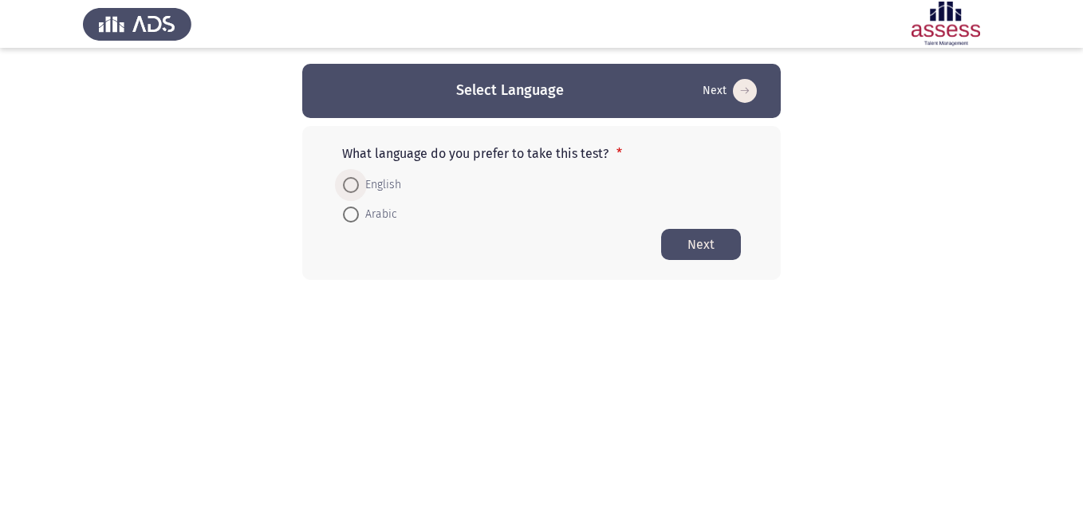
click at [388, 190] on span "English" at bounding box center [380, 184] width 42 height 19
click at [359, 190] on input "English" at bounding box center [351, 185] width 16 height 16
radio input "true"
click at [728, 246] on button "Next" at bounding box center [701, 243] width 80 height 31
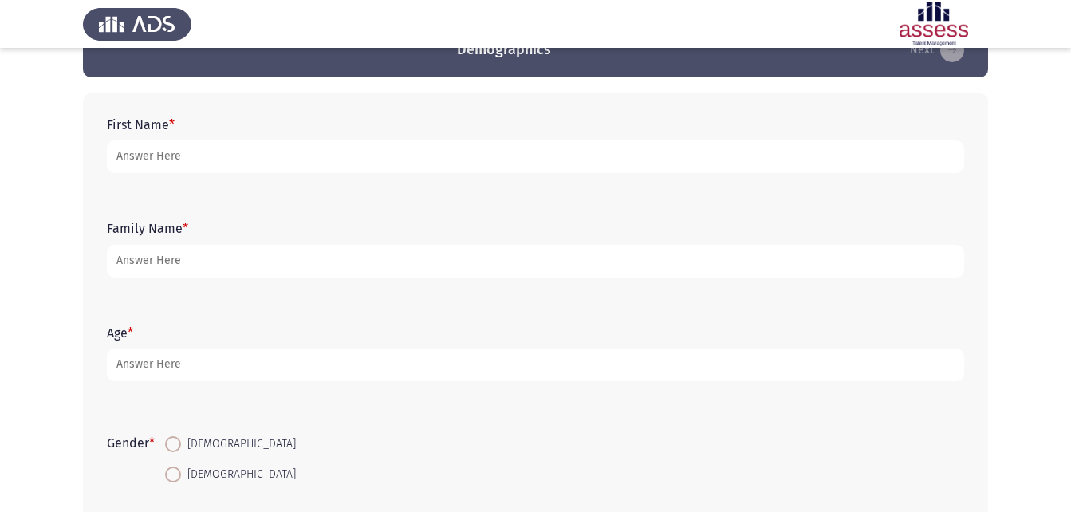
scroll to position [47, 0]
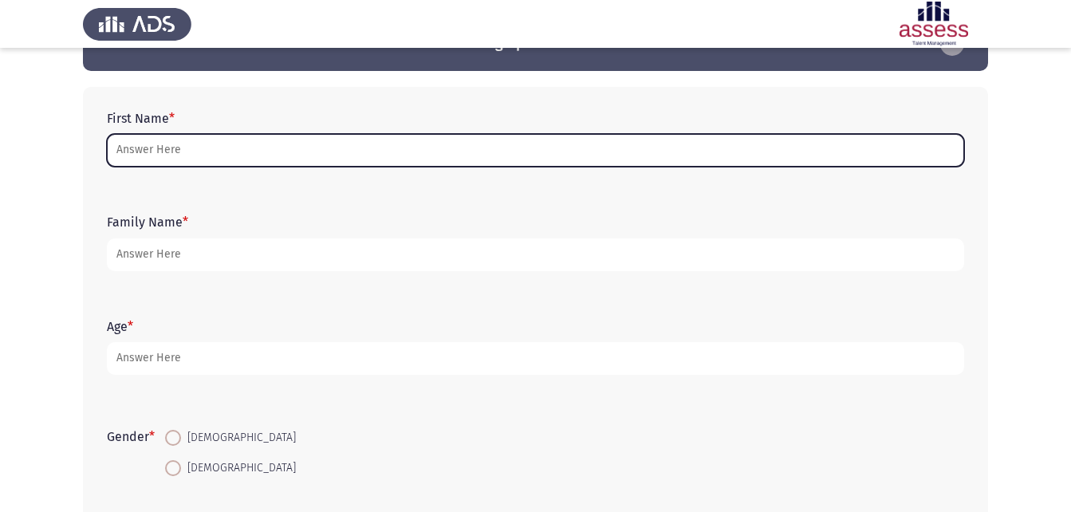
click at [207, 144] on input "First Name *" at bounding box center [535, 150] width 857 height 33
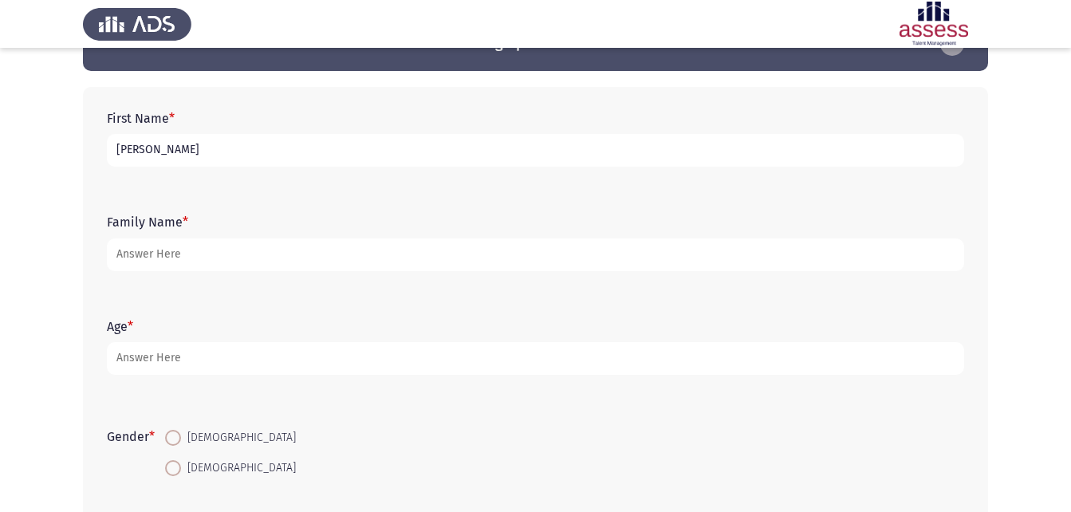
type input "[PERSON_NAME]"
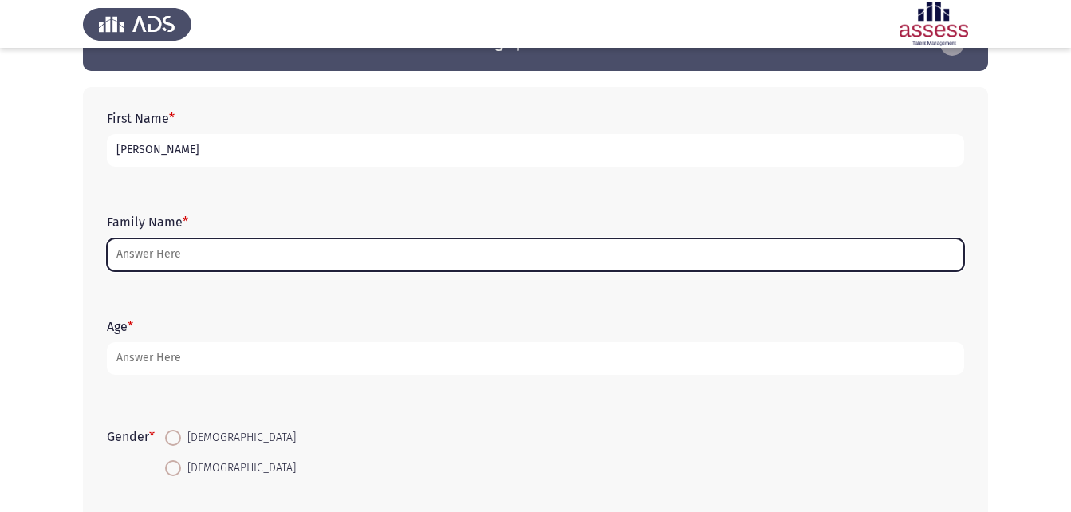
click at [170, 259] on input "Family Name *" at bounding box center [535, 254] width 857 height 33
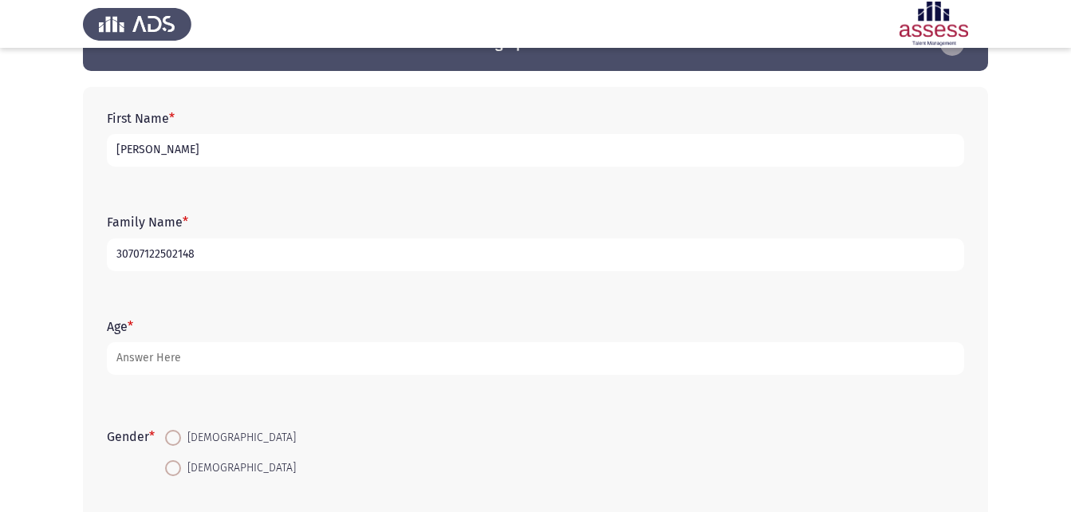
type input "30707122502148"
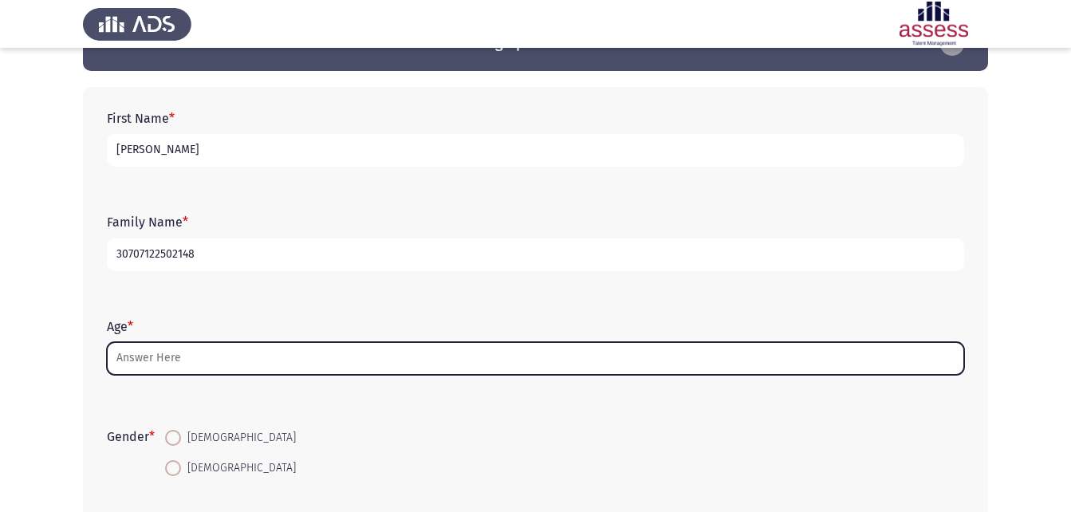
click at [155, 365] on input "Age *" at bounding box center [535, 358] width 857 height 33
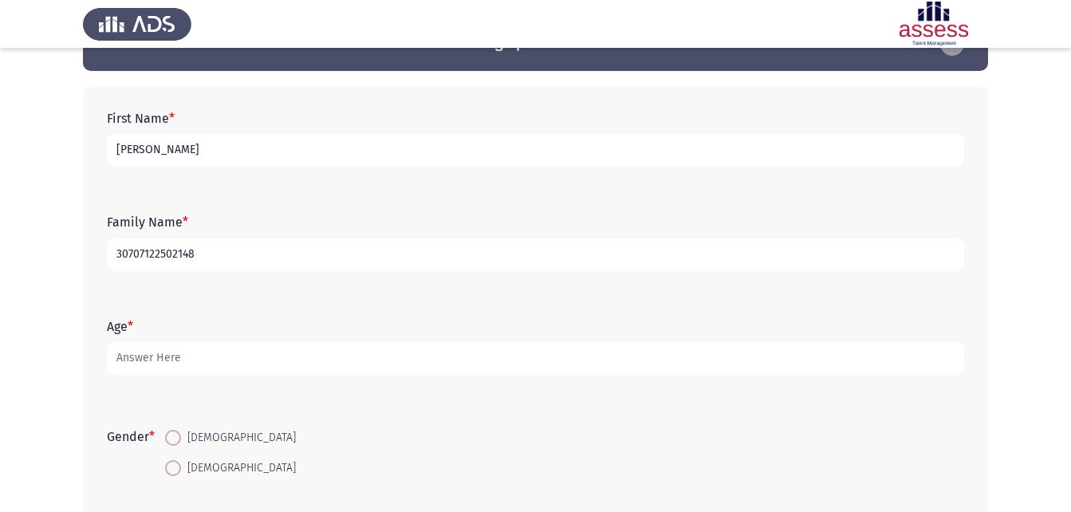
drag, startPoint x: 298, startPoint y: 316, endPoint x: 292, endPoint y: 263, distance: 53.0
click at [292, 263] on div "First Name * [PERSON_NAME] Family Name * 30707122502148 Age * Gender * [DEMOGRA…" at bounding box center [535, 348] width 905 height 523
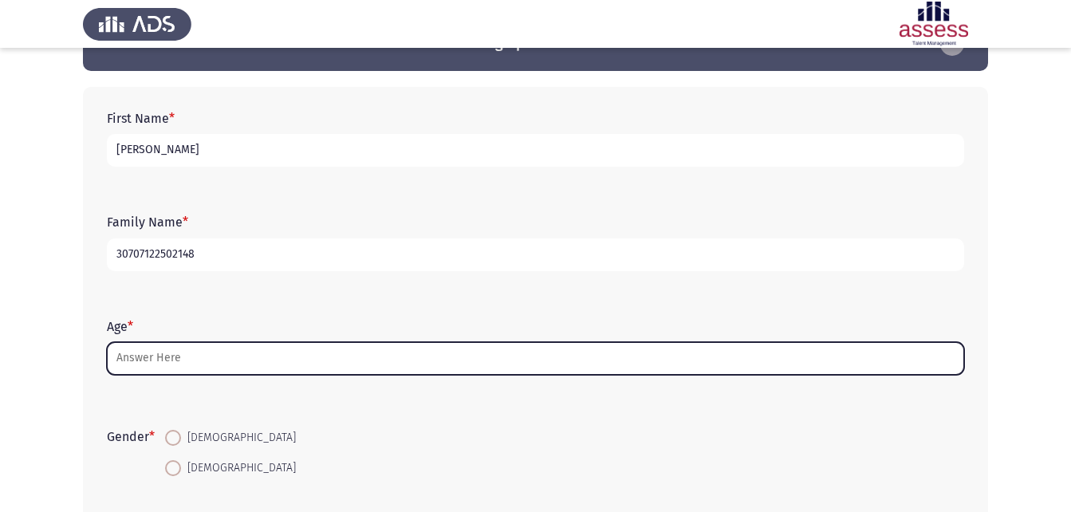
click at [240, 354] on input "Age *" at bounding box center [535, 358] width 857 height 33
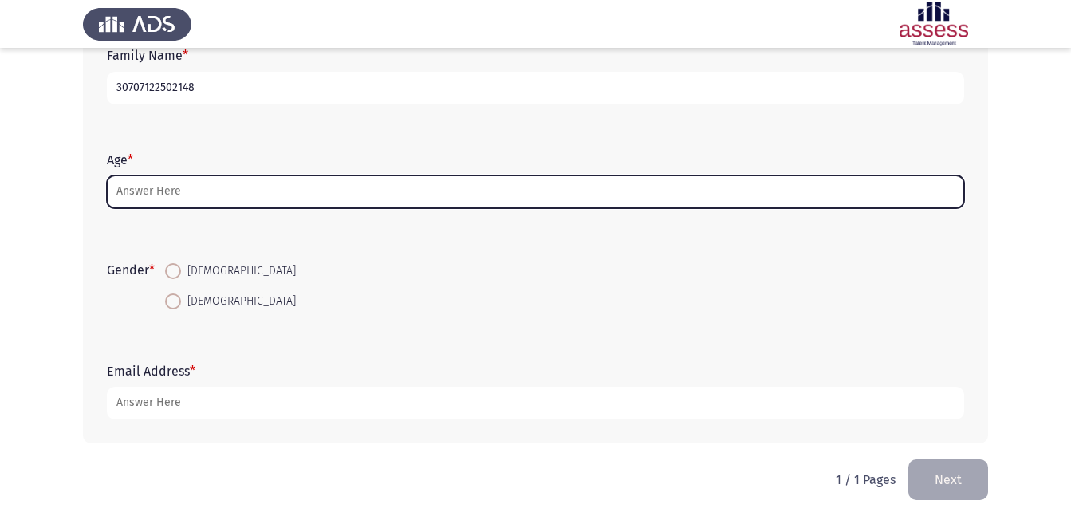
scroll to position [215, 0]
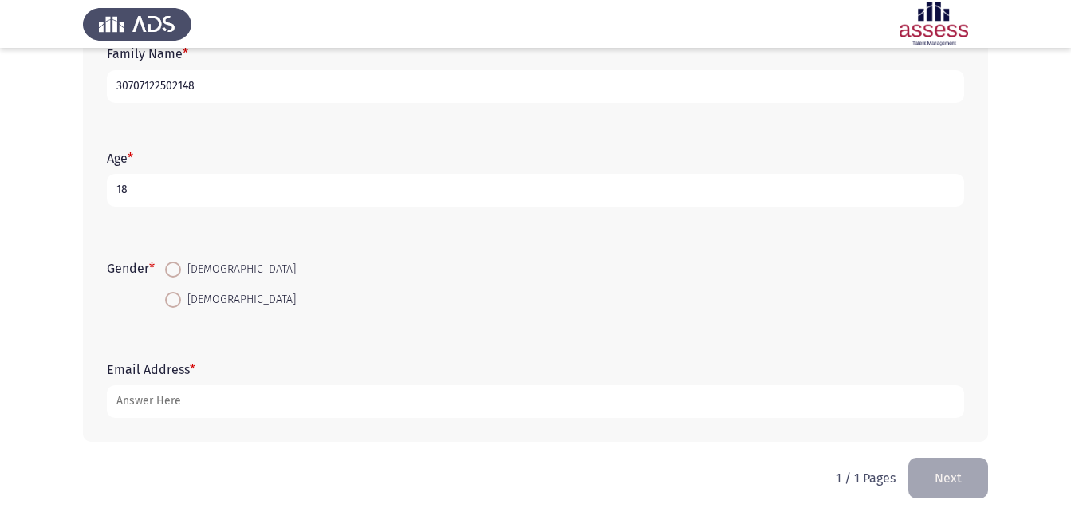
type input "18"
click at [184, 299] on span "[DEMOGRAPHIC_DATA]" at bounding box center [238, 299] width 115 height 19
click at [181, 299] on input "[DEMOGRAPHIC_DATA]" at bounding box center [173, 300] width 16 height 16
radio input "true"
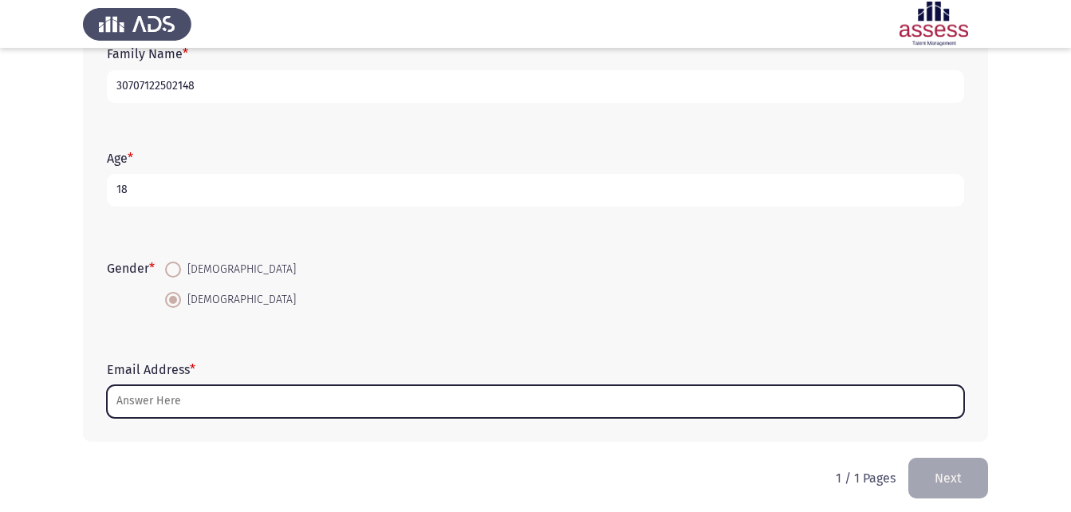
click at [139, 411] on input "Email Address *" at bounding box center [535, 401] width 857 height 33
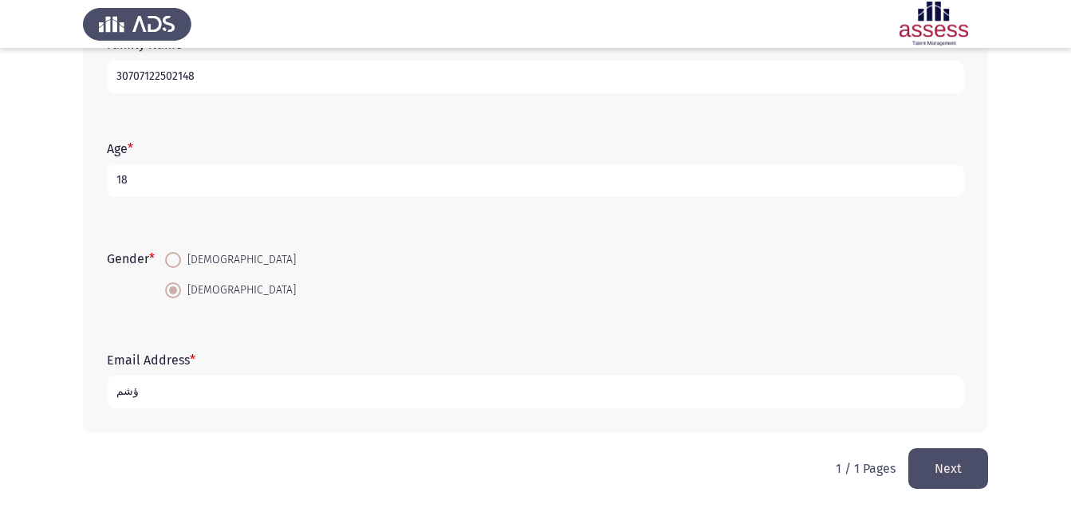
type input "ؤشمم"
drag, startPoint x: 163, startPoint y: 409, endPoint x: 65, endPoint y: 407, distance: 98.1
click at [65, 407] on app-assessment-container "Demographics Next First Name * [PERSON_NAME] Family Name * 30707122502148 Age *…" at bounding box center [535, 143] width 1071 height 609
type input "CAIIMEMAIYOY"
click at [953, 470] on button "Next" at bounding box center [948, 468] width 80 height 41
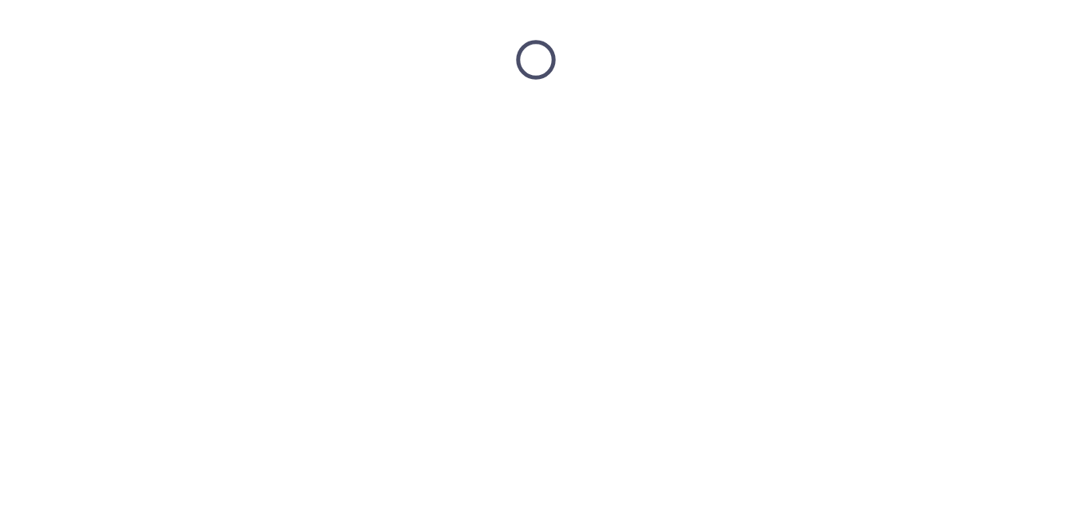
scroll to position [0, 0]
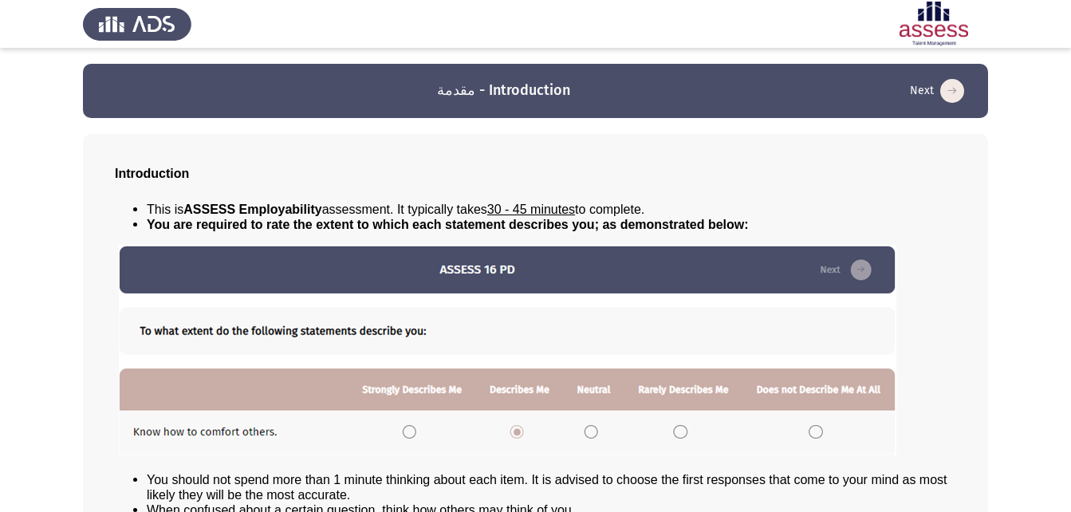
drag, startPoint x: 1069, startPoint y: 218, endPoint x: 1073, endPoint y: 304, distance: 86.2
click at [1071, 309] on html "مقدمة - Introduction Next Introduction This is ASSESS Employability assessment.…" at bounding box center [535, 317] width 1071 height 634
click at [942, 89] on icon "load next page" at bounding box center [952, 91] width 24 height 24
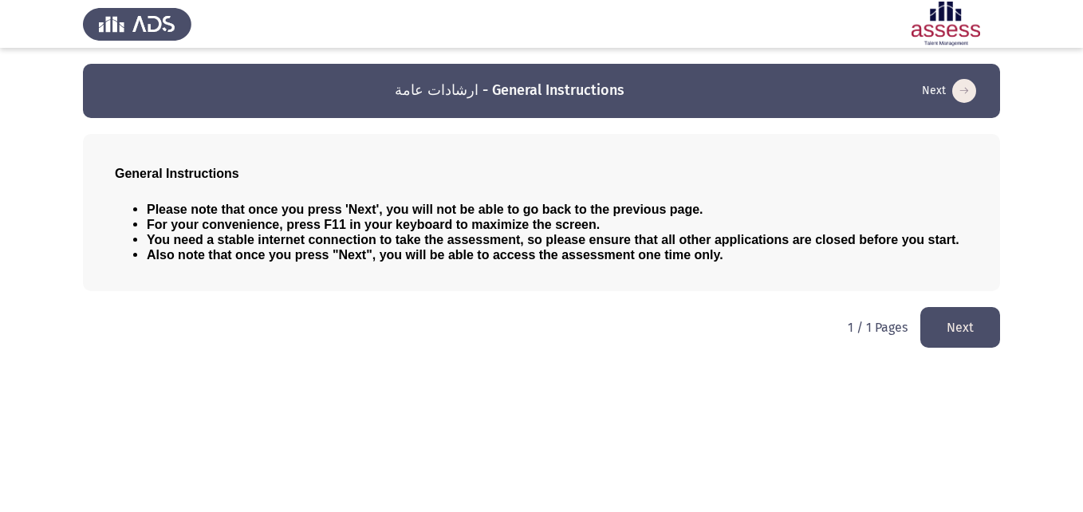
click at [939, 314] on button "Next" at bounding box center [960, 327] width 80 height 41
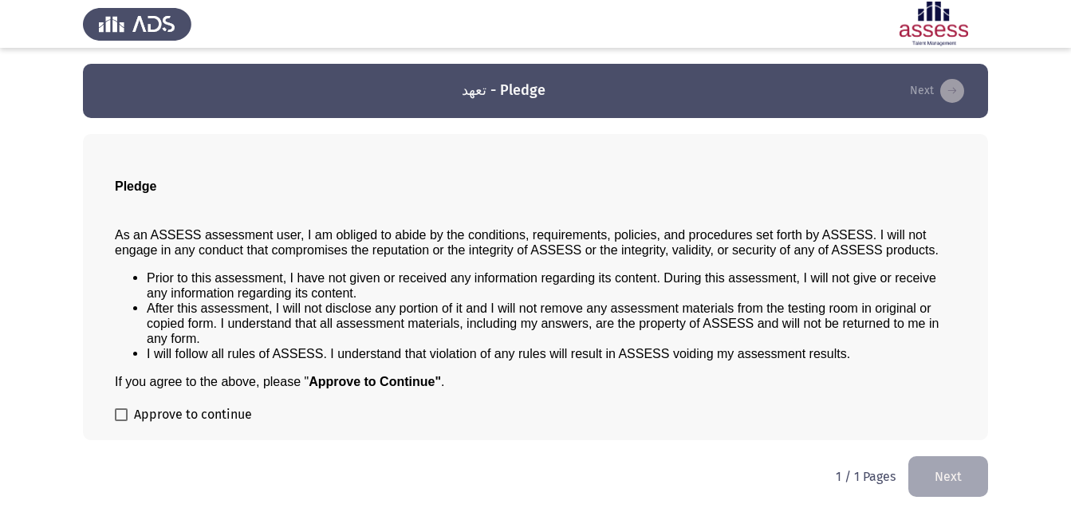
scroll to position [1, 0]
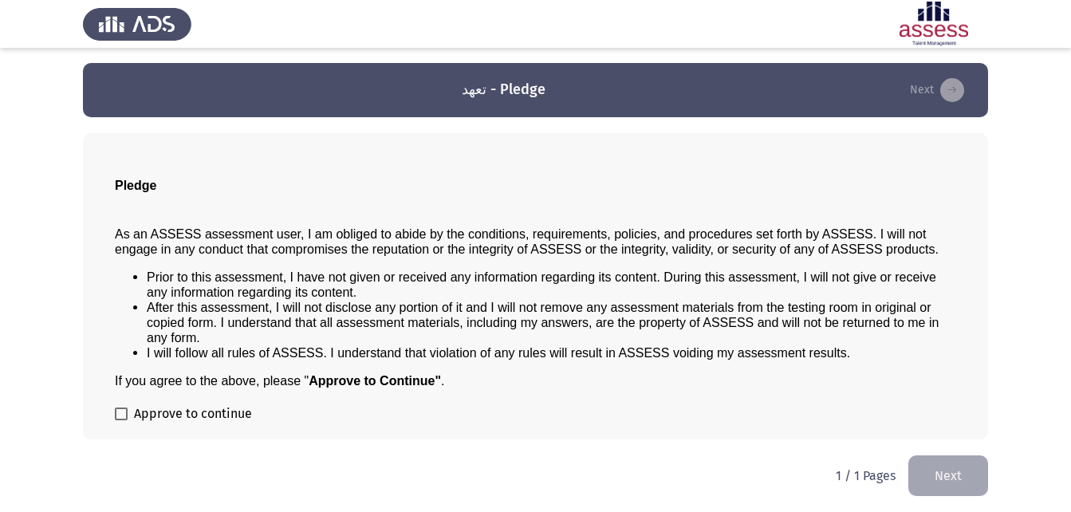
click at [124, 419] on span at bounding box center [121, 413] width 13 height 13
click at [121, 420] on input "Approve to continue" at bounding box center [120, 420] width 1 height 1
checkbox input "true"
click at [932, 466] on button "Next" at bounding box center [948, 475] width 80 height 41
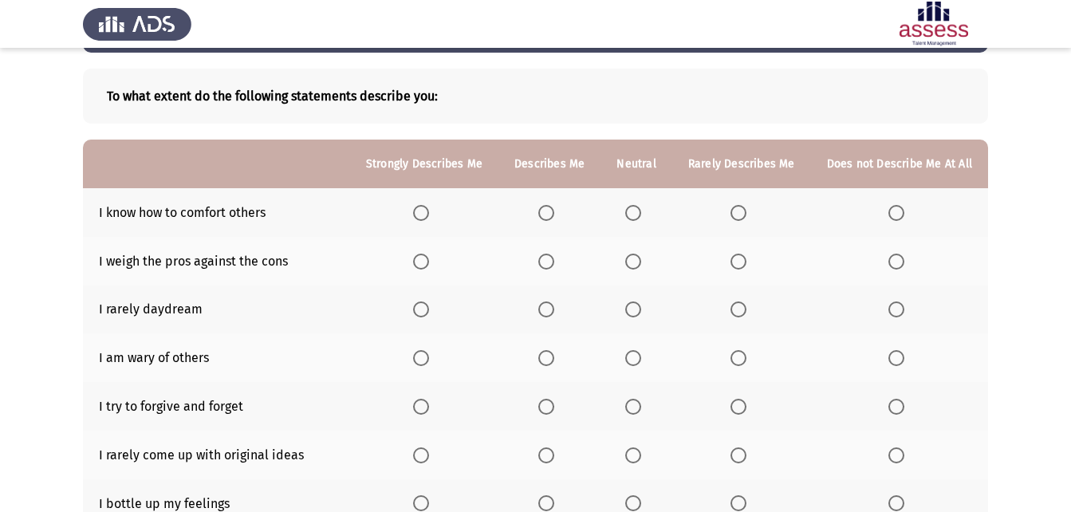
scroll to position [55, 0]
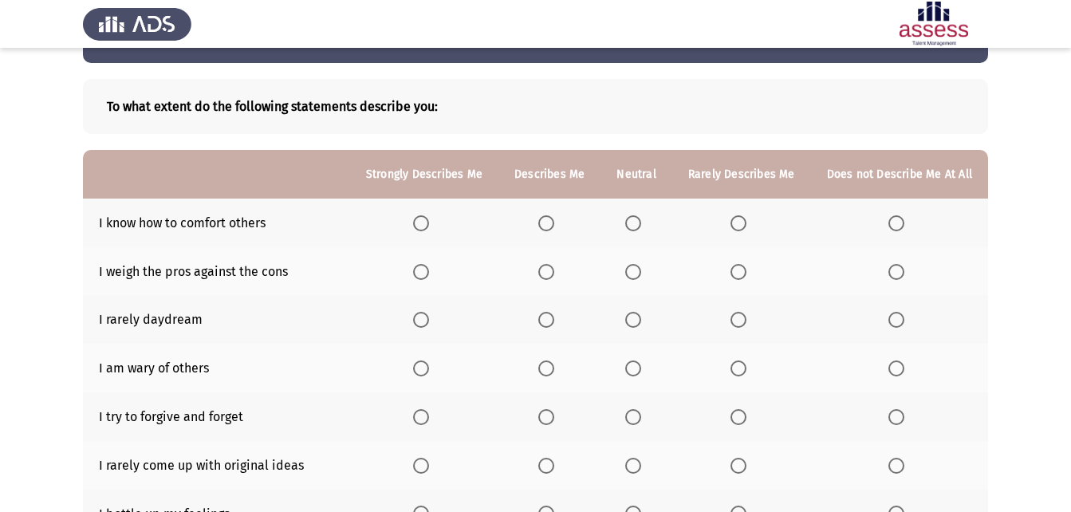
click at [420, 217] on span "Select an option" at bounding box center [421, 223] width 16 height 16
click at [420, 217] on input "Select an option" at bounding box center [421, 223] width 16 height 16
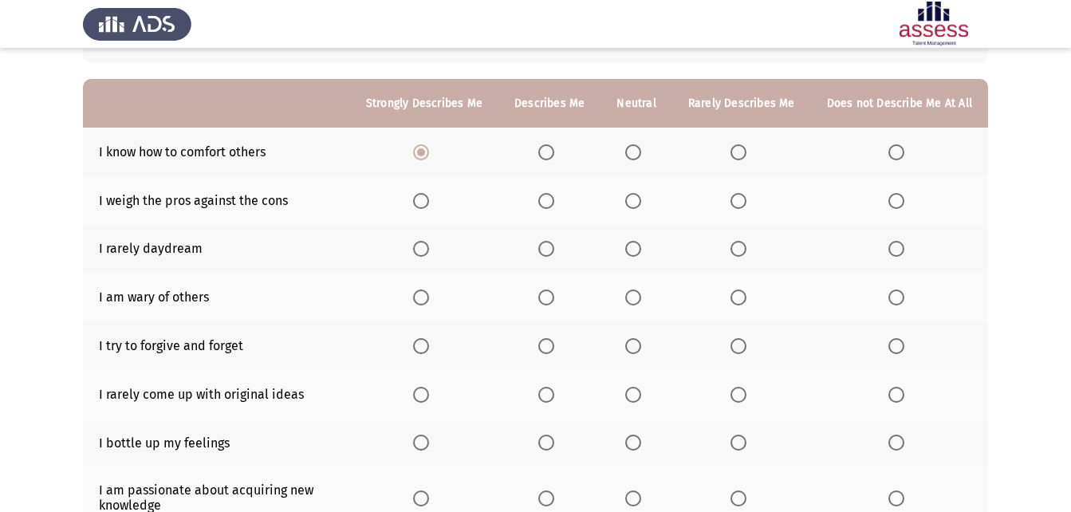
scroll to position [139, 0]
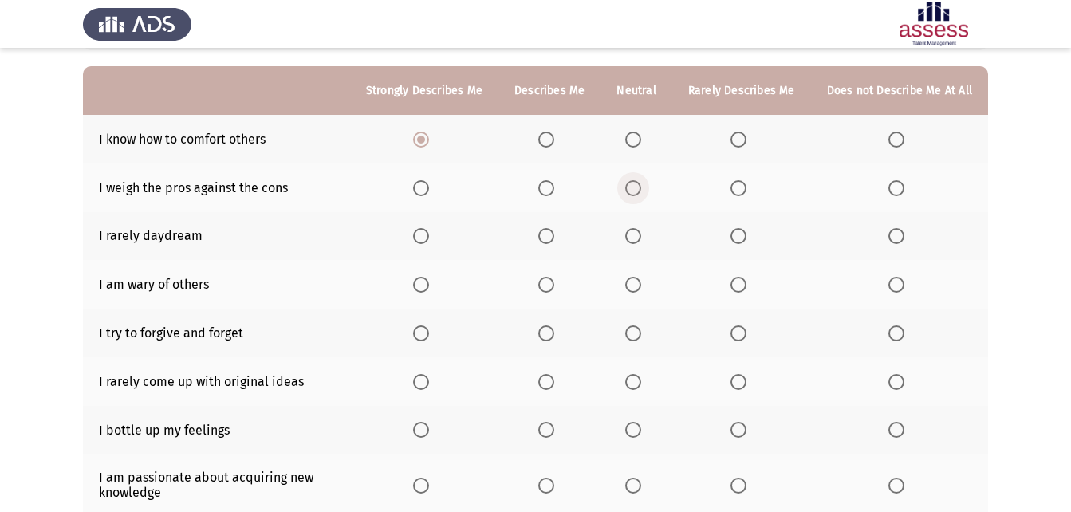
click at [641, 192] on span "Select an option" at bounding box center [633, 188] width 16 height 16
click at [641, 192] on input "Select an option" at bounding box center [633, 188] width 16 height 16
click at [429, 242] on span "Select an option" at bounding box center [421, 236] width 16 height 16
click at [429, 242] on input "Select an option" at bounding box center [421, 236] width 16 height 16
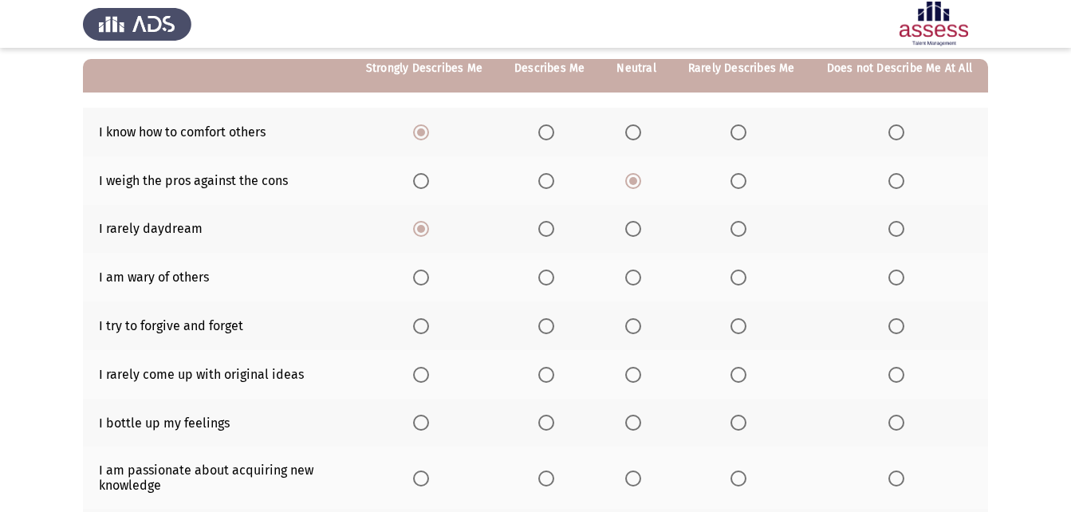
scroll to position [142, 0]
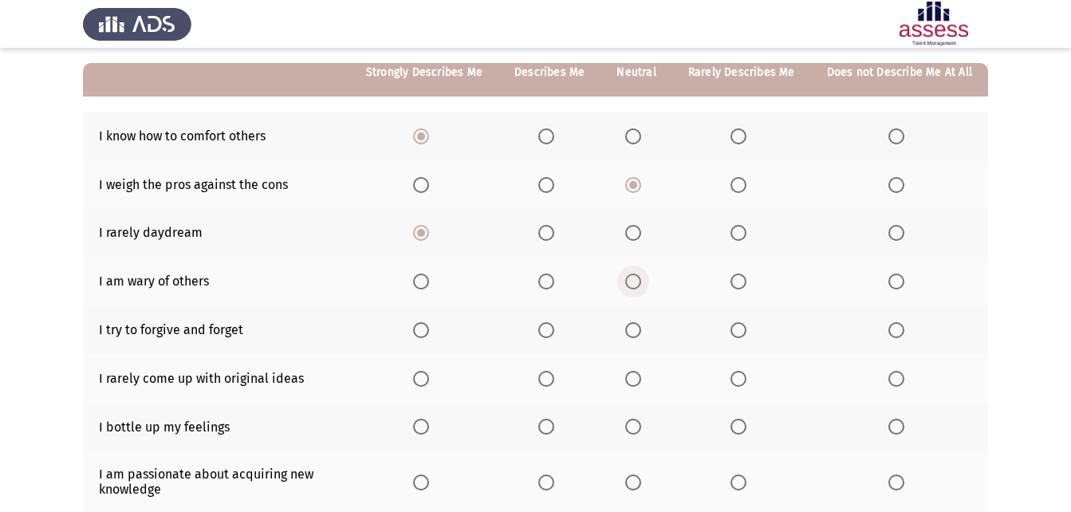
click at [647, 279] on label "Select an option" at bounding box center [636, 281] width 22 height 16
click at [641, 279] on input "Select an option" at bounding box center [633, 281] width 16 height 16
click at [902, 332] on span "Select an option" at bounding box center [896, 330] width 16 height 16
click at [902, 332] on input "Select an option" at bounding box center [896, 330] width 16 height 16
click at [435, 380] on label "Select an option" at bounding box center [424, 379] width 22 height 16
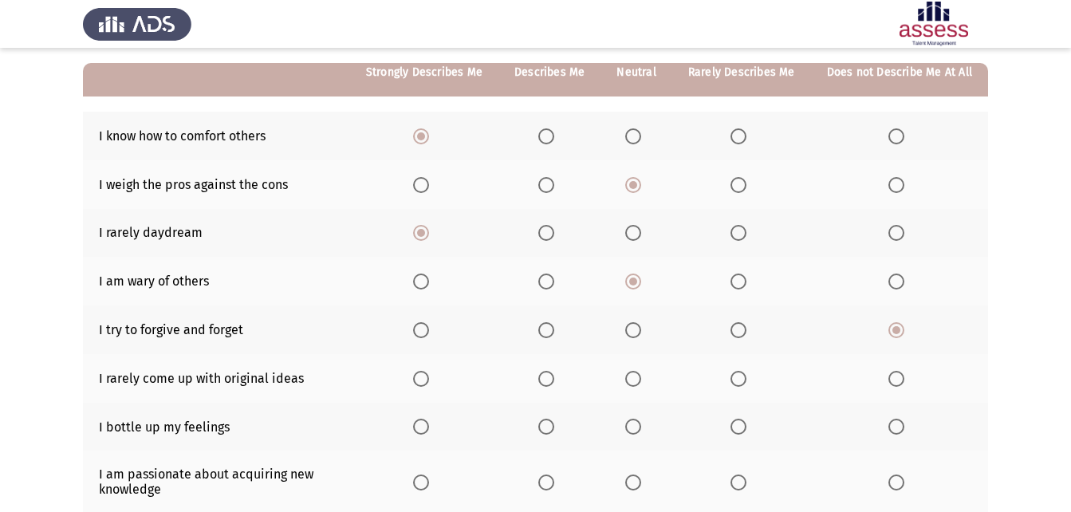
click at [429, 380] on input "Select an option" at bounding box center [421, 379] width 16 height 16
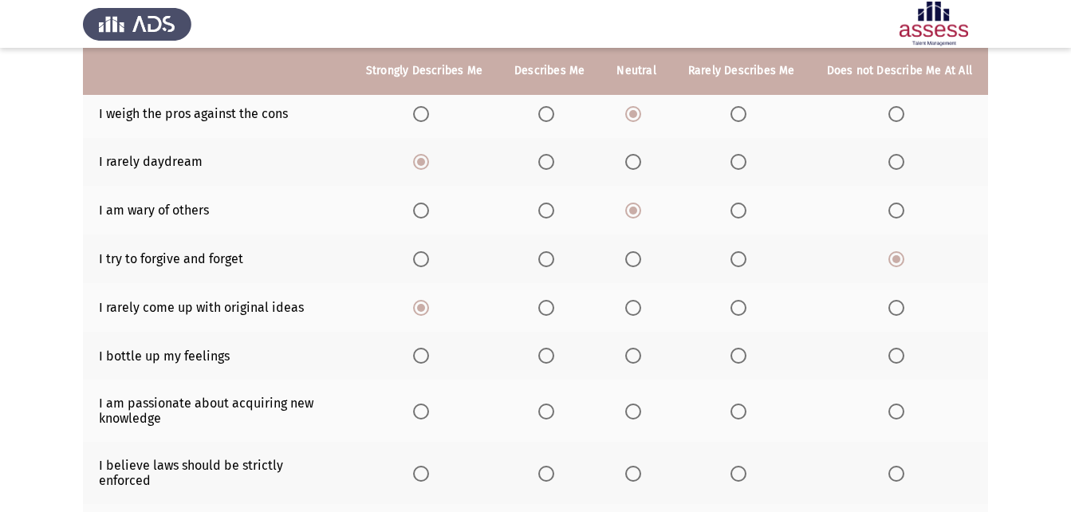
scroll to position [218, 0]
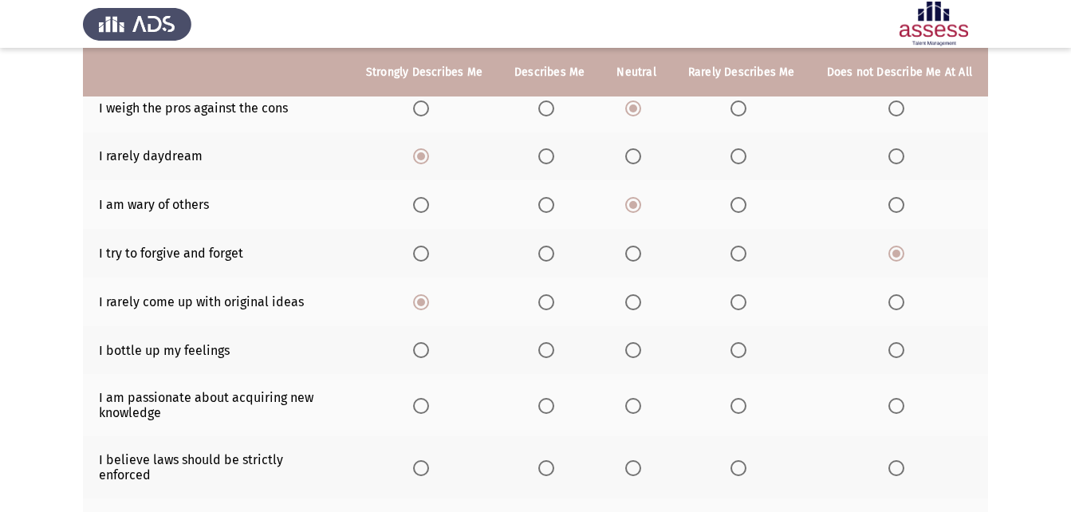
click at [635, 353] on span "Select an option" at bounding box center [633, 350] width 16 height 16
click at [635, 353] on input "Select an option" at bounding box center [633, 350] width 16 height 16
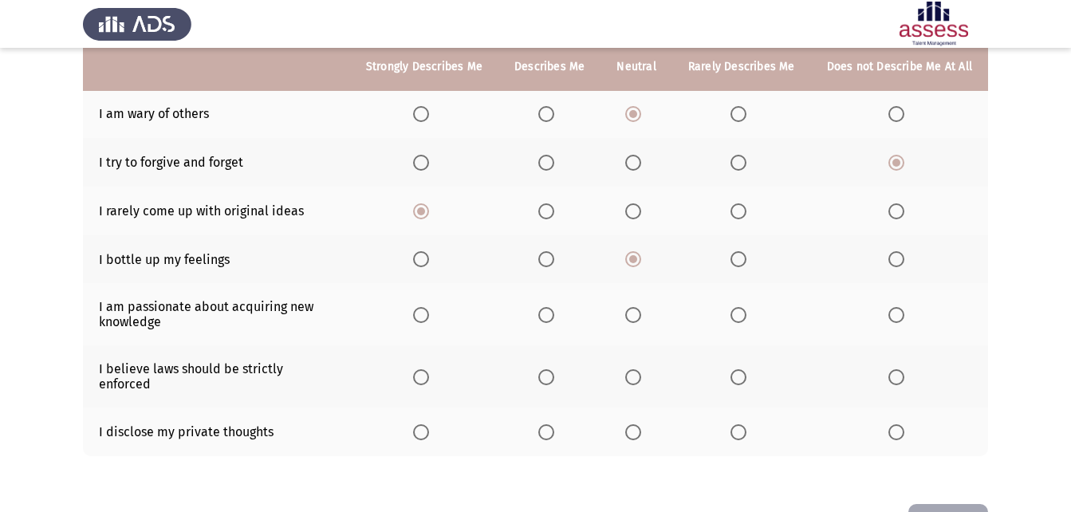
scroll to position [311, 0]
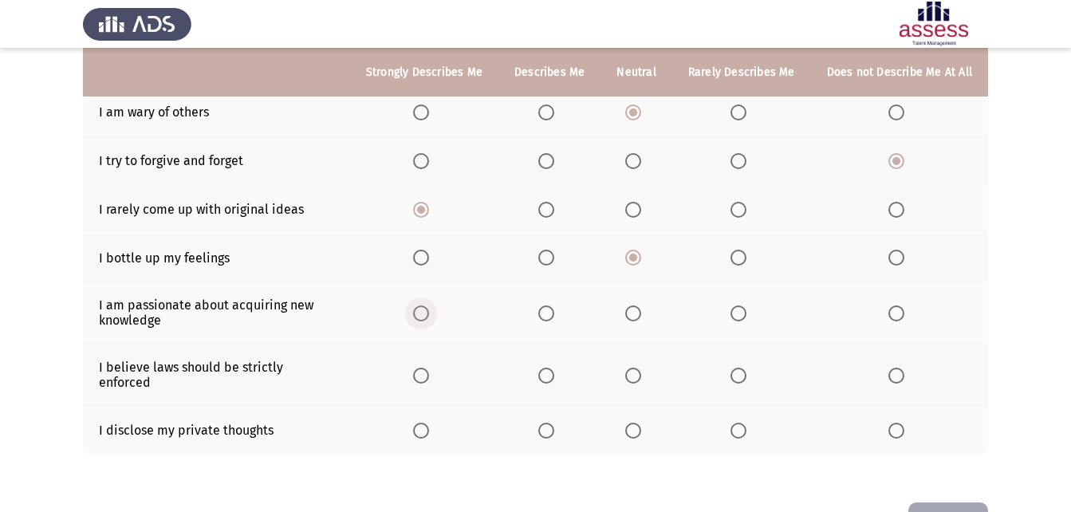
click at [429, 313] on span "Select an option" at bounding box center [421, 313] width 16 height 16
click at [429, 313] on input "Select an option" at bounding box center [421, 313] width 16 height 16
click at [425, 372] on span "Select an option" at bounding box center [421, 376] width 16 height 16
click at [425, 372] on input "Select an option" at bounding box center [421, 376] width 16 height 16
click at [547, 423] on span "Select an option" at bounding box center [546, 431] width 16 height 16
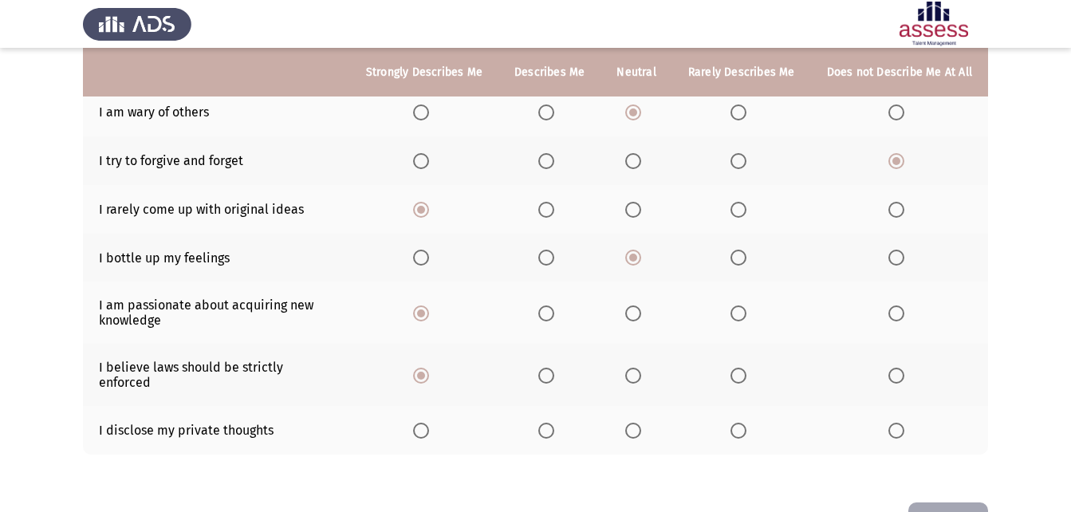
click at [547, 423] on input "Select an option" at bounding box center [546, 431] width 16 height 16
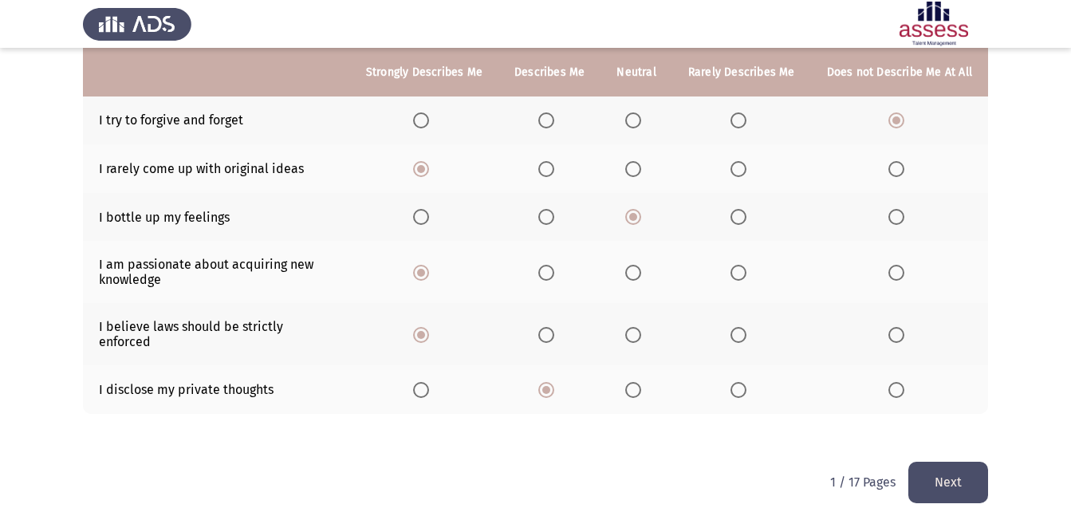
click at [946, 462] on button "Next" at bounding box center [948, 482] width 80 height 41
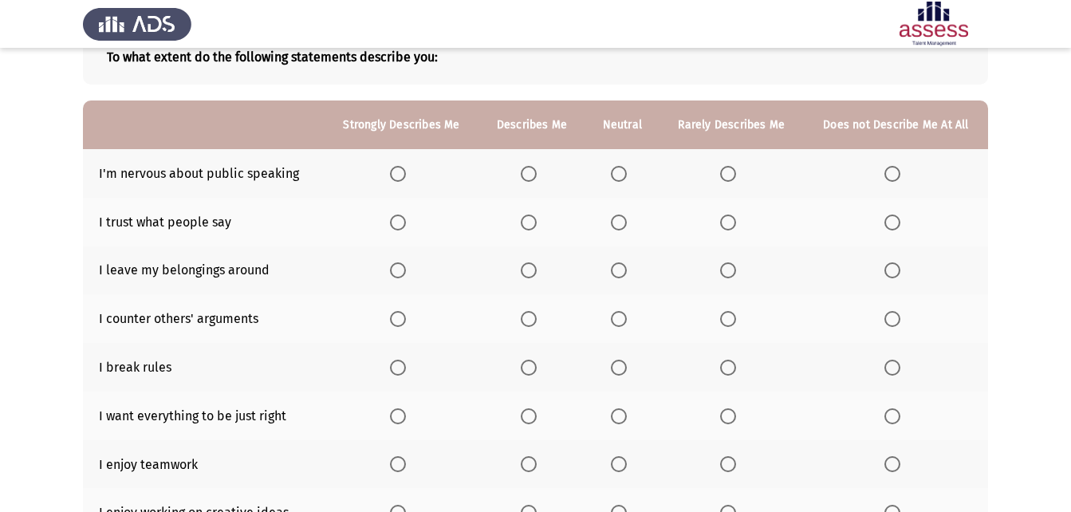
scroll to position [98, 0]
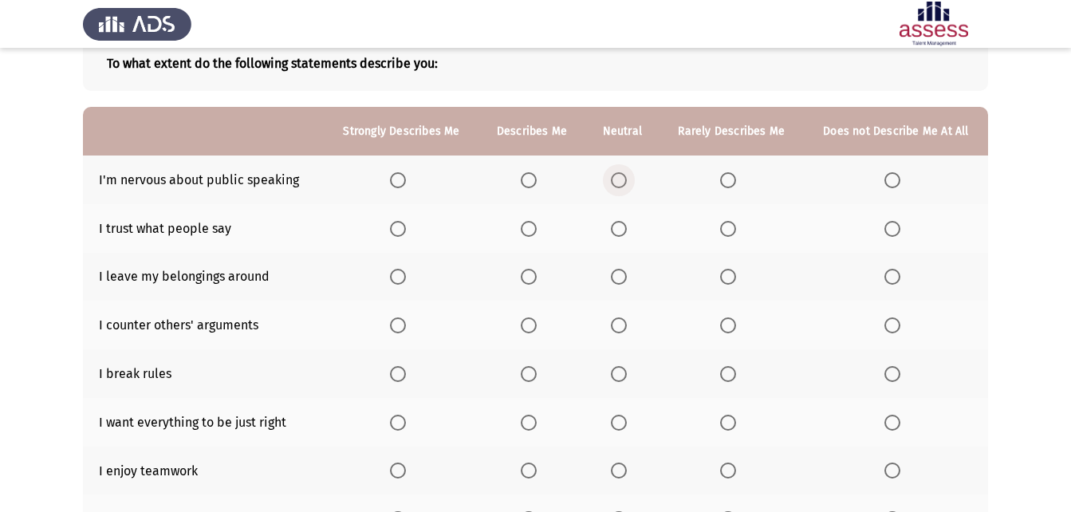
click at [624, 187] on span "Select an option" at bounding box center [619, 180] width 16 height 16
click at [624, 187] on input "Select an option" at bounding box center [619, 180] width 16 height 16
click at [897, 233] on span "Select an option" at bounding box center [892, 229] width 16 height 16
click at [897, 233] on input "Select an option" at bounding box center [892, 229] width 16 height 16
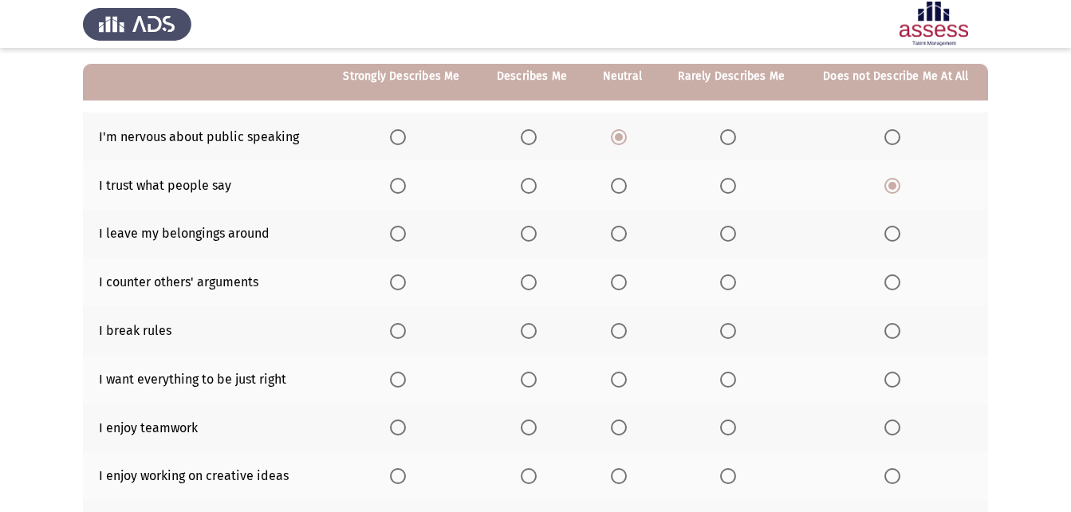
scroll to position [145, 0]
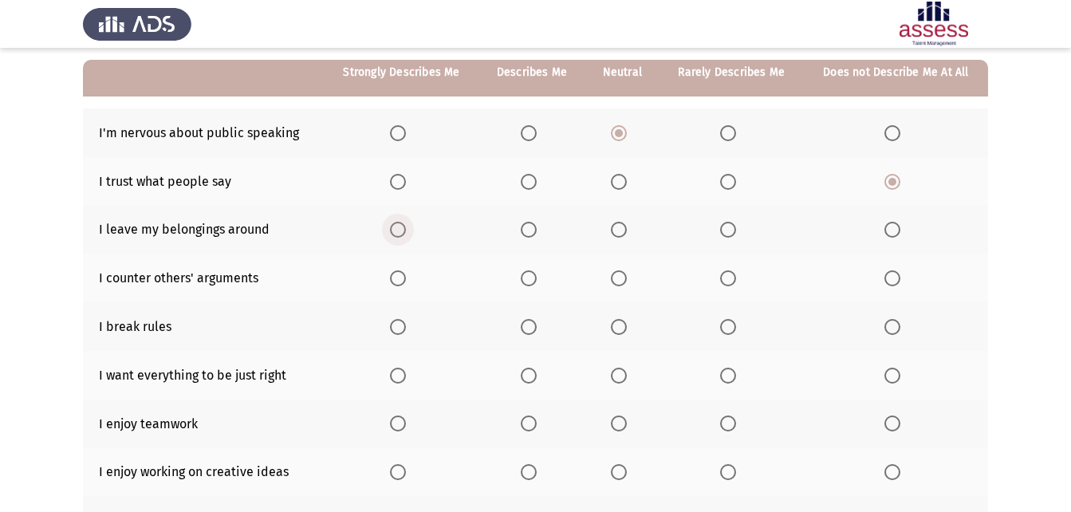
click at [399, 238] on span "Select an option" at bounding box center [398, 230] width 16 height 16
click at [399, 238] on input "Select an option" at bounding box center [398, 230] width 16 height 16
click at [620, 277] on span "Select an option" at bounding box center [619, 278] width 16 height 16
click at [620, 277] on input "Select an option" at bounding box center [619, 278] width 16 height 16
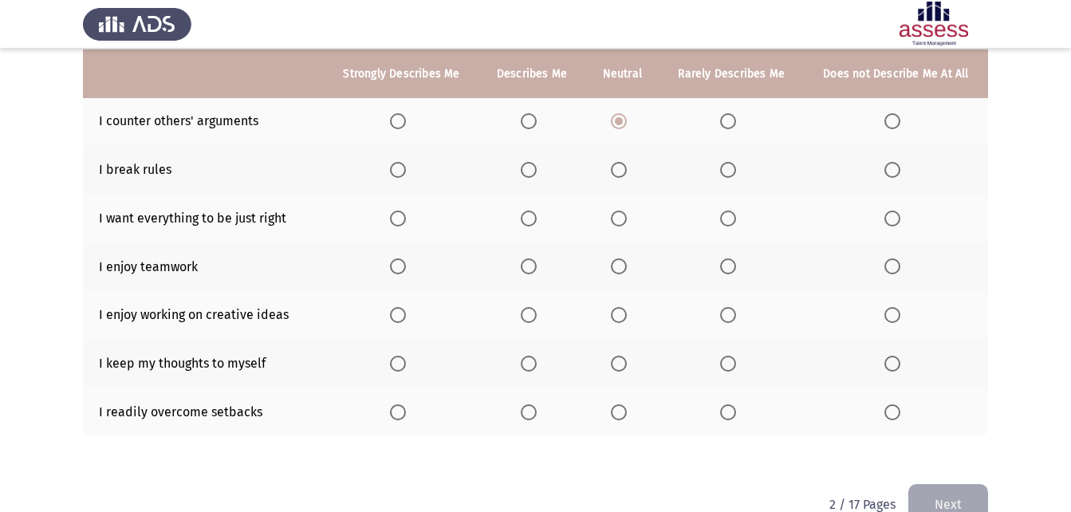
scroll to position [304, 0]
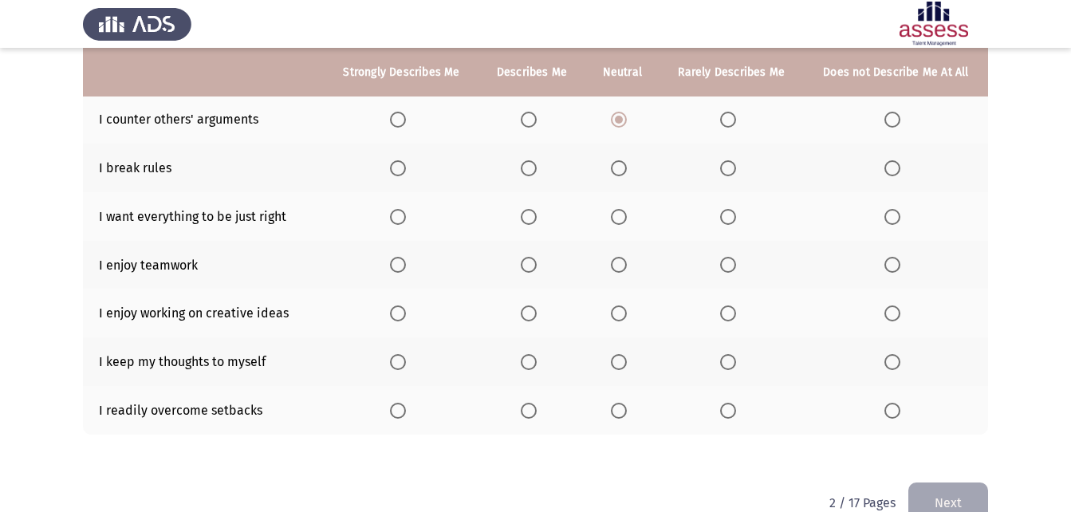
click at [404, 262] on span "Select an option" at bounding box center [398, 265] width 16 height 16
click at [404, 262] on input "Select an option" at bounding box center [398, 265] width 16 height 16
click at [404, 212] on span "Select an option" at bounding box center [398, 217] width 16 height 16
click at [404, 212] on input "Select an option" at bounding box center [398, 217] width 16 height 16
click at [405, 169] on span "Select an option" at bounding box center [398, 168] width 16 height 16
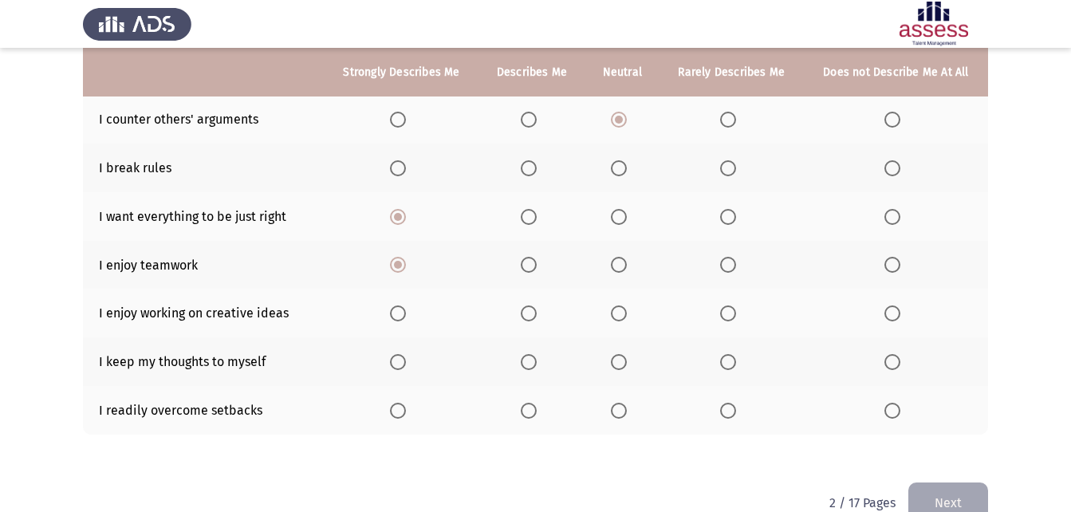
click at [405, 169] on input "Select an option" at bounding box center [398, 168] width 16 height 16
click at [399, 312] on span "Select an option" at bounding box center [398, 313] width 16 height 16
click at [399, 312] on input "Select an option" at bounding box center [398, 313] width 16 height 16
click at [730, 169] on span "Select an option" at bounding box center [728, 168] width 16 height 16
click at [730, 169] on input "Select an option" at bounding box center [728, 168] width 16 height 16
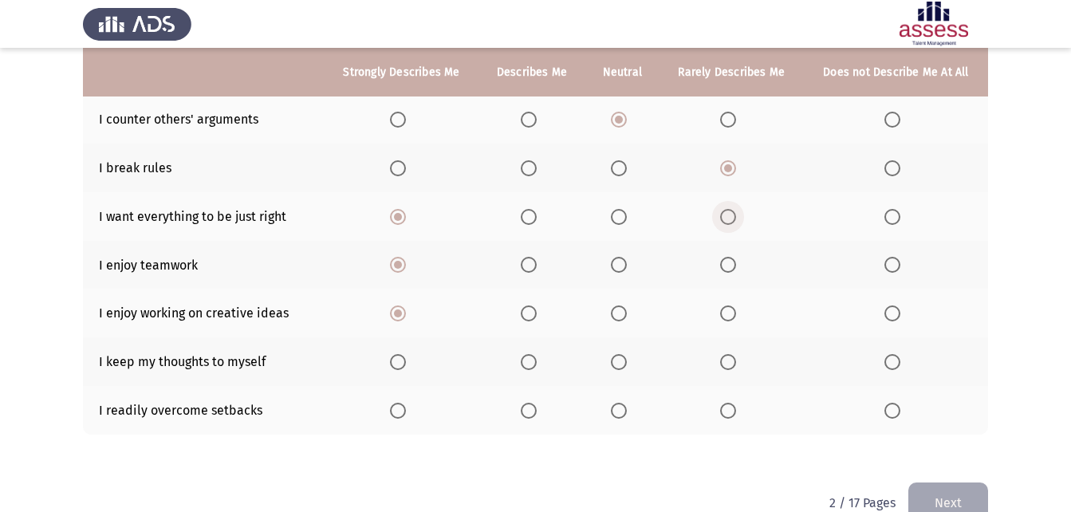
click at [727, 218] on span "Select an option" at bounding box center [728, 217] width 16 height 16
click at [727, 218] on input "Select an option" at bounding box center [728, 217] width 16 height 16
click at [734, 262] on span "Select an option" at bounding box center [728, 265] width 16 height 16
click at [734, 262] on input "Select an option" at bounding box center [728, 265] width 16 height 16
click at [736, 321] on span "Select an option" at bounding box center [728, 313] width 16 height 16
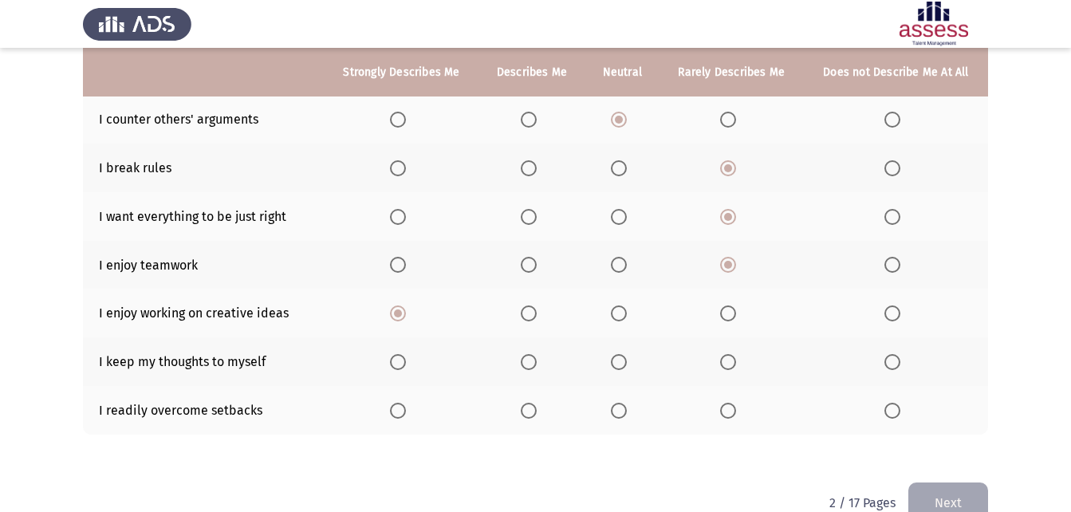
click at [736, 321] on input "Select an option" at bounding box center [728, 313] width 16 height 16
click at [725, 364] on span "Select an option" at bounding box center [728, 362] width 16 height 16
click at [725, 364] on input "Select an option" at bounding box center [728, 362] width 16 height 16
click at [737, 407] on label "Select an option" at bounding box center [731, 411] width 22 height 16
click at [736, 407] on input "Select an option" at bounding box center [728, 411] width 16 height 16
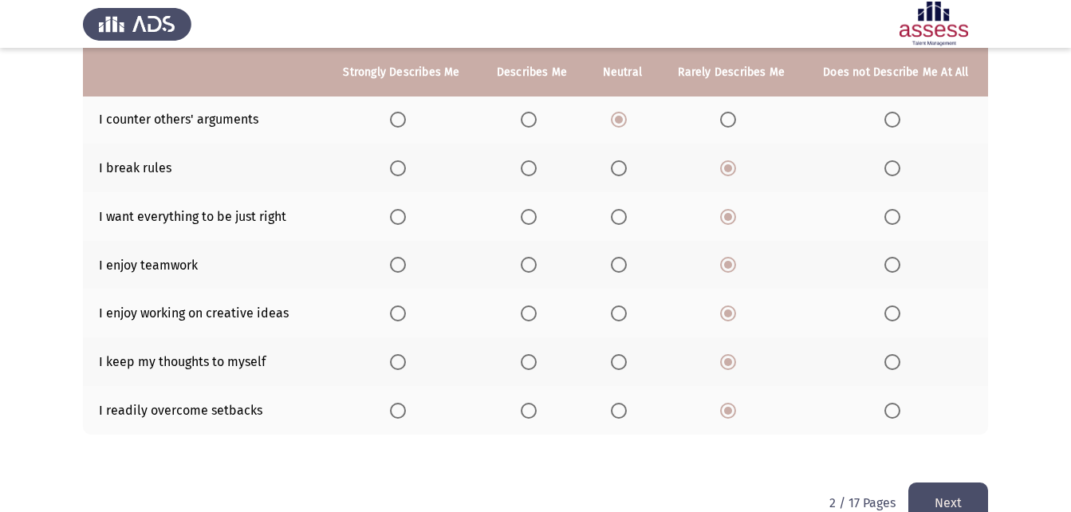
click at [967, 499] on button "Next" at bounding box center [948, 502] width 80 height 41
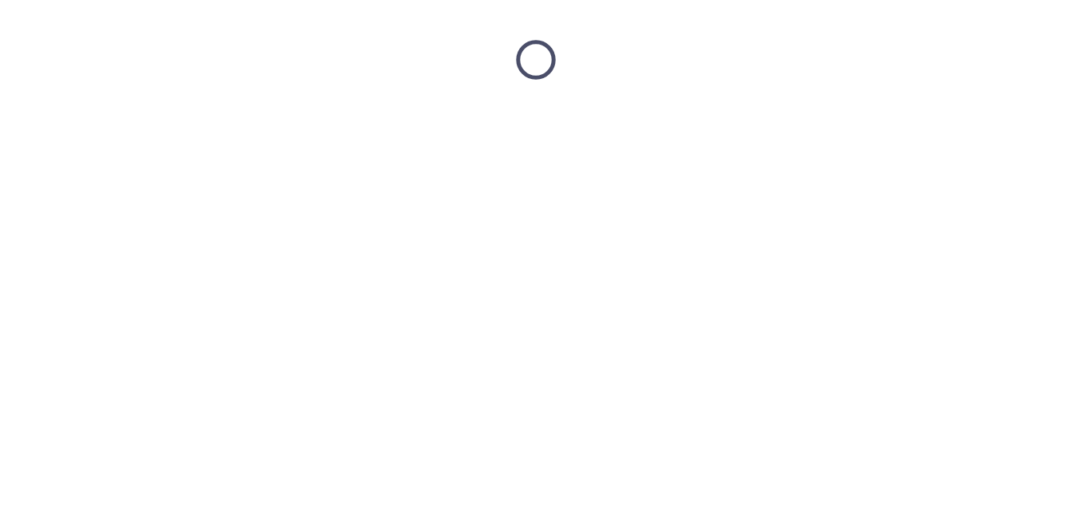
scroll to position [0, 0]
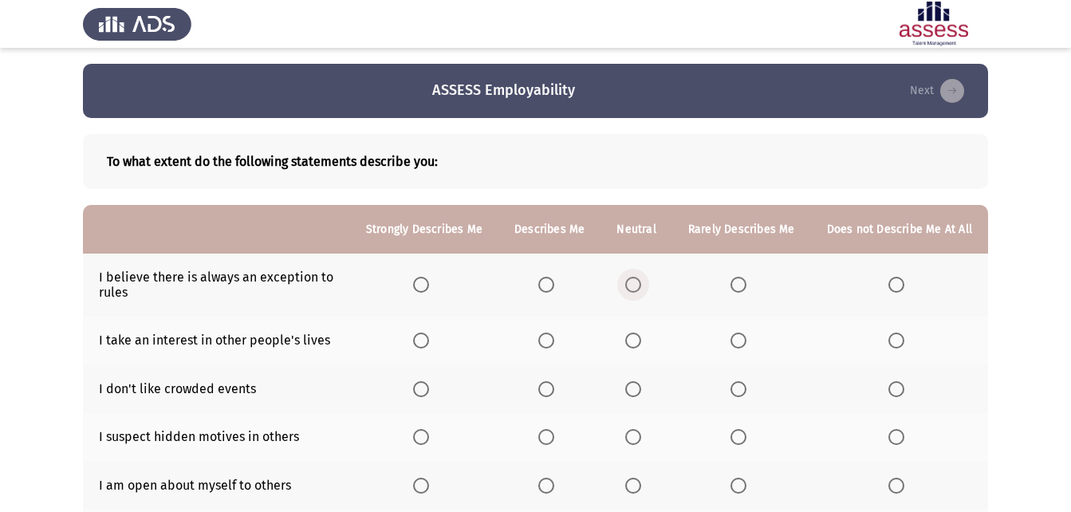
click at [633, 285] on span "Select an option" at bounding box center [633, 285] width 16 height 16
click at [633, 285] on input "Select an option" at bounding box center [633, 285] width 16 height 16
click at [738, 285] on span "Select an option" at bounding box center [738, 285] width 16 height 16
click at [738, 285] on input "Select an option" at bounding box center [738, 285] width 16 height 16
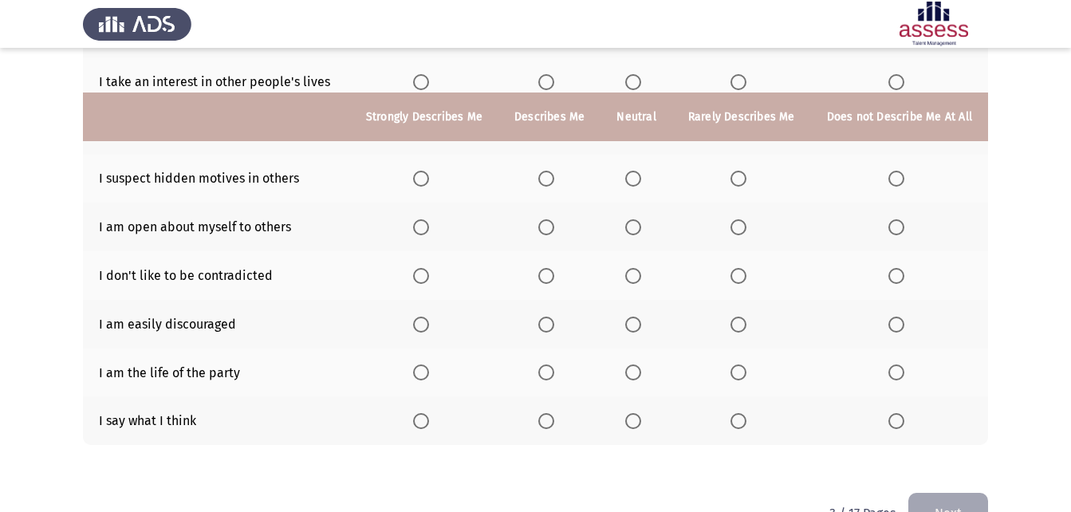
scroll to position [303, 0]
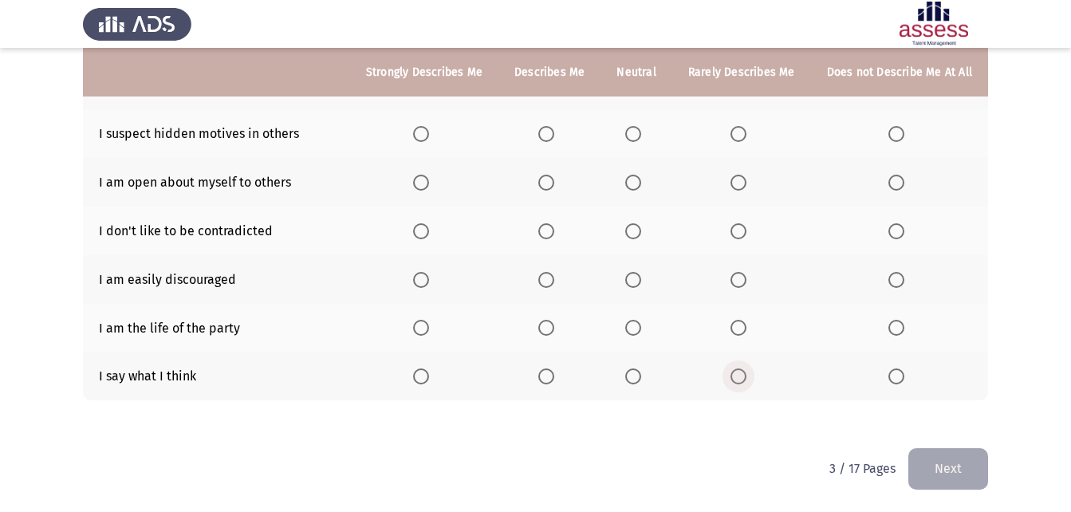
click at [746, 368] on span "Select an option" at bounding box center [738, 376] width 16 height 16
click at [746, 368] on input "Select an option" at bounding box center [738, 376] width 16 height 16
click at [740, 329] on span "Select an option" at bounding box center [738, 328] width 16 height 16
click at [740, 329] on input "Select an option" at bounding box center [738, 328] width 16 height 16
click at [746, 275] on span "Select an option" at bounding box center [738, 280] width 16 height 16
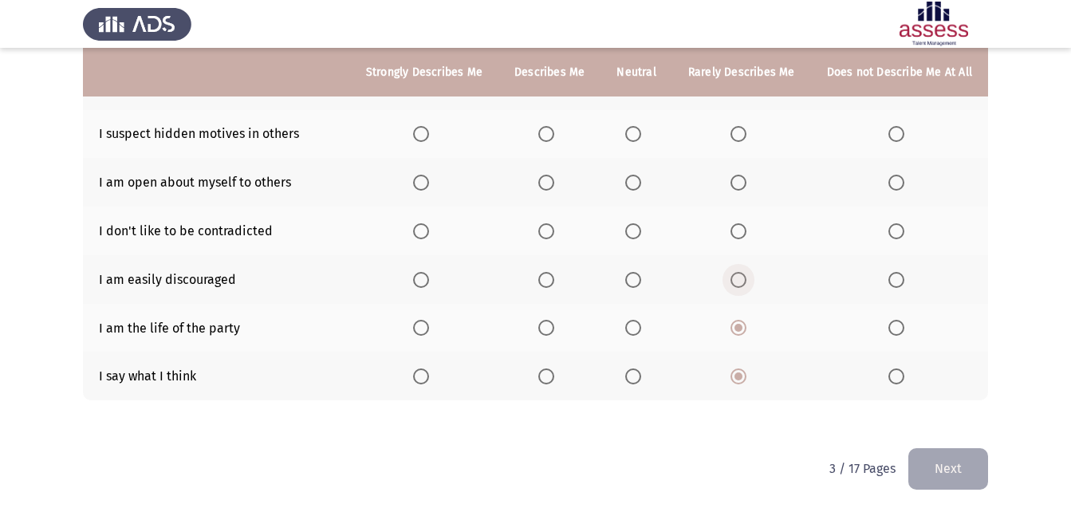
click at [746, 275] on input "Select an option" at bounding box center [738, 280] width 16 height 16
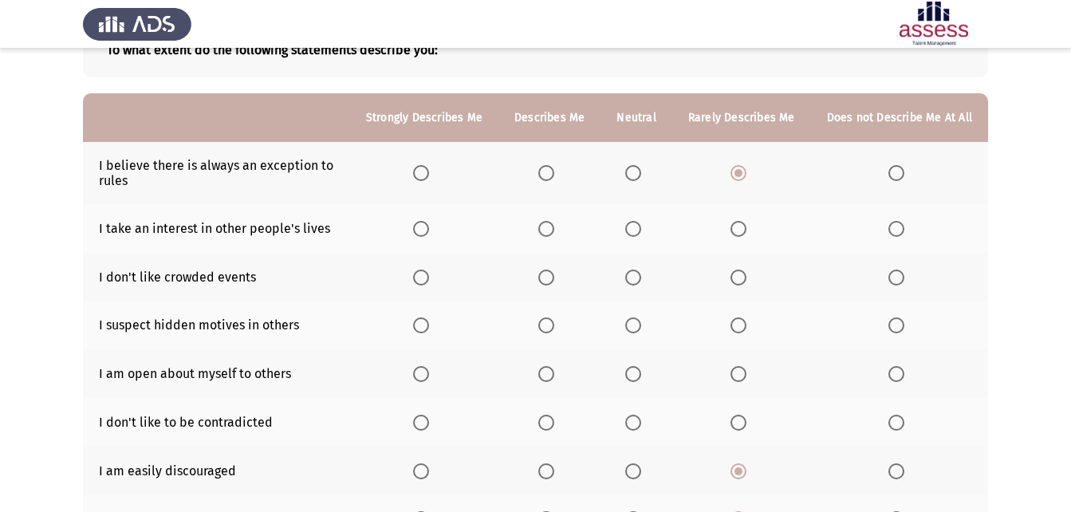
scroll to position [113, 0]
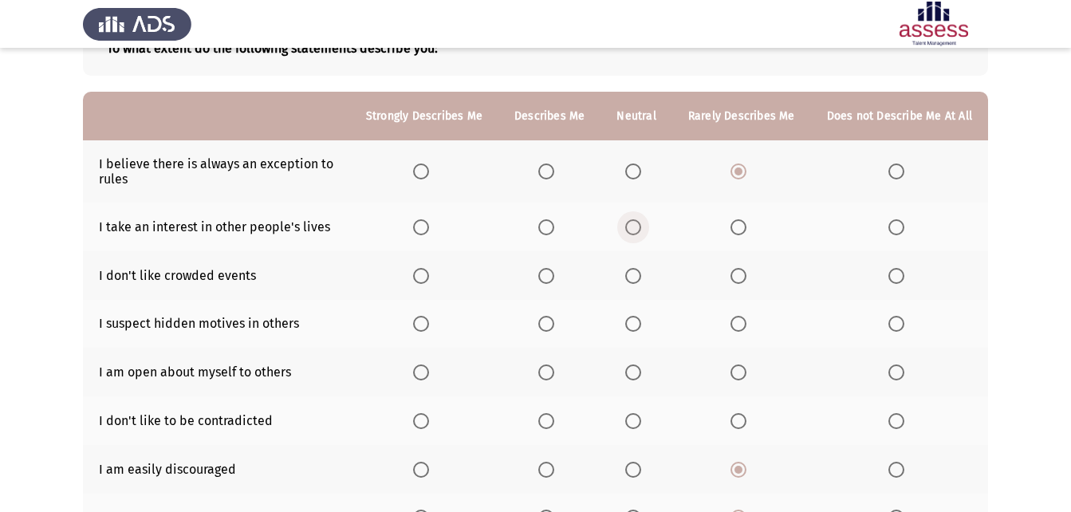
click at [641, 221] on span "Select an option" at bounding box center [633, 227] width 16 height 16
click at [641, 221] on input "Select an option" at bounding box center [633, 227] width 16 height 16
click at [746, 279] on span "Select an option" at bounding box center [738, 276] width 16 height 16
click at [746, 279] on input "Select an option" at bounding box center [738, 276] width 16 height 16
click at [639, 331] on span "Select an option" at bounding box center [633, 324] width 16 height 16
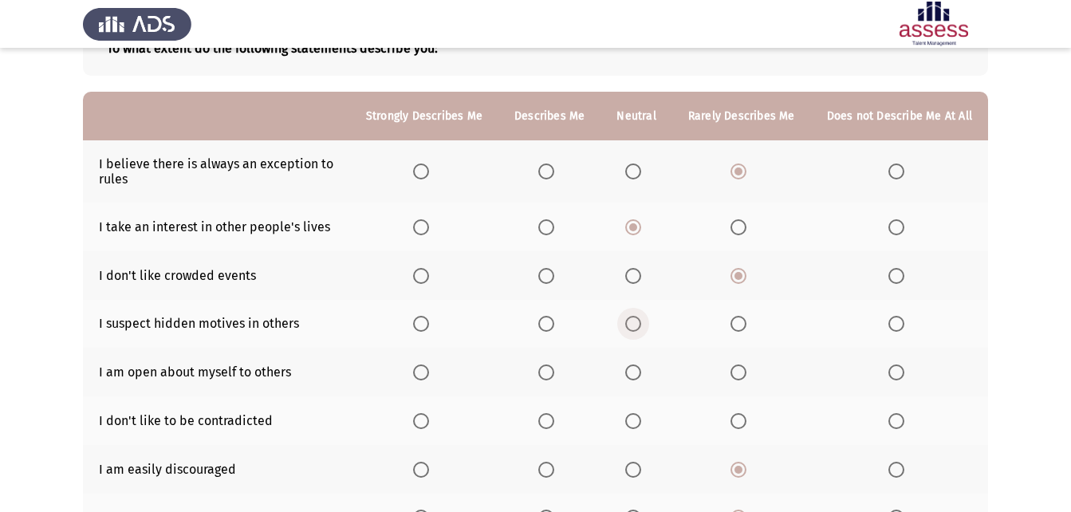
click at [639, 331] on input "Select an option" at bounding box center [633, 324] width 16 height 16
click at [639, 370] on span "Select an option" at bounding box center [633, 372] width 16 height 16
click at [639, 370] on input "Select an option" at bounding box center [633, 372] width 16 height 16
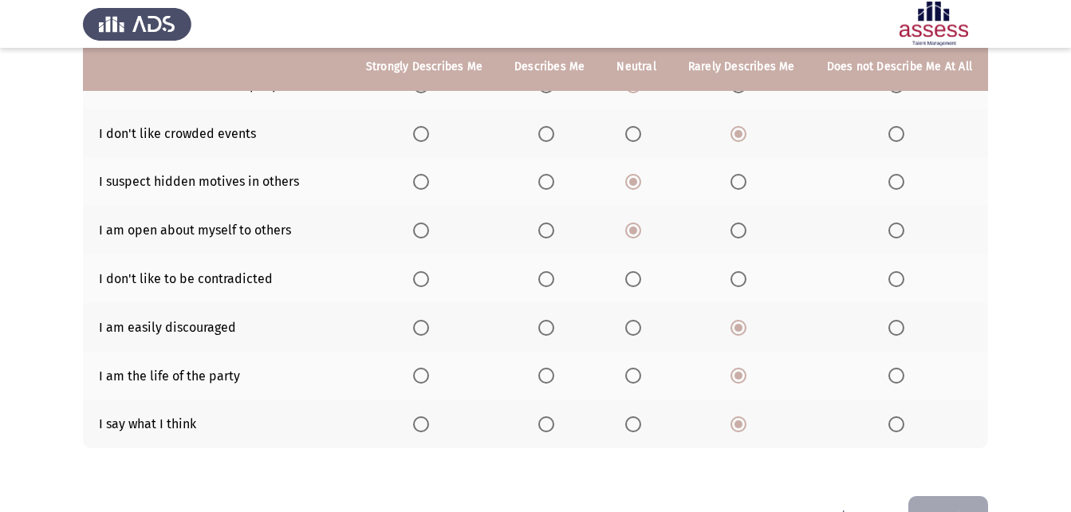
scroll to position [259, 0]
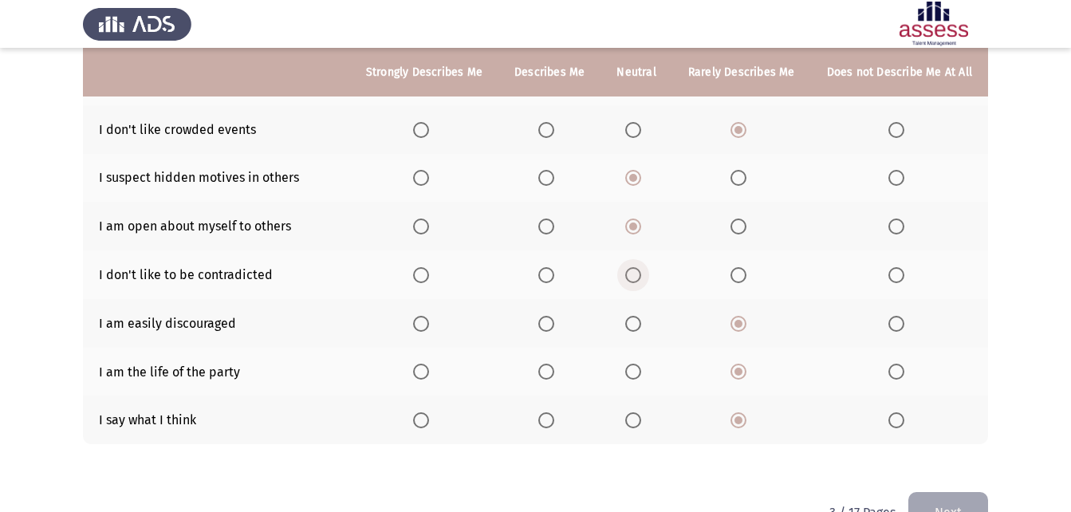
click at [641, 280] on span "Select an option" at bounding box center [633, 275] width 16 height 16
click at [641, 280] on input "Select an option" at bounding box center [633, 275] width 16 height 16
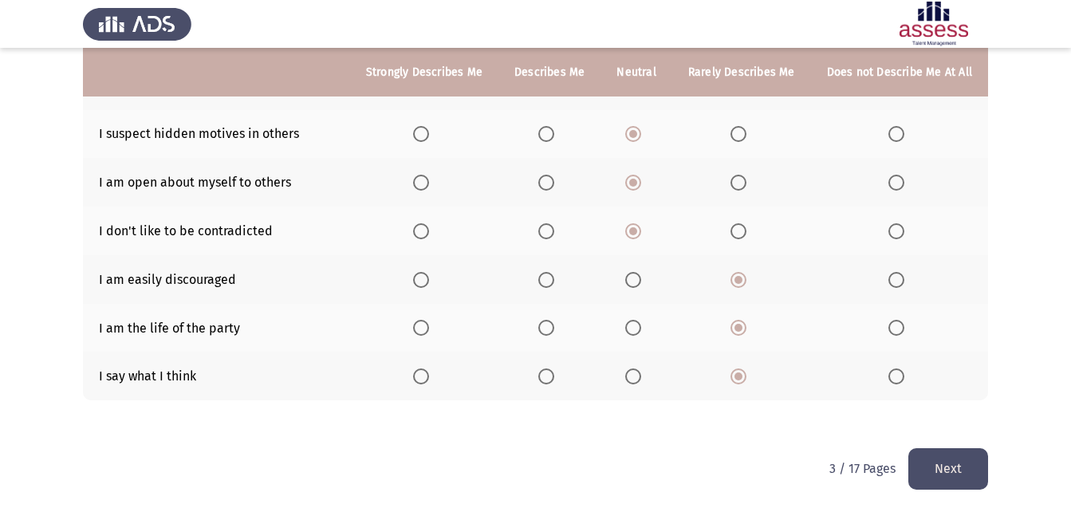
click at [952, 457] on button "Next" at bounding box center [948, 468] width 80 height 41
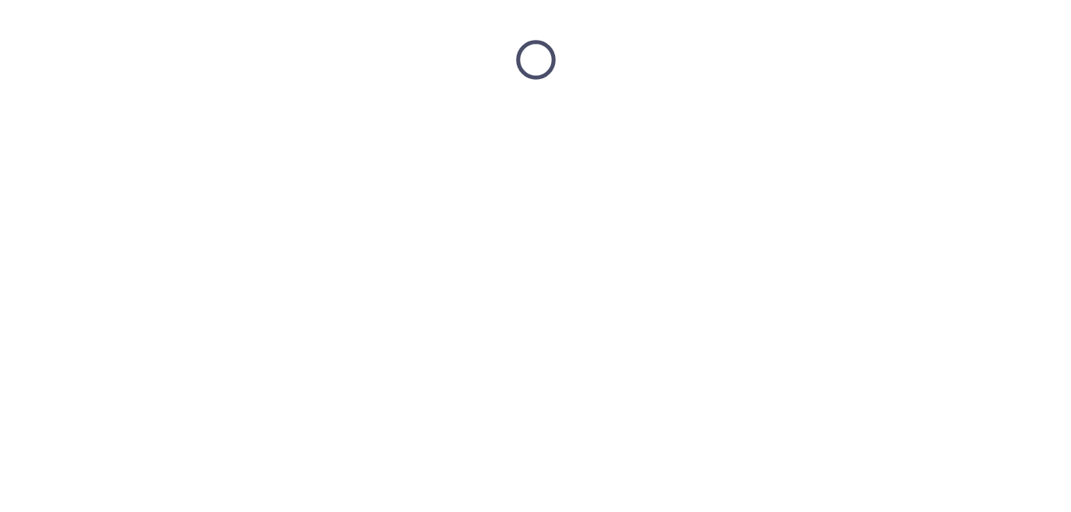
scroll to position [0, 0]
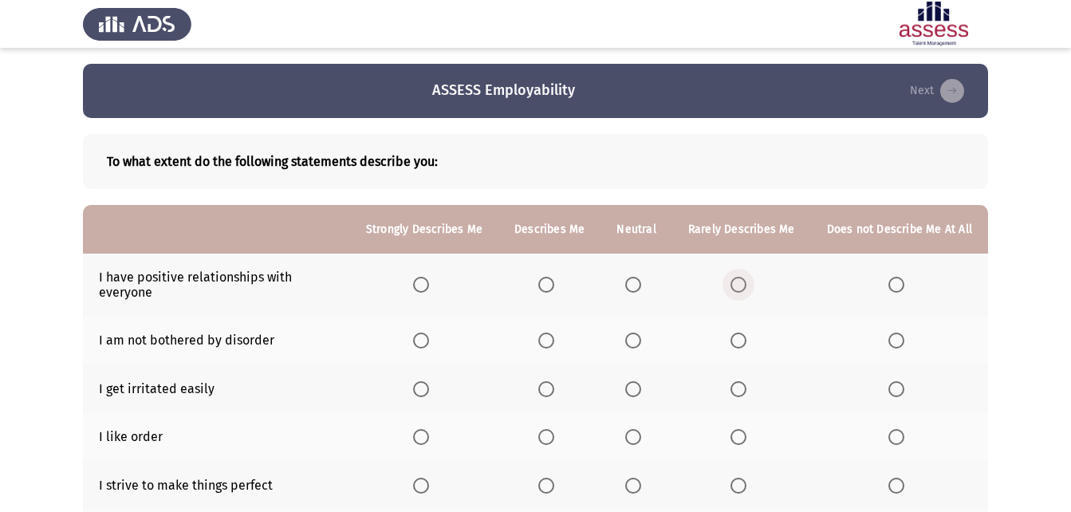
click at [750, 285] on label "Select an option" at bounding box center [741, 285] width 22 height 16
click at [746, 285] on input "Select an option" at bounding box center [738, 285] width 16 height 16
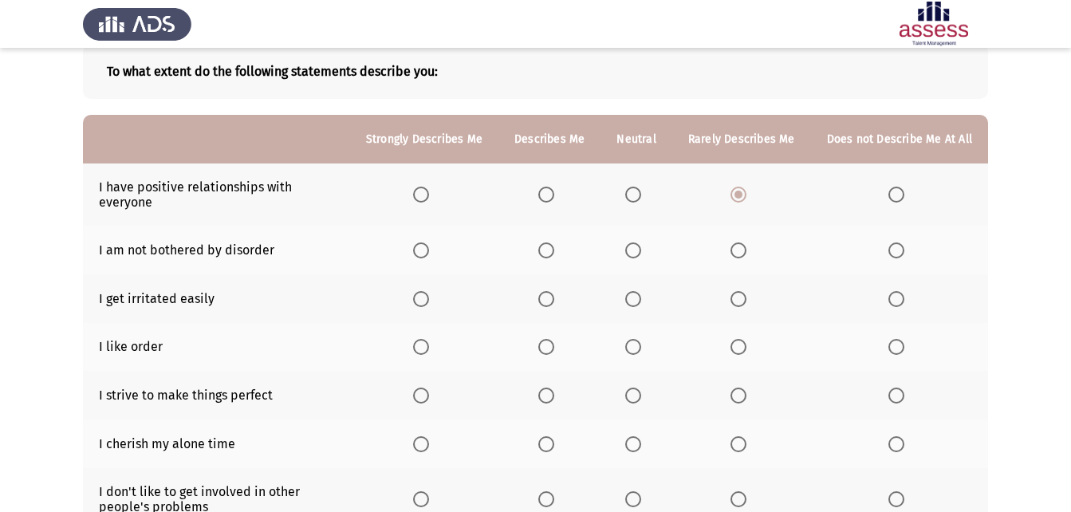
scroll to position [92, 0]
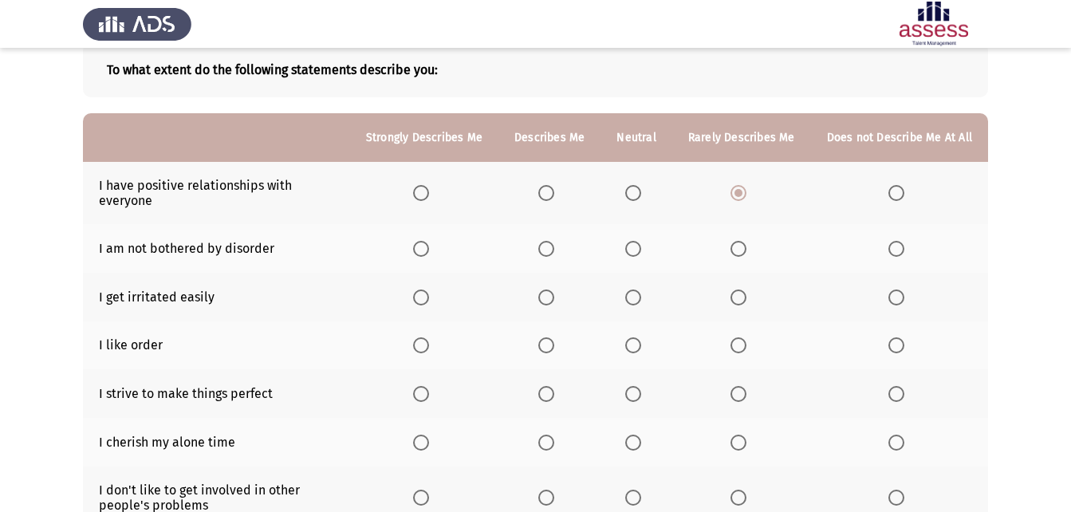
click at [641, 247] on span "Select an option" at bounding box center [633, 249] width 16 height 16
click at [641, 247] on input "Select an option" at bounding box center [633, 249] width 16 height 16
click at [738, 295] on span "Select an option" at bounding box center [738, 297] width 16 height 16
click at [738, 295] on input "Select an option" at bounding box center [738, 297] width 16 height 16
click at [740, 352] on span "Select an option" at bounding box center [738, 345] width 16 height 16
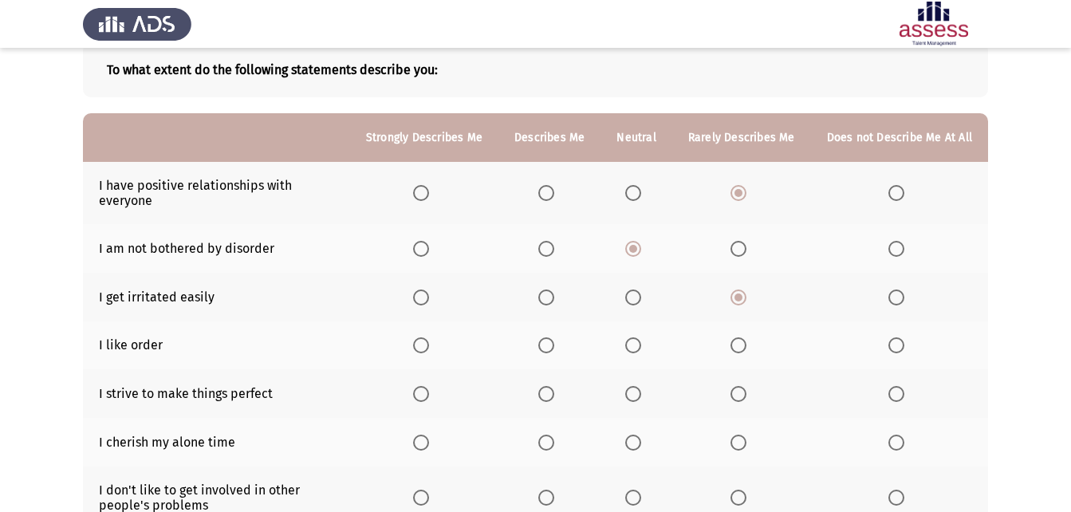
click at [740, 352] on input "Select an option" at bounding box center [738, 345] width 16 height 16
click at [743, 387] on th at bounding box center [741, 393] width 139 height 49
click at [743, 388] on span "Select an option" at bounding box center [738, 394] width 16 height 16
click at [743, 388] on input "Select an option" at bounding box center [738, 394] width 16 height 16
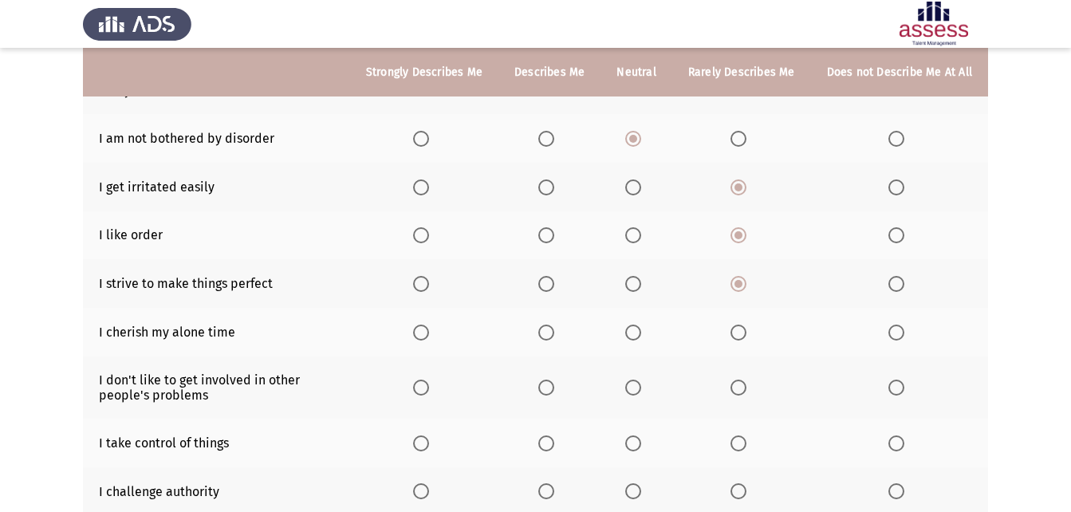
scroll to position [205, 0]
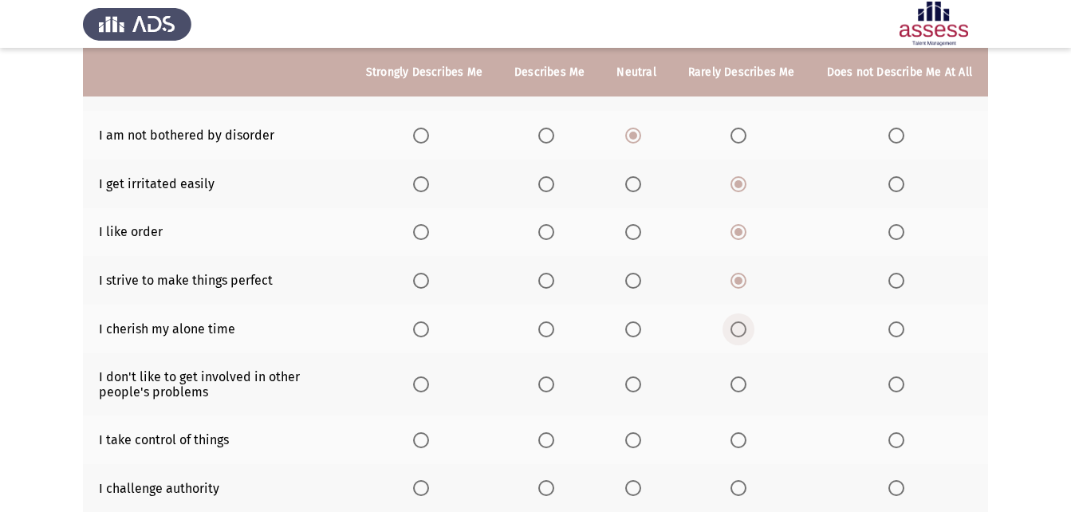
click at [742, 332] on span "Select an option" at bounding box center [738, 329] width 16 height 16
click at [742, 332] on input "Select an option" at bounding box center [738, 329] width 16 height 16
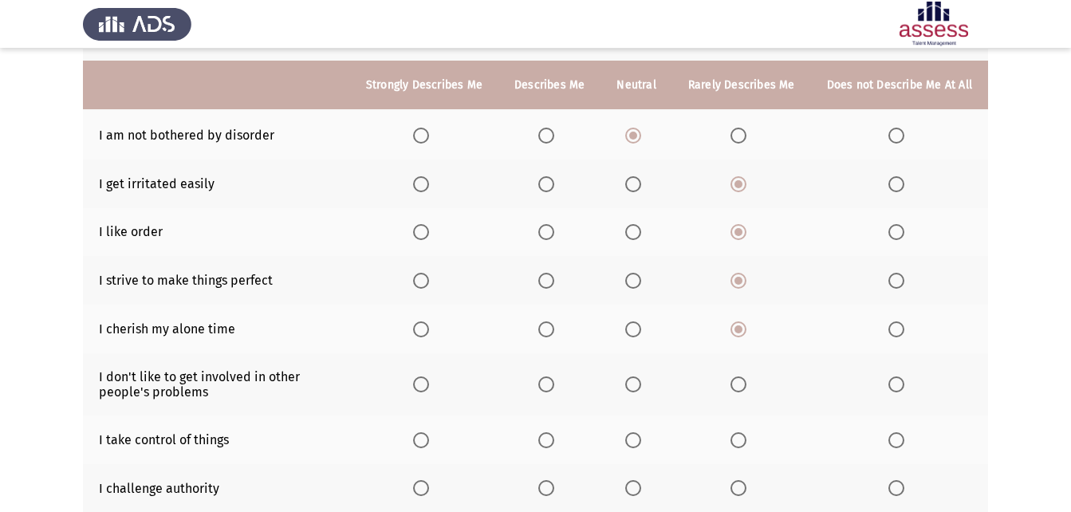
scroll to position [252, 0]
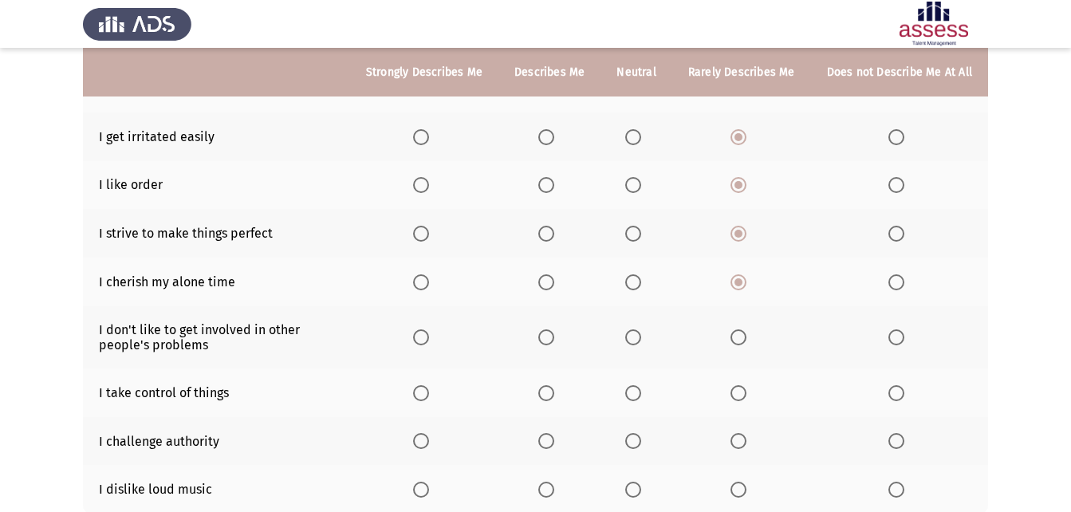
click at [639, 348] on th at bounding box center [635, 337] width 71 height 62
click at [641, 336] on span "Select an option" at bounding box center [633, 337] width 16 height 16
click at [641, 336] on input "Select an option" at bounding box center [633, 337] width 16 height 16
click at [641, 390] on span "Select an option" at bounding box center [633, 393] width 16 height 16
click at [641, 390] on input "Select an option" at bounding box center [633, 393] width 16 height 16
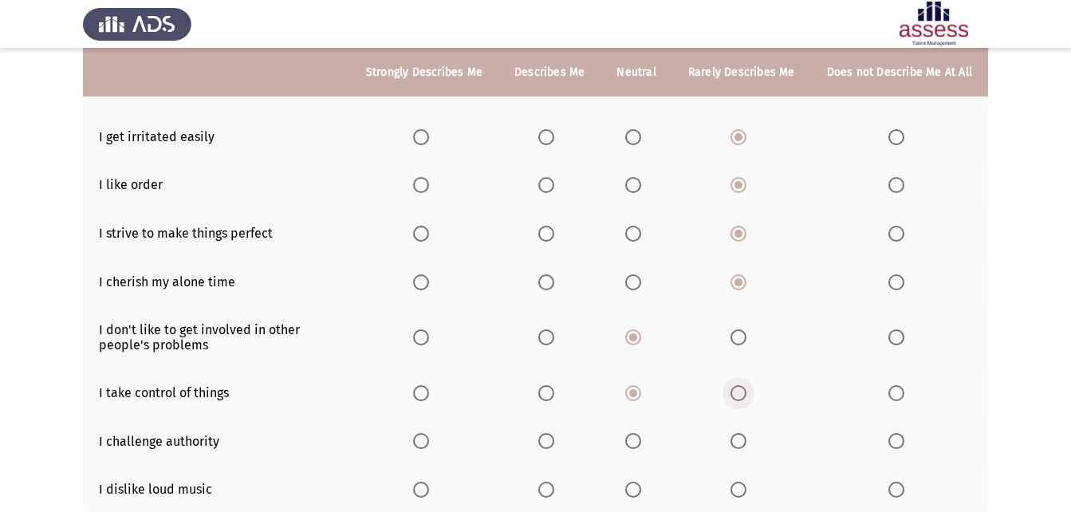
click at [742, 396] on span "Select an option" at bounding box center [738, 393] width 16 height 16
click at [742, 396] on input "Select an option" at bounding box center [738, 393] width 16 height 16
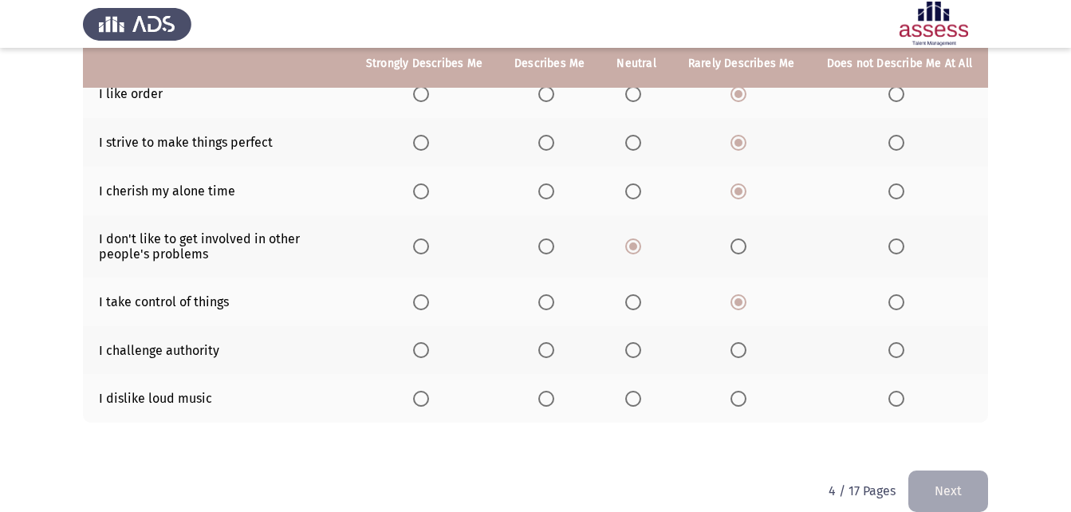
scroll to position [346, 0]
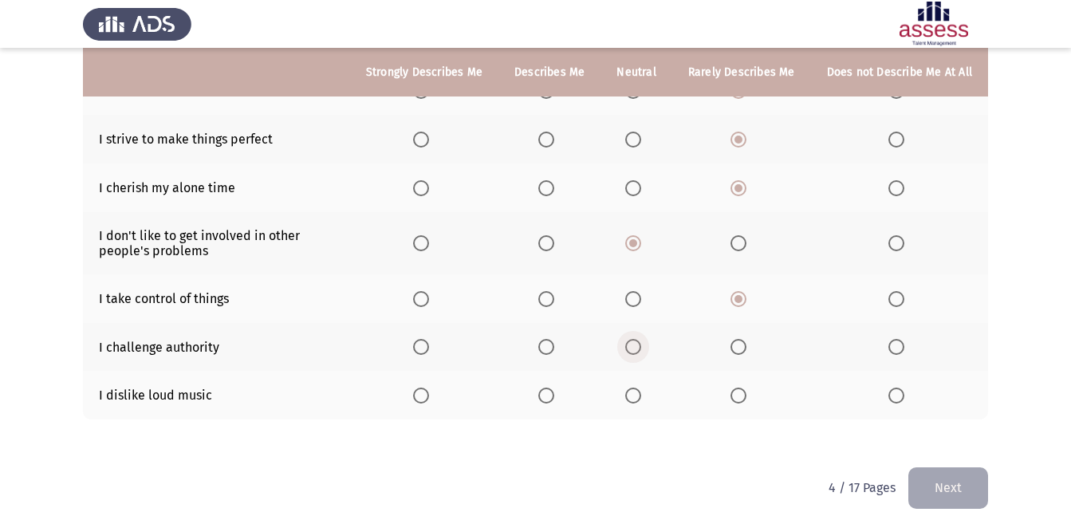
click at [639, 345] on span "Select an option" at bounding box center [633, 347] width 16 height 16
click at [639, 345] on input "Select an option" at bounding box center [633, 347] width 16 height 16
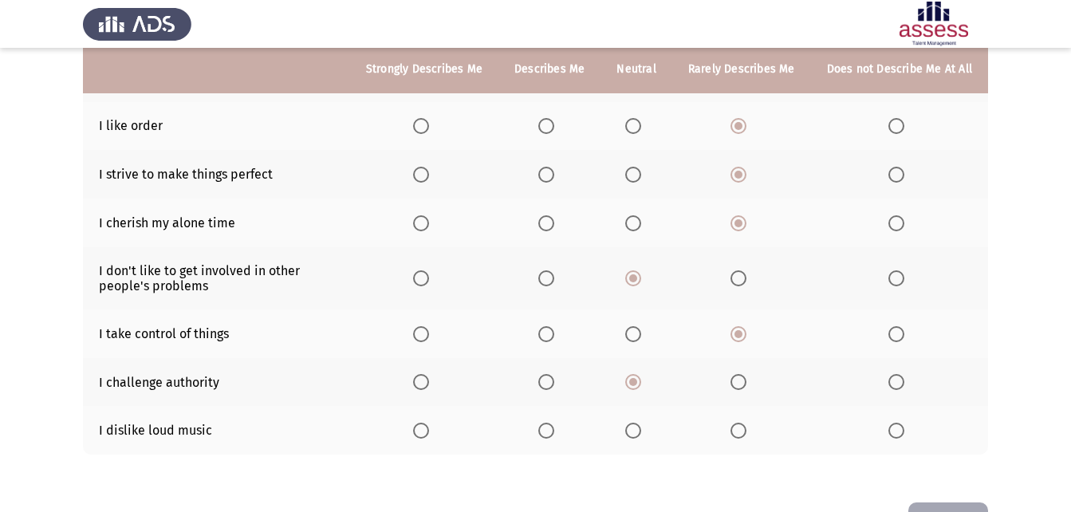
scroll to position [322, 0]
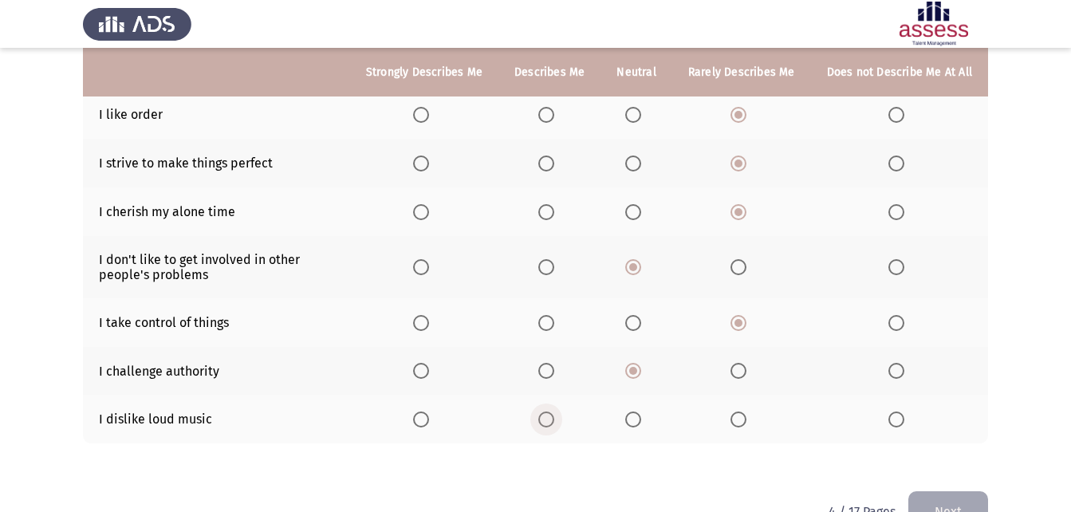
click at [551, 418] on span "Select an option" at bounding box center [546, 419] width 16 height 16
click at [551, 418] on input "Select an option" at bounding box center [546, 419] width 16 height 16
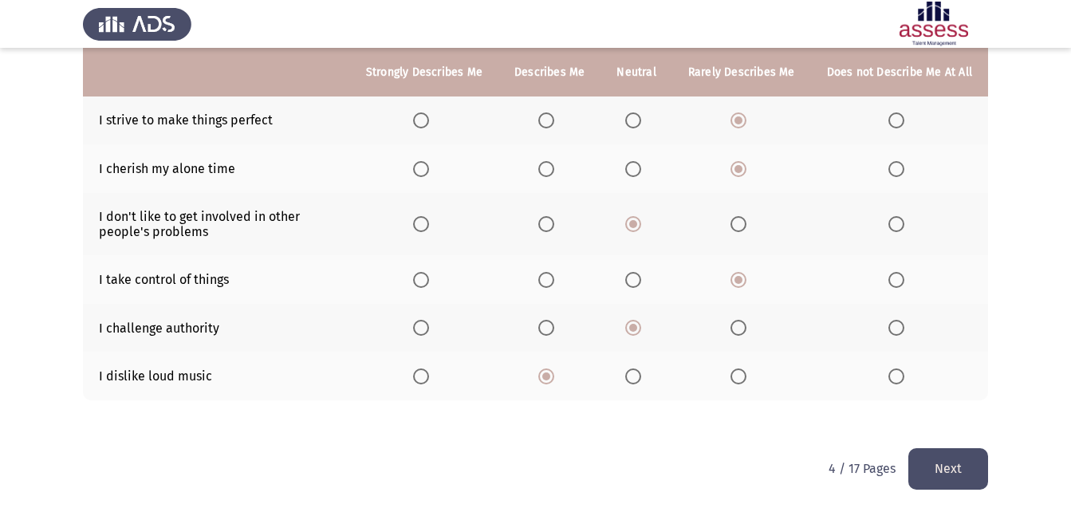
click at [932, 481] on button "Next" at bounding box center [948, 468] width 80 height 41
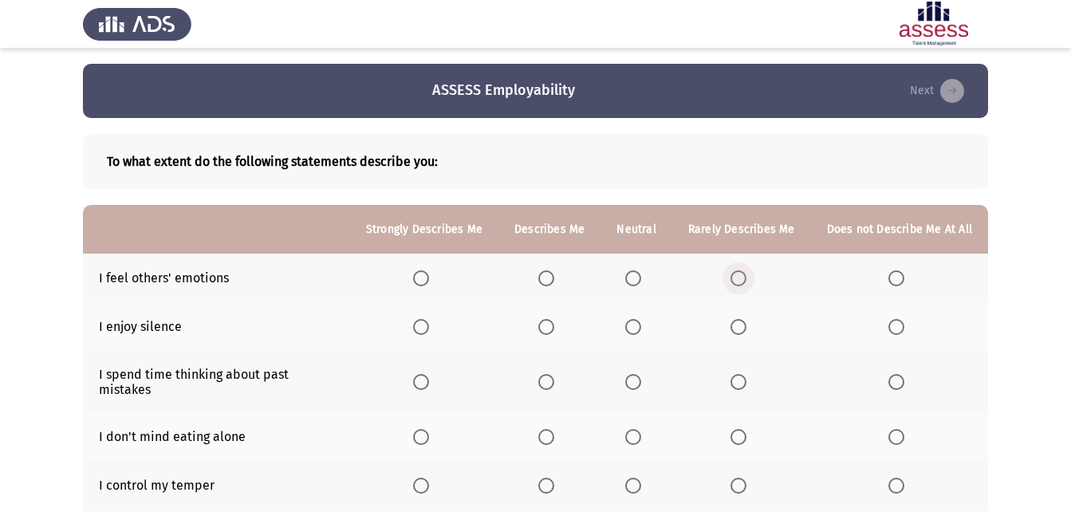
click at [742, 284] on span "Select an option" at bounding box center [738, 278] width 16 height 16
click at [742, 284] on input "Select an option" at bounding box center [738, 278] width 16 height 16
click at [899, 374] on span "Select an option" at bounding box center [896, 382] width 16 height 16
click at [899, 374] on input "Select an option" at bounding box center [896, 382] width 16 height 16
click at [639, 325] on span "Select an option" at bounding box center [633, 327] width 16 height 16
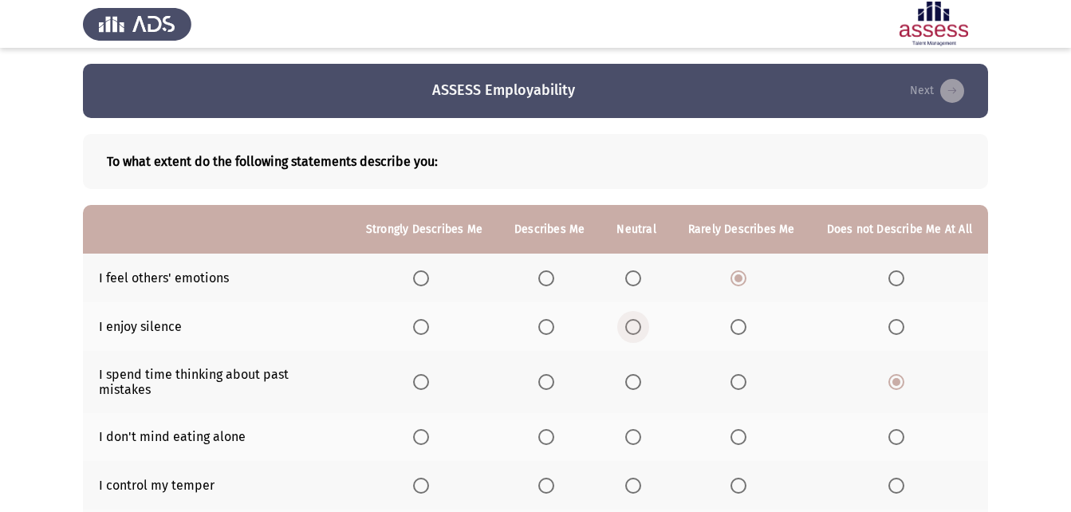
click at [639, 325] on input "Select an option" at bounding box center [633, 327] width 16 height 16
drag, startPoint x: 1069, startPoint y: 243, endPoint x: 1069, endPoint y: 309, distance: 66.2
click at [1069, 309] on app-assessment-container "ASSESS Employability Next To what extent do the following statements describe y…" at bounding box center [535, 432] width 1071 height 736
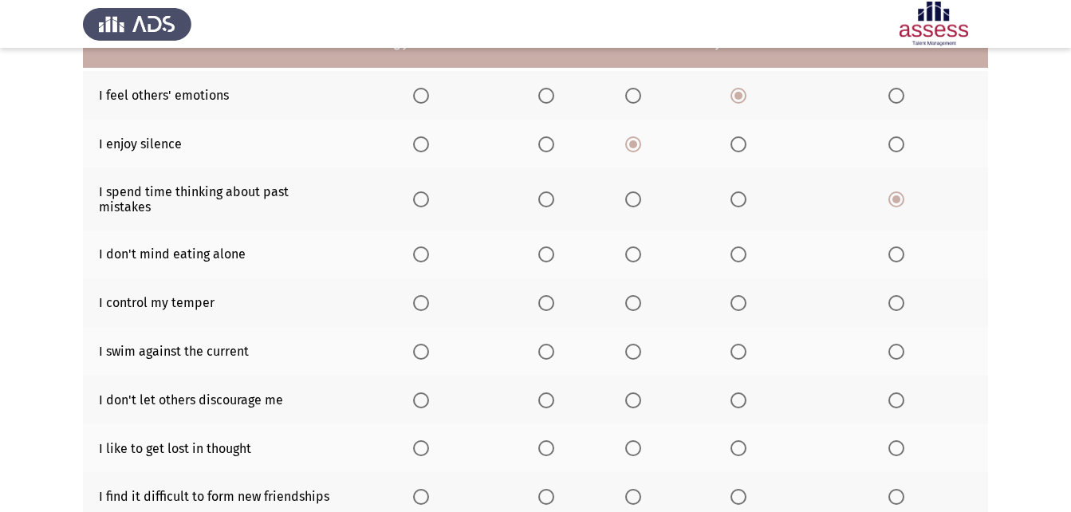
scroll to position [187, 0]
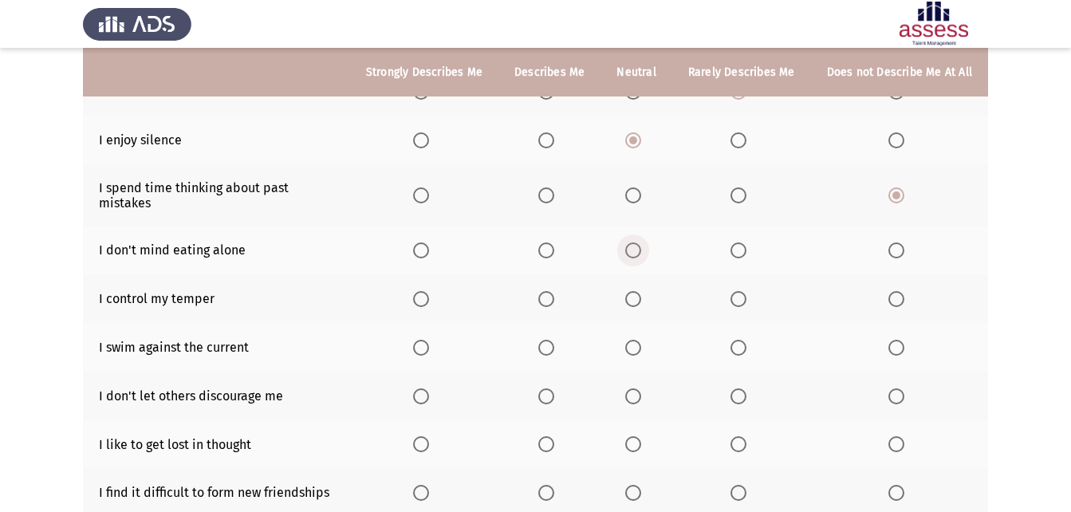
click at [639, 242] on span "Select an option" at bounding box center [633, 250] width 16 height 16
click at [639, 242] on input "Select an option" at bounding box center [633, 250] width 16 height 16
click at [639, 291] on span "Select an option" at bounding box center [633, 299] width 16 height 16
click at [639, 291] on input "Select an option" at bounding box center [633, 299] width 16 height 16
click at [641, 340] on span "Select an option" at bounding box center [633, 348] width 16 height 16
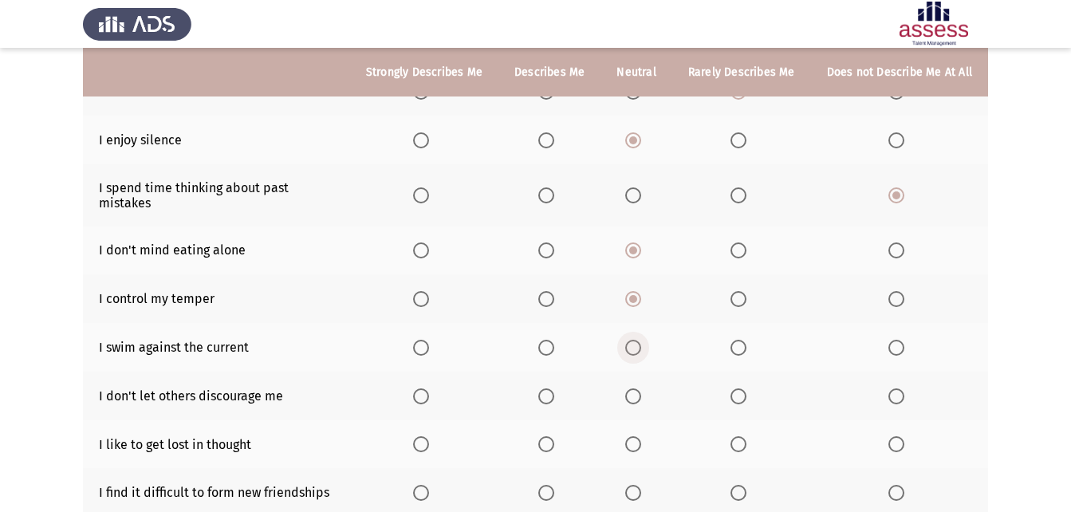
click at [641, 340] on input "Select an option" at bounding box center [633, 348] width 16 height 16
click at [746, 388] on span "Select an option" at bounding box center [738, 396] width 16 height 16
click at [746, 388] on input "Select an option" at bounding box center [738, 396] width 16 height 16
click at [554, 388] on span "Select an option" at bounding box center [546, 396] width 16 height 16
click at [554, 388] on input "Select an option" at bounding box center [546, 396] width 16 height 16
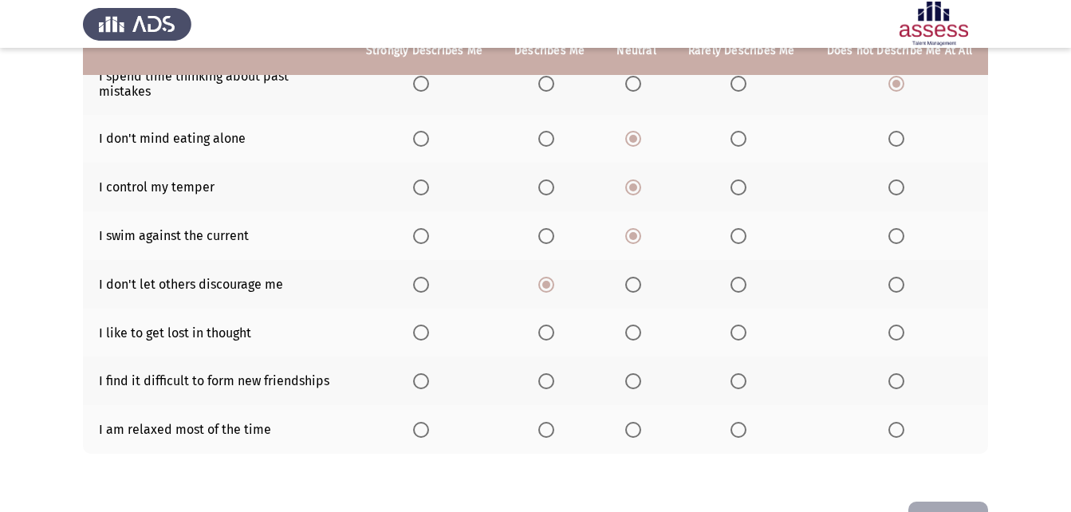
scroll to position [307, 0]
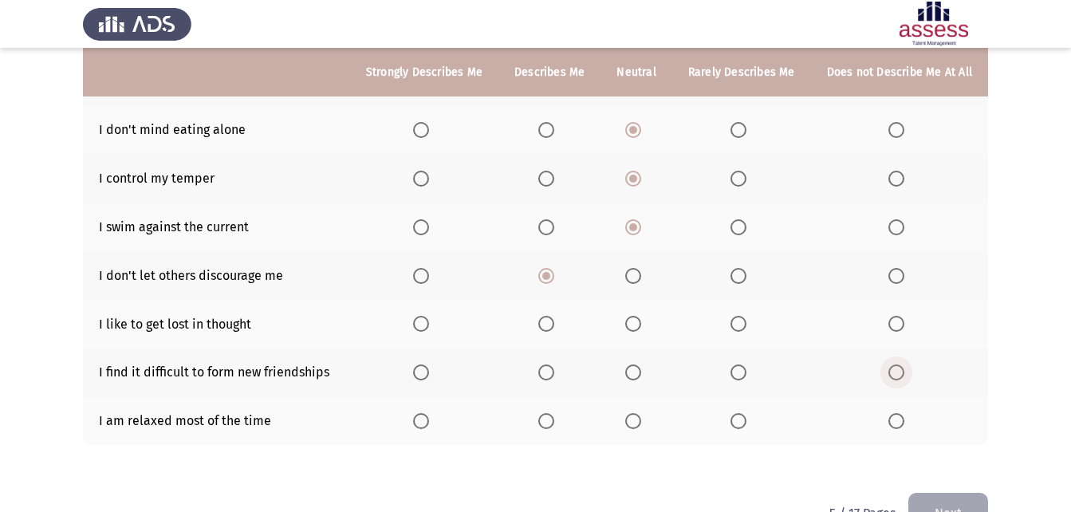
click at [903, 364] on span "Select an option" at bounding box center [896, 372] width 16 height 16
click at [903, 364] on input "Select an option" at bounding box center [896, 372] width 16 height 16
click at [894, 316] on span "Select an option" at bounding box center [896, 324] width 16 height 16
click at [894, 316] on input "Select an option" at bounding box center [896, 324] width 16 height 16
click at [633, 413] on span "Select an option" at bounding box center [633, 421] width 16 height 16
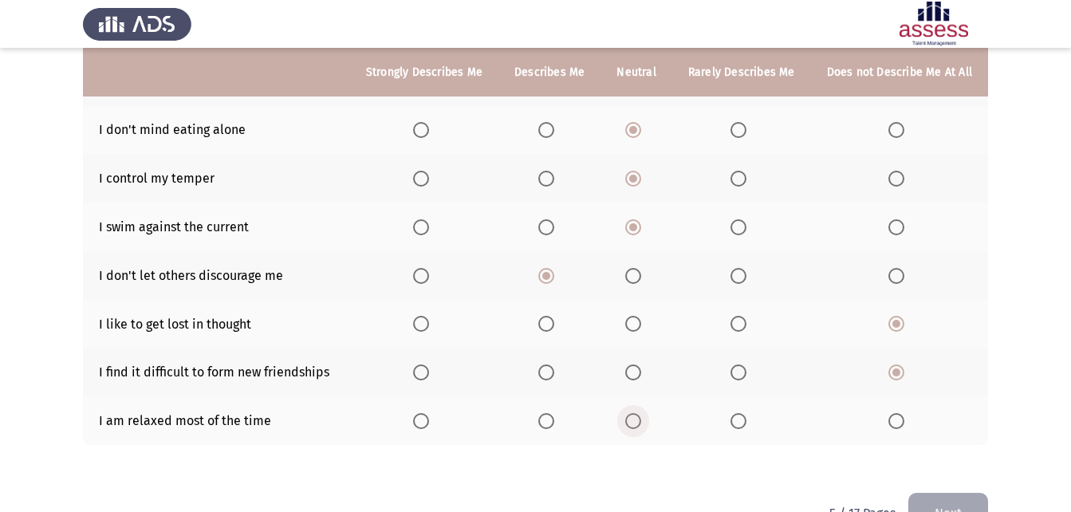
click at [633, 413] on input "Select an option" at bounding box center [633, 421] width 16 height 16
click at [959, 493] on button "Next" at bounding box center [948, 513] width 80 height 41
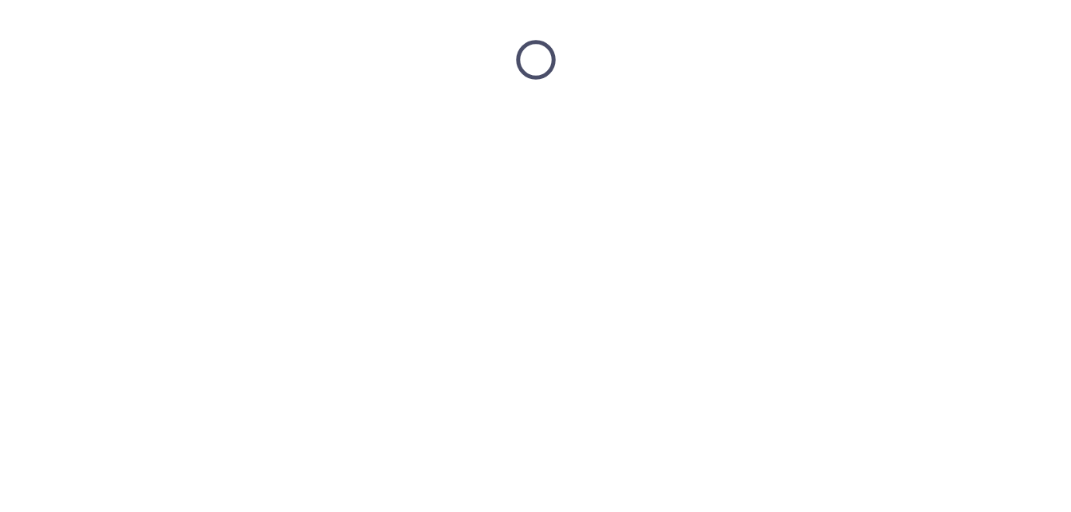
scroll to position [0, 0]
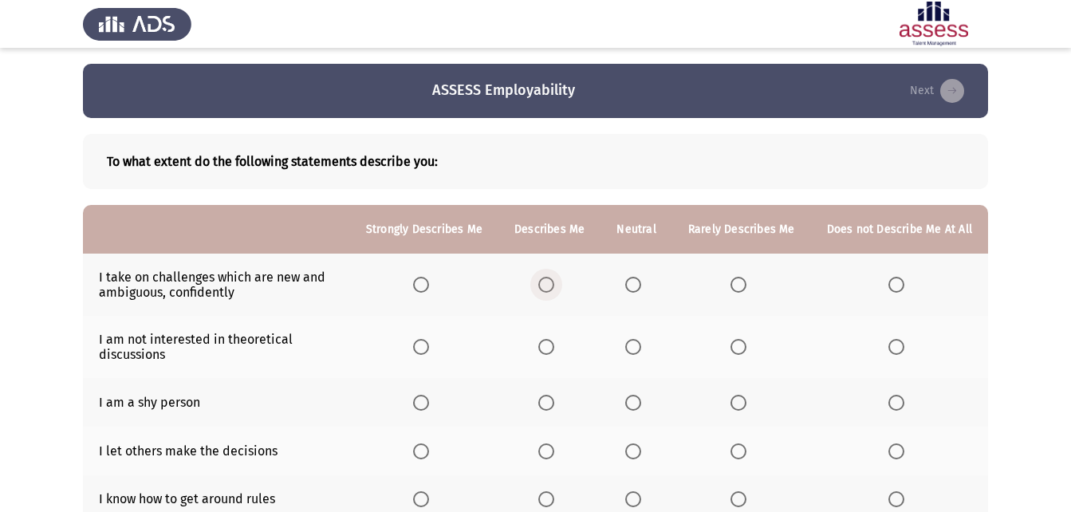
click at [561, 280] on label "Select an option" at bounding box center [549, 285] width 22 height 16
click at [554, 280] on input "Select an option" at bounding box center [546, 285] width 16 height 16
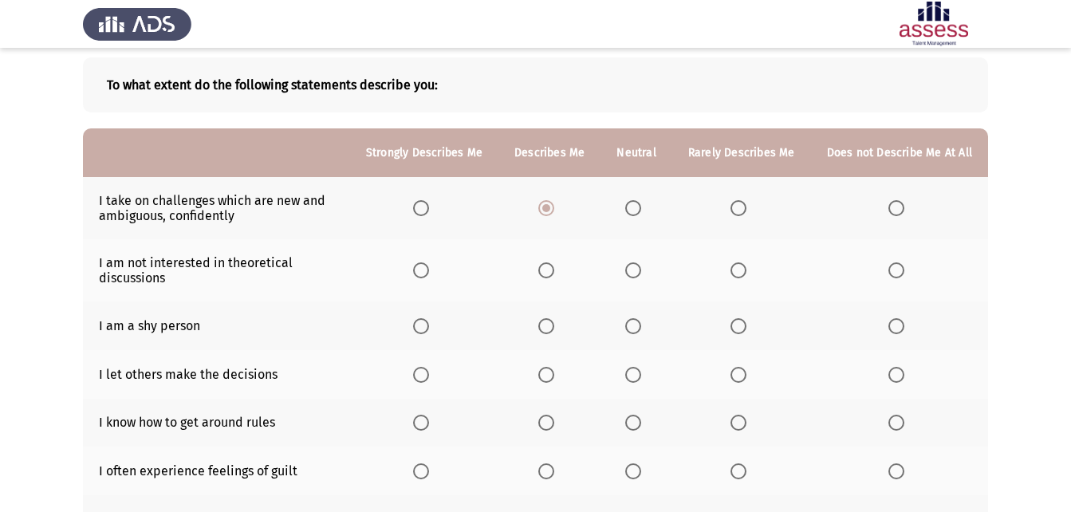
scroll to position [80, 0]
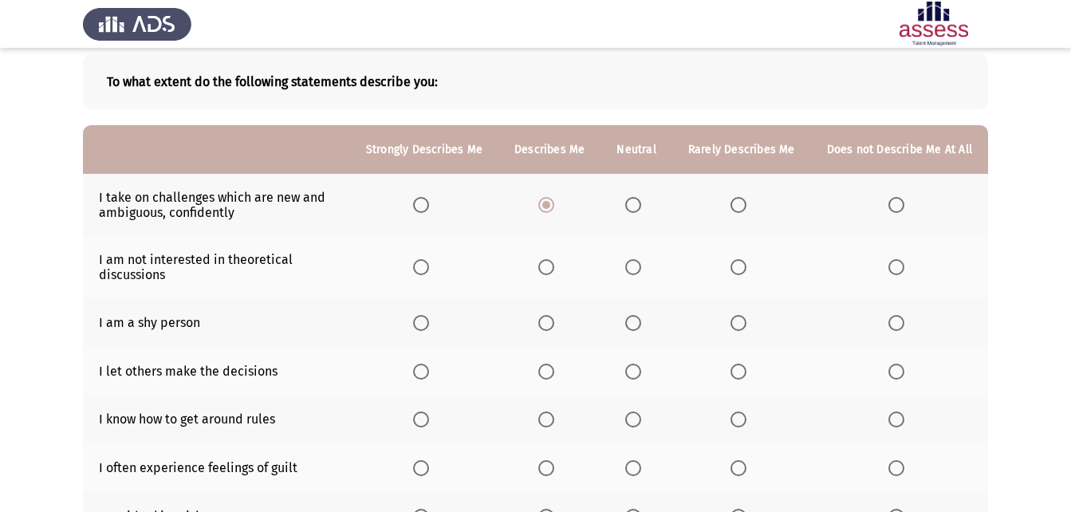
click at [647, 265] on label "Select an option" at bounding box center [636, 267] width 22 height 16
click at [641, 265] on input "Select an option" at bounding box center [633, 267] width 16 height 16
click at [903, 322] on span "Select an option" at bounding box center [896, 323] width 16 height 16
click at [903, 322] on input "Select an option" at bounding box center [896, 323] width 16 height 16
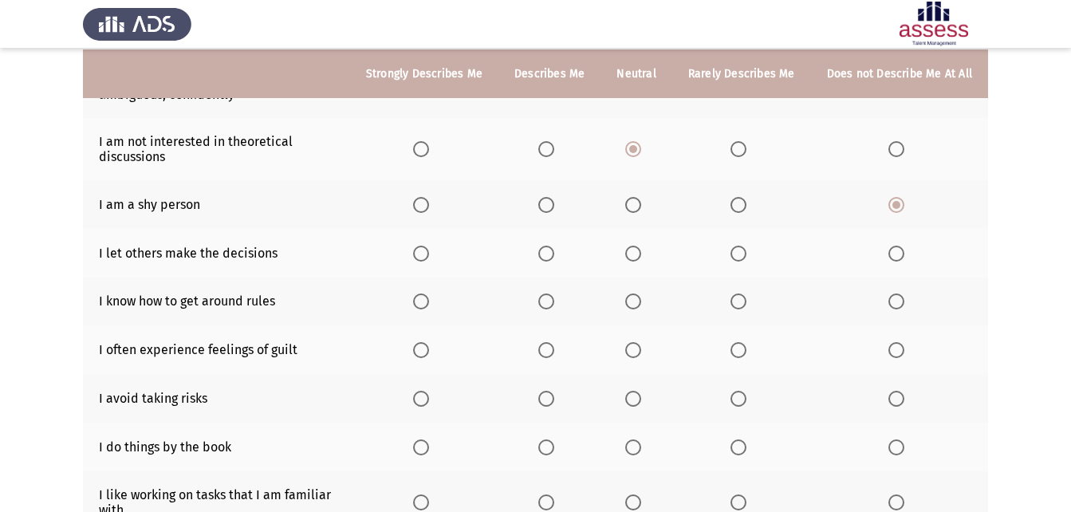
scroll to position [199, 0]
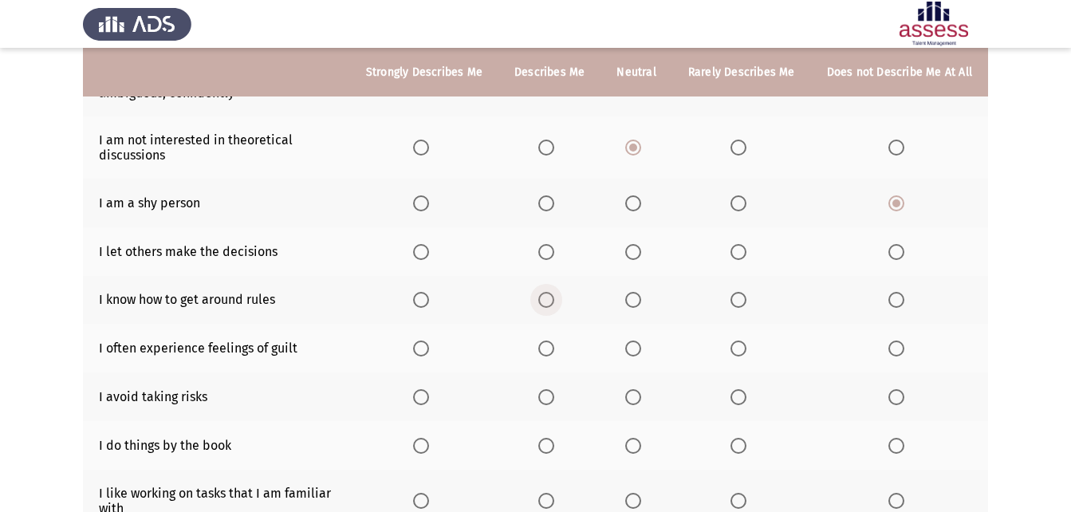
click at [554, 295] on span "Select an option" at bounding box center [546, 300] width 16 height 16
click at [554, 295] on input "Select an option" at bounding box center [546, 300] width 16 height 16
click at [636, 250] on span "Select an option" at bounding box center [633, 252] width 16 height 16
click at [636, 250] on input "Select an option" at bounding box center [633, 252] width 16 height 16
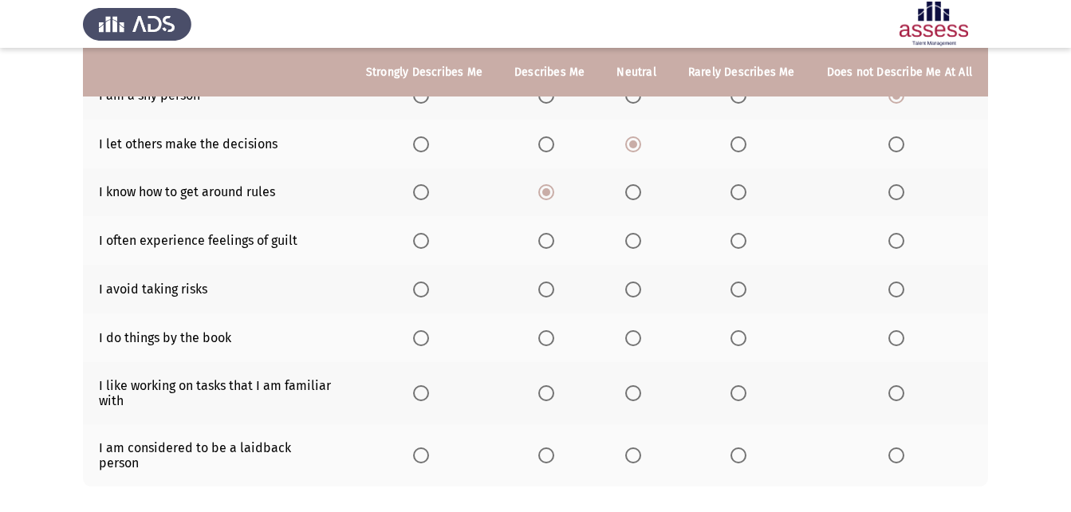
scroll to position [321, 0]
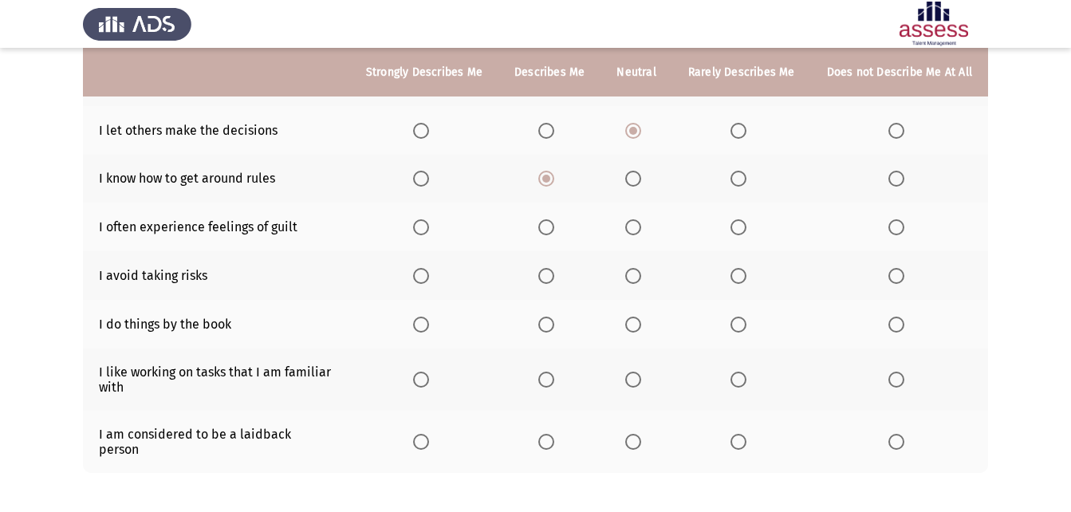
click at [554, 234] on span "Select an option" at bounding box center [546, 227] width 16 height 16
click at [554, 234] on input "Select an option" at bounding box center [546, 227] width 16 height 16
click at [903, 274] on span "Select an option" at bounding box center [896, 276] width 16 height 16
click at [903, 274] on input "Select an option" at bounding box center [896, 276] width 16 height 16
click at [903, 332] on th at bounding box center [899, 324] width 177 height 49
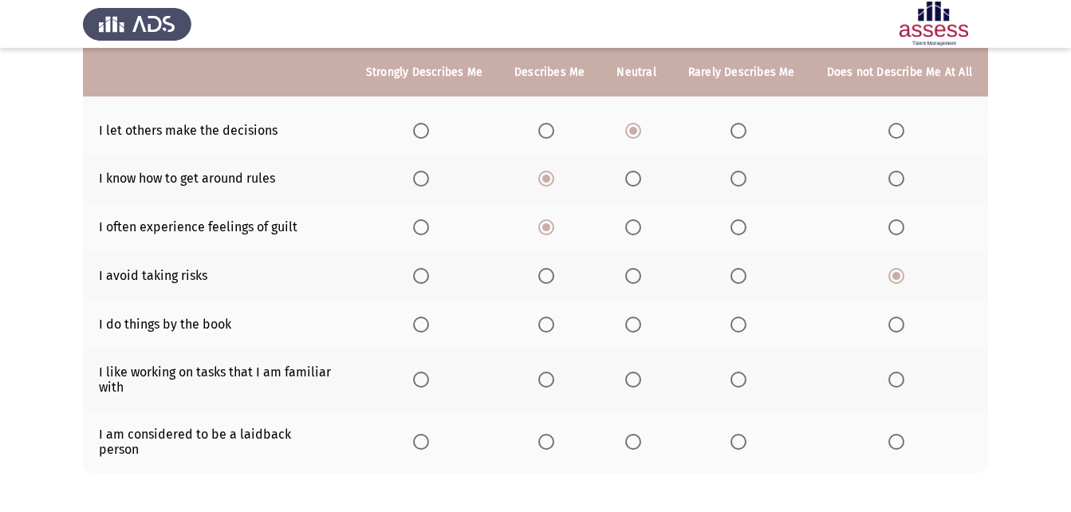
click at [549, 328] on span "Select an option" at bounding box center [546, 325] width 16 height 16
click at [549, 328] on input "Select an option" at bounding box center [546, 325] width 16 height 16
click at [541, 379] on th at bounding box center [549, 379] width 102 height 62
click at [552, 384] on span "Select an option" at bounding box center [546, 380] width 16 height 16
click at [552, 384] on input "Select an option" at bounding box center [546, 380] width 16 height 16
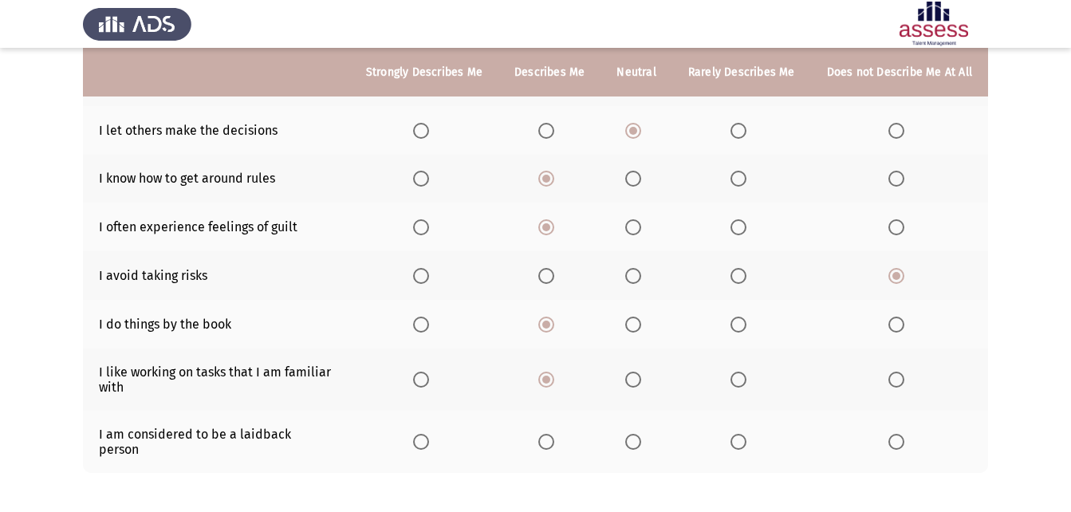
click at [553, 434] on span "Select an option" at bounding box center [546, 442] width 16 height 16
click at [553, 434] on input "Select an option" at bounding box center [546, 442] width 16 height 16
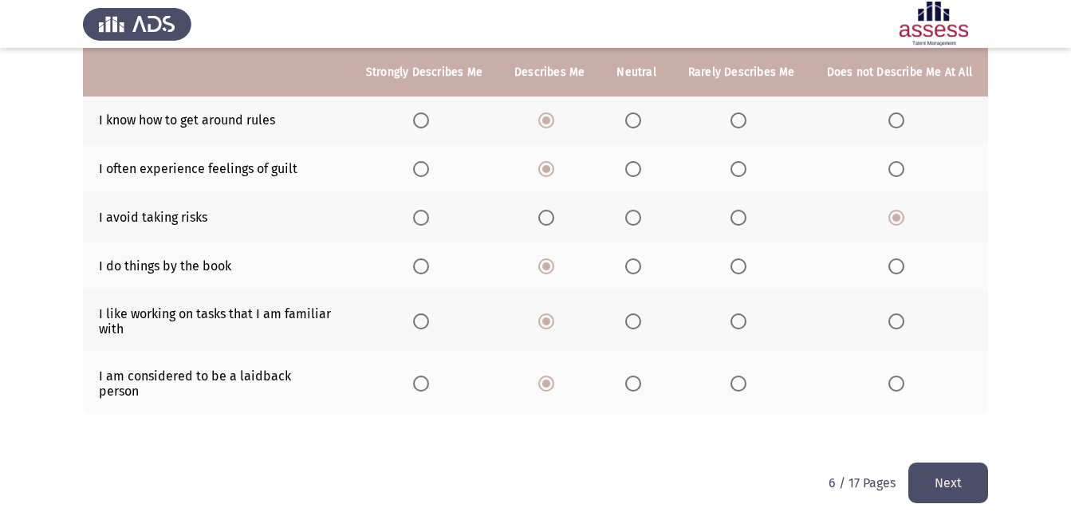
click at [930, 462] on button "Next" at bounding box center [948, 482] width 80 height 41
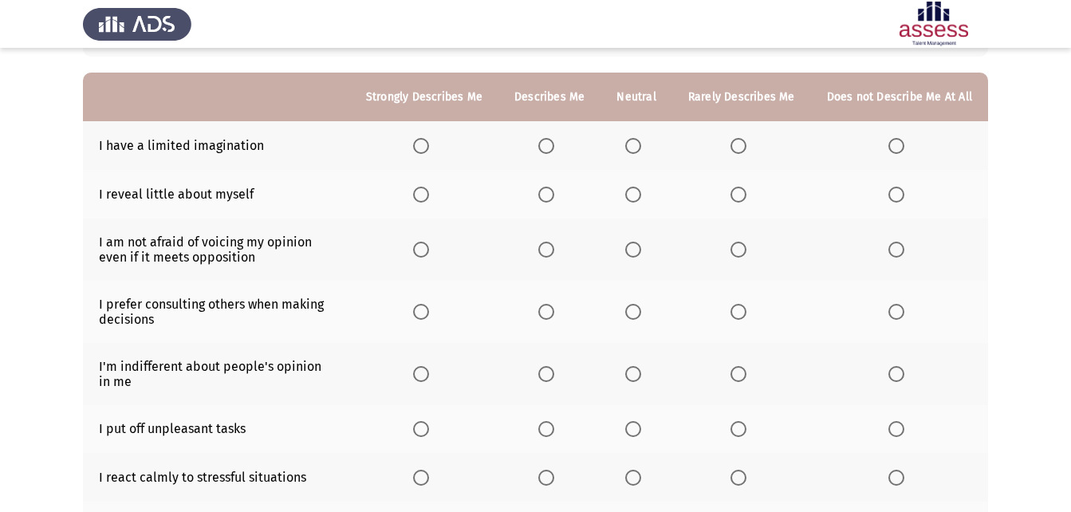
scroll to position [111, 0]
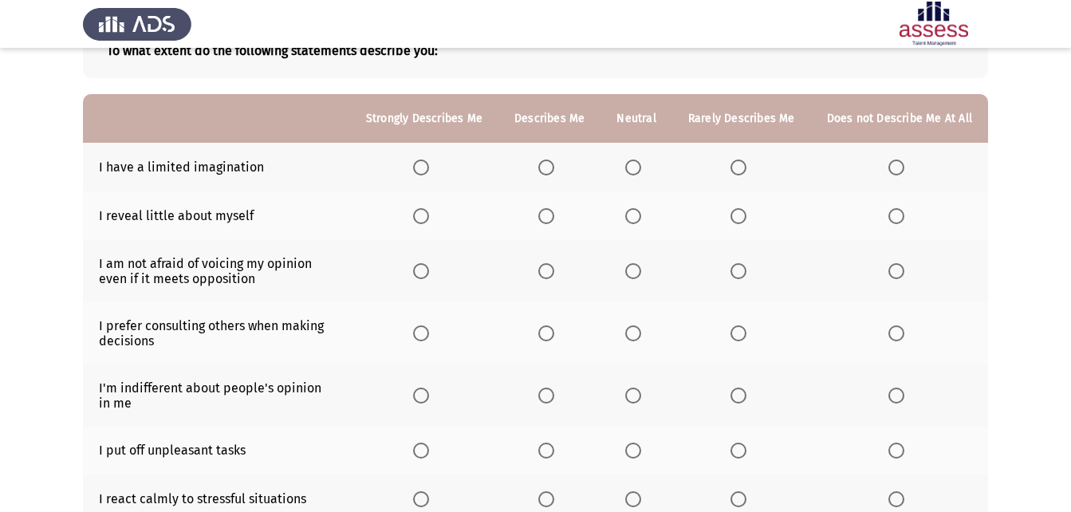
click at [641, 166] on span "Select an option" at bounding box center [633, 167] width 16 height 16
click at [641, 166] on input "Select an option" at bounding box center [633, 167] width 16 height 16
click at [899, 211] on span "Select an option" at bounding box center [896, 216] width 16 height 16
click at [899, 211] on input "Select an option" at bounding box center [896, 216] width 16 height 16
click at [546, 267] on span "Select an option" at bounding box center [546, 271] width 16 height 16
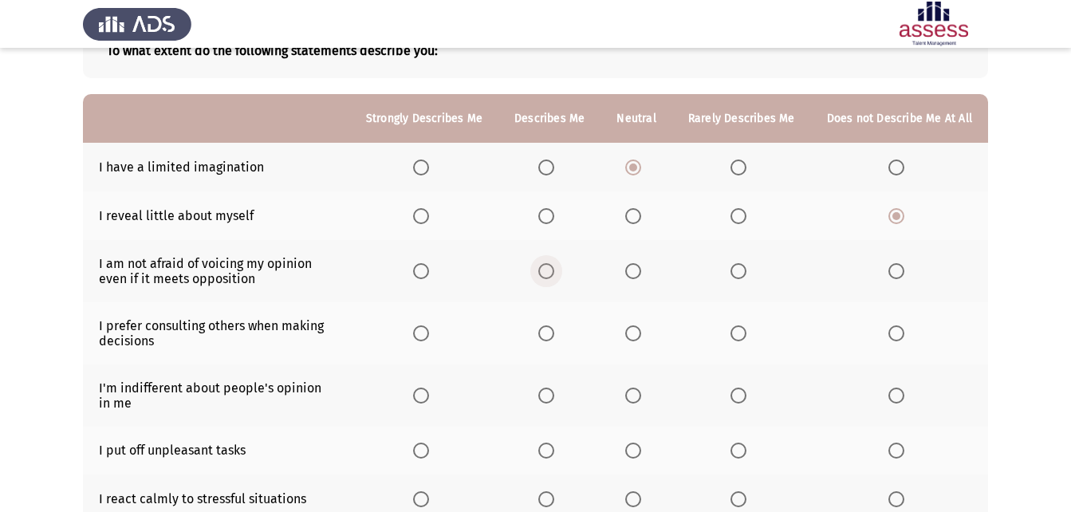
click at [546, 267] on input "Select an option" at bounding box center [546, 271] width 16 height 16
click at [553, 328] on span "Select an option" at bounding box center [546, 333] width 16 height 16
click at [553, 328] on input "Select an option" at bounding box center [546, 333] width 16 height 16
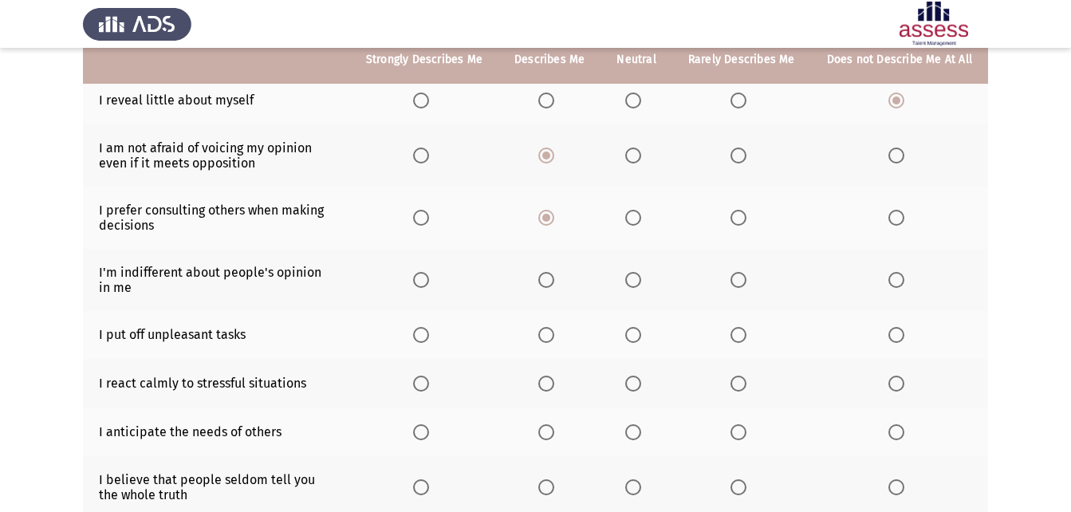
scroll to position [243, 0]
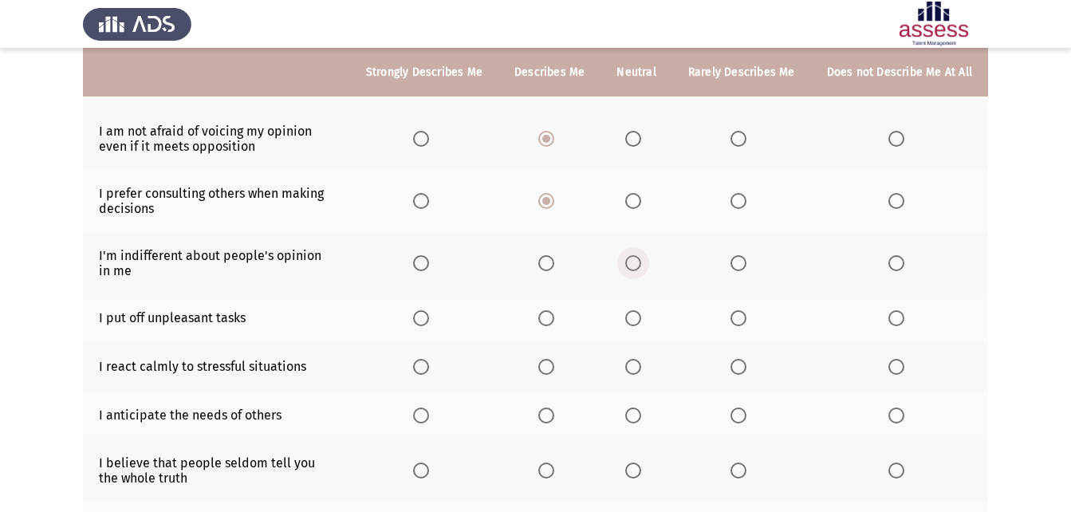
click at [632, 268] on span "Select an option" at bounding box center [633, 263] width 16 height 16
click at [632, 268] on input "Select an option" at bounding box center [633, 263] width 16 height 16
click at [553, 318] on span "Select an option" at bounding box center [546, 318] width 16 height 16
click at [553, 318] on input "Select an option" at bounding box center [546, 318] width 16 height 16
click at [903, 370] on span "Select an option" at bounding box center [896, 367] width 16 height 16
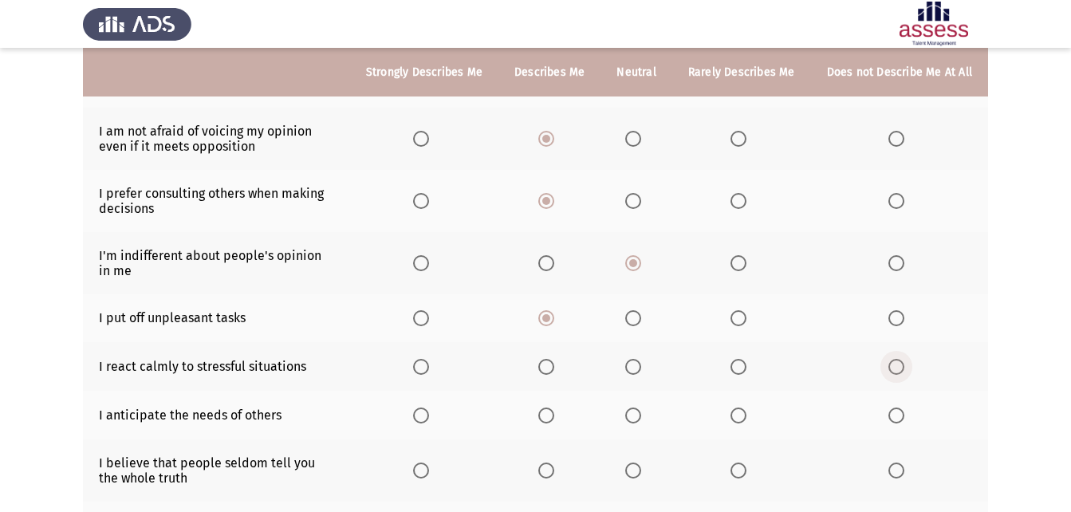
click at [903, 370] on input "Select an option" at bounding box center [896, 367] width 16 height 16
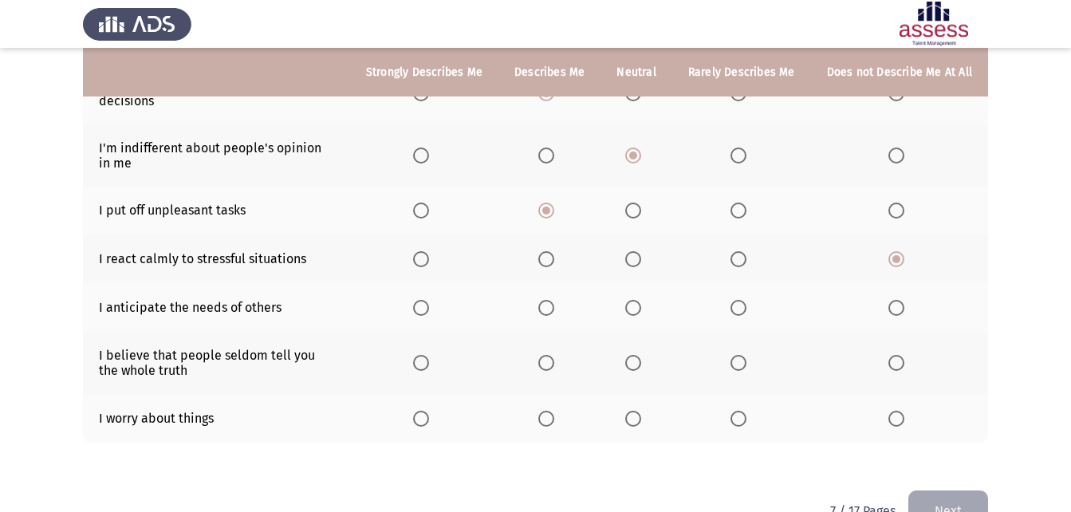
scroll to position [352, 0]
click at [635, 415] on span "Select an option" at bounding box center [633, 417] width 16 height 16
click at [635, 415] on input "Select an option" at bounding box center [633, 417] width 16 height 16
click at [899, 415] on span "Select an option" at bounding box center [896, 417] width 16 height 16
click at [899, 415] on input "Select an option" at bounding box center [896, 417] width 16 height 16
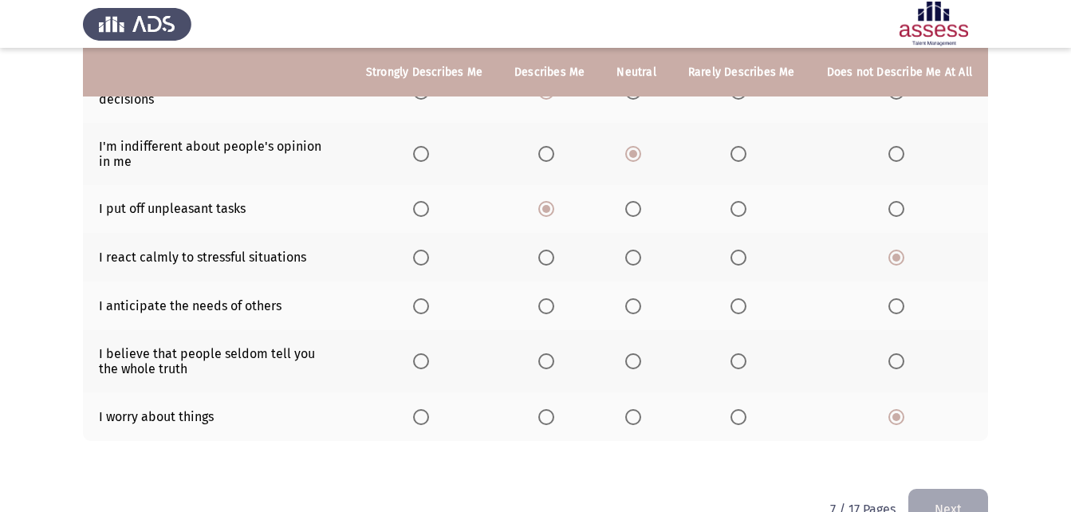
click at [546, 306] on span "Select an option" at bounding box center [546, 306] width 0 height 0
click at [553, 305] on input "Select an option" at bounding box center [546, 306] width 16 height 16
click at [898, 363] on span "Select an option" at bounding box center [896, 361] width 16 height 16
click at [898, 363] on input "Select an option" at bounding box center [896, 361] width 16 height 16
click at [954, 498] on button "Next" at bounding box center [948, 509] width 80 height 41
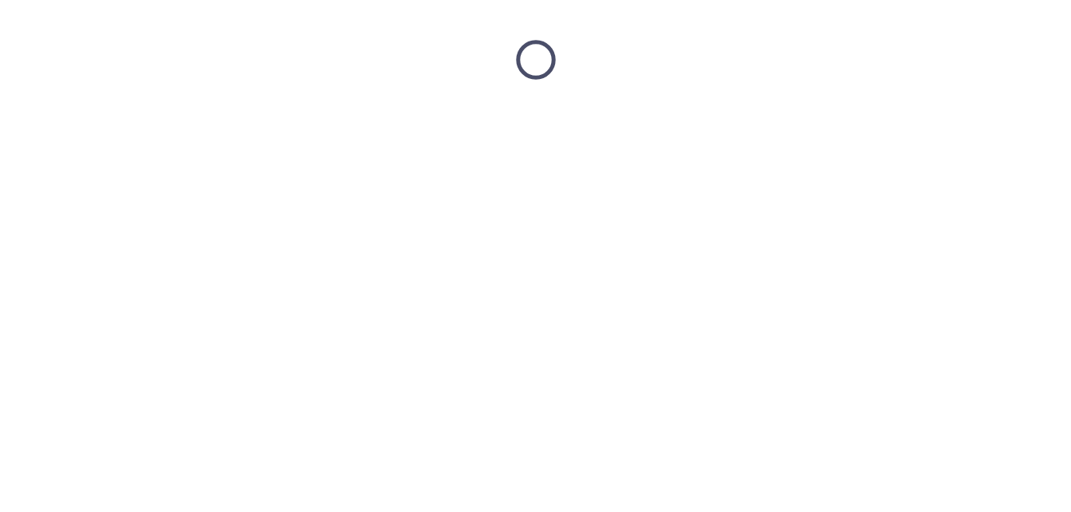
scroll to position [0, 0]
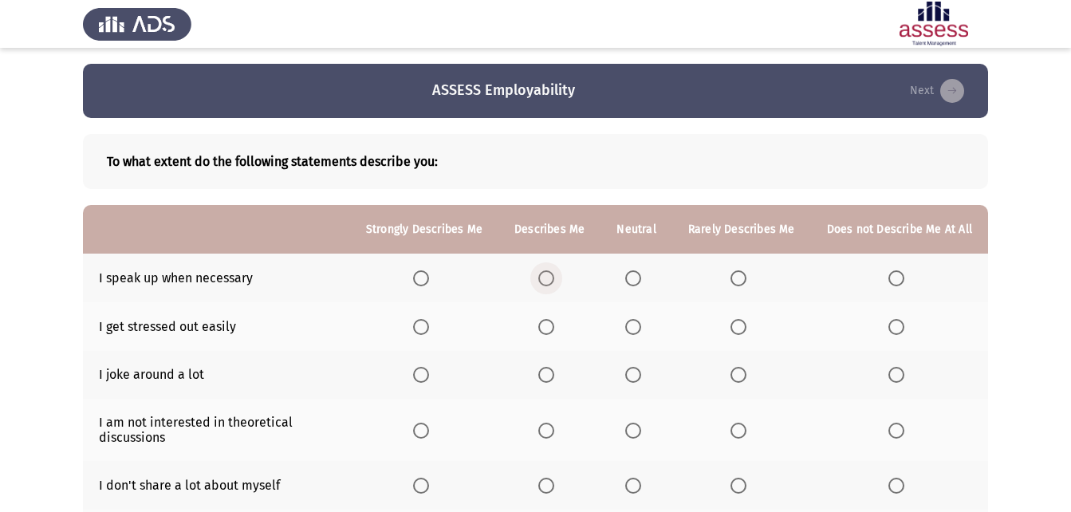
click at [561, 275] on label "Select an option" at bounding box center [549, 278] width 22 height 16
click at [554, 275] on input "Select an option" at bounding box center [546, 278] width 16 height 16
click at [896, 327] on span "Select an option" at bounding box center [896, 327] width 0 height 0
click at [896, 326] on input "Select an option" at bounding box center [896, 327] width 16 height 16
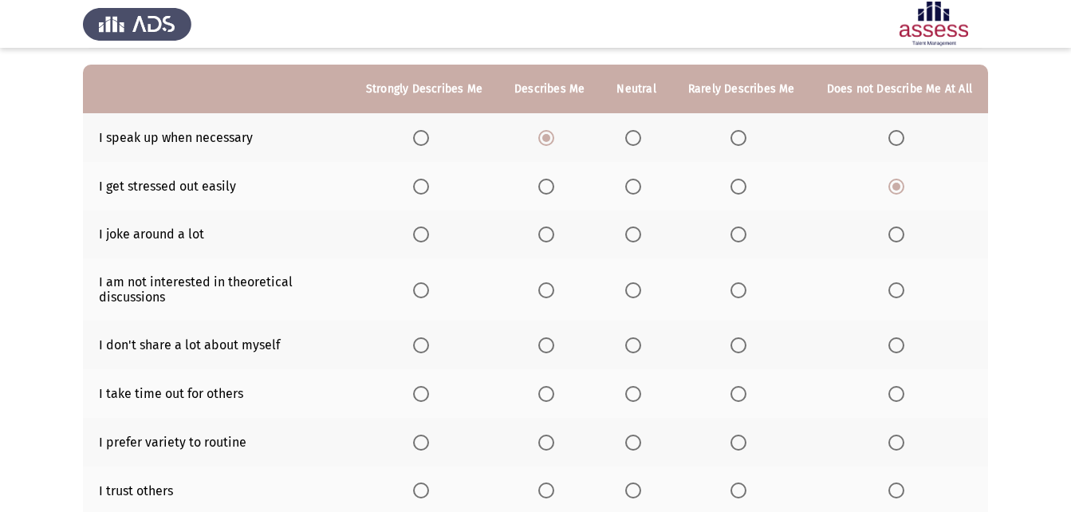
scroll to position [142, 0]
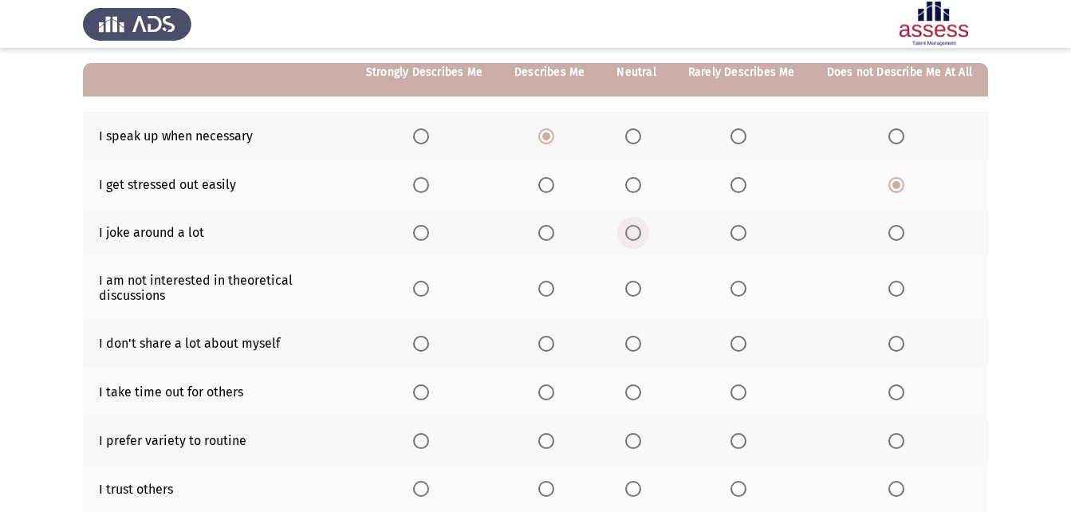
click at [641, 237] on span "Select an option" at bounding box center [633, 233] width 16 height 16
click at [641, 237] on input "Select an option" at bounding box center [633, 233] width 16 height 16
click at [892, 285] on span "Select an option" at bounding box center [896, 289] width 16 height 16
click at [892, 285] on input "Select an option" at bounding box center [896, 289] width 16 height 16
click at [638, 351] on span "Select an option" at bounding box center [633, 344] width 16 height 16
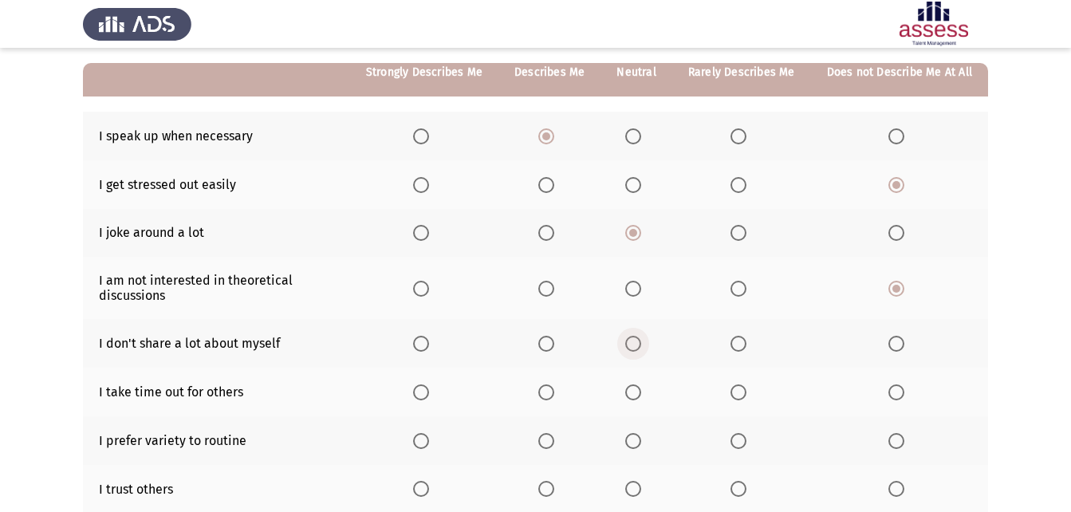
click at [638, 351] on input "Select an option" at bounding box center [633, 344] width 16 height 16
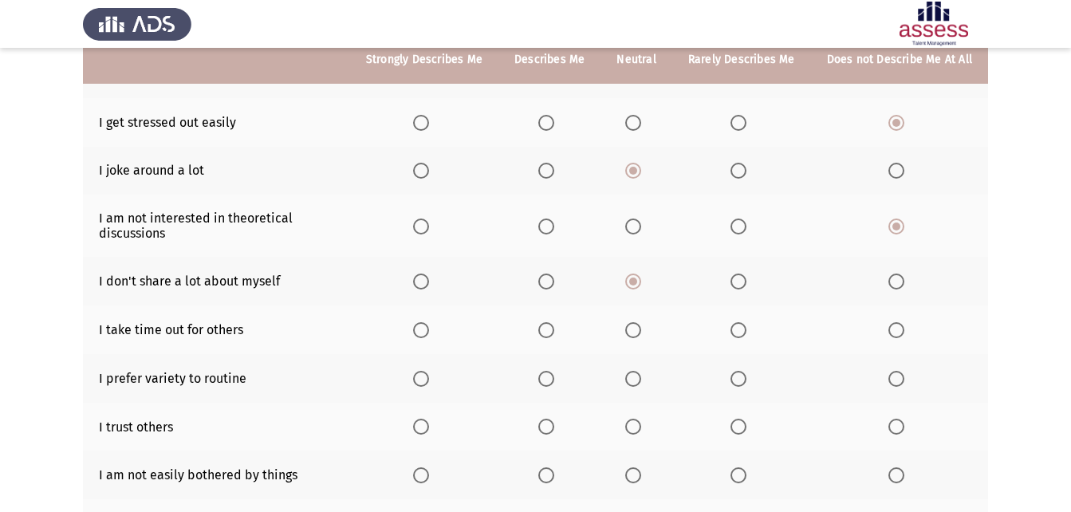
scroll to position [220, 0]
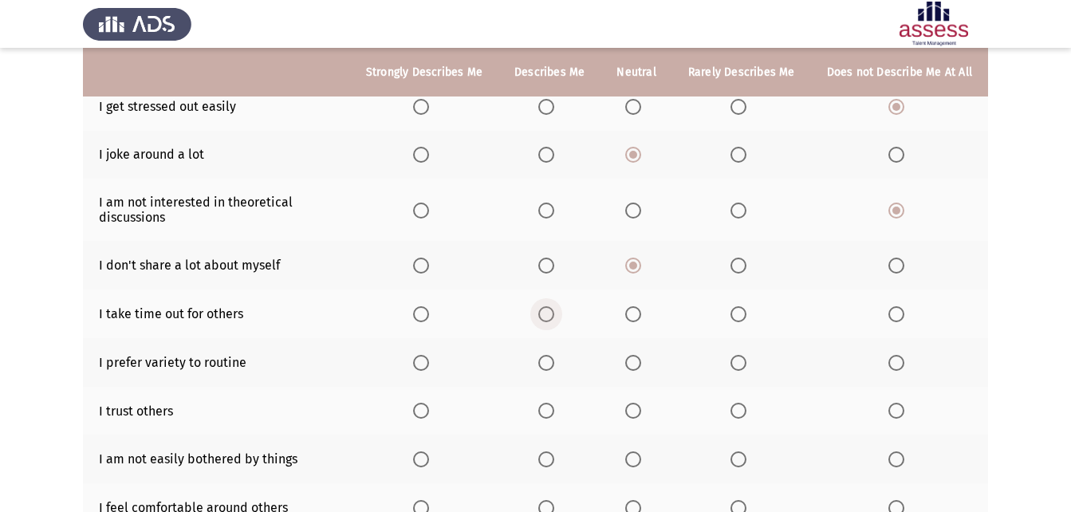
click at [561, 311] on label "Select an option" at bounding box center [549, 314] width 22 height 16
click at [554, 311] on input "Select an option" at bounding box center [546, 314] width 16 height 16
click at [641, 368] on span "Select an option" at bounding box center [633, 363] width 16 height 16
click at [641, 368] on input "Select an option" at bounding box center [633, 363] width 16 height 16
click at [641, 417] on span "Select an option" at bounding box center [633, 411] width 16 height 16
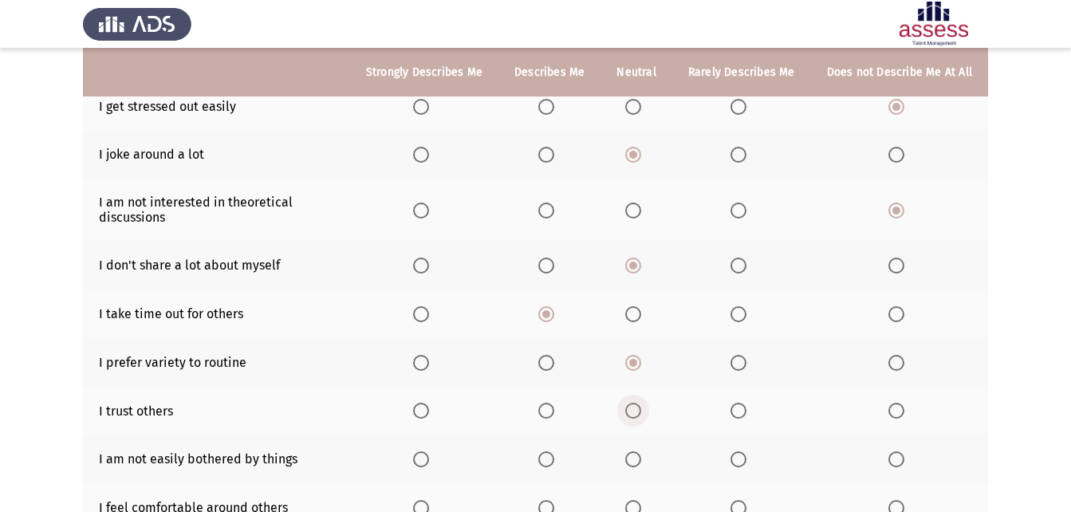
click at [641, 417] on input "Select an option" at bounding box center [633, 411] width 16 height 16
click at [901, 408] on span "Select an option" at bounding box center [896, 411] width 16 height 16
click at [901, 408] on input "Select an option" at bounding box center [896, 411] width 16 height 16
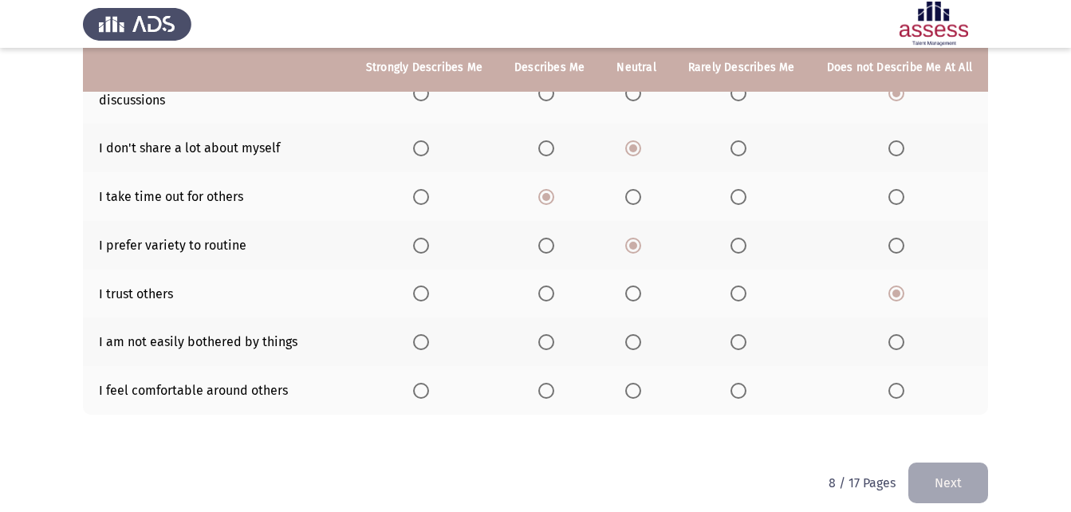
scroll to position [339, 0]
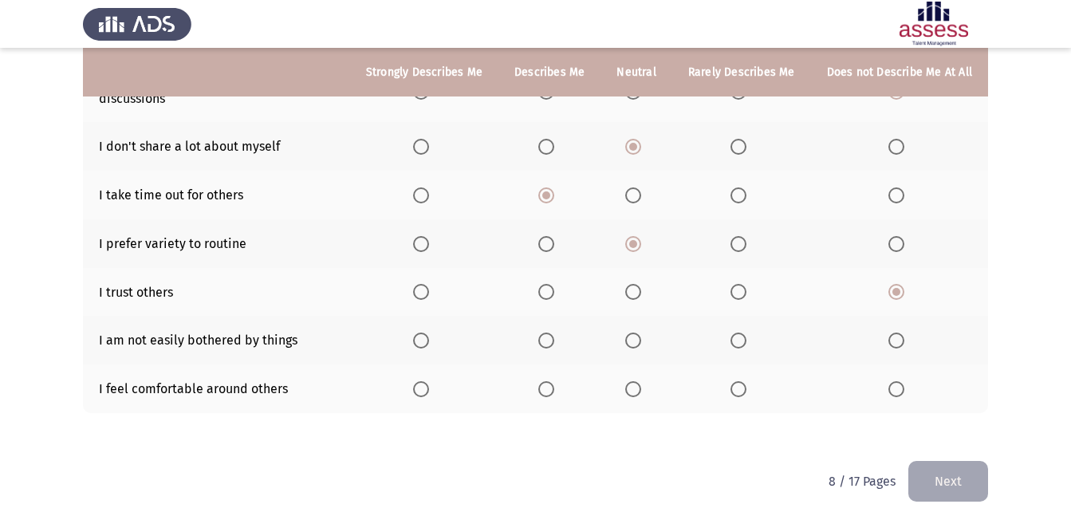
click at [904, 339] on span "Select an option" at bounding box center [896, 340] width 16 height 16
click at [904, 339] on input "Select an option" at bounding box center [896, 340] width 16 height 16
click at [639, 392] on span "Select an option" at bounding box center [633, 389] width 16 height 16
click at [639, 392] on input "Select an option" at bounding box center [633, 389] width 16 height 16
click at [940, 480] on button "Next" at bounding box center [948, 481] width 80 height 41
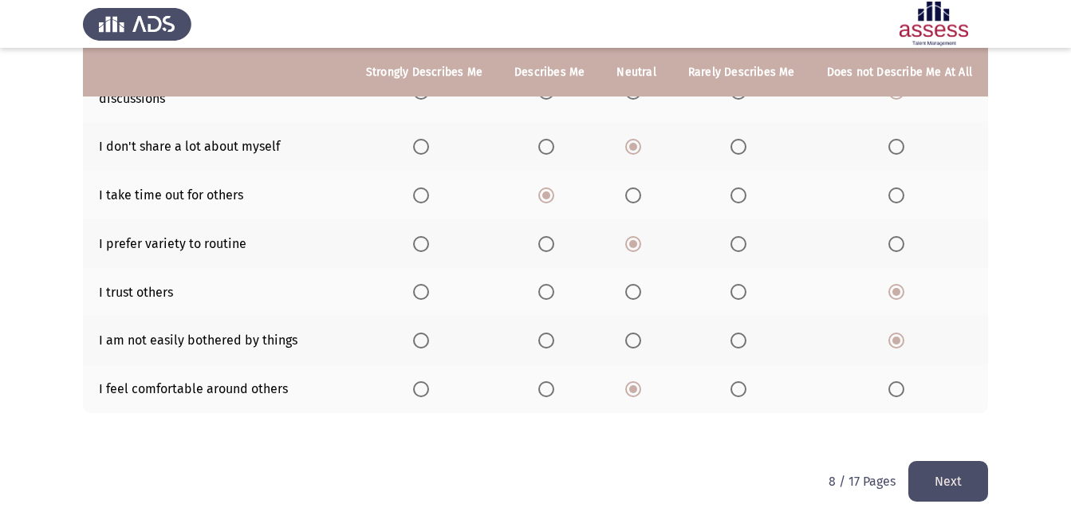
scroll to position [0, 0]
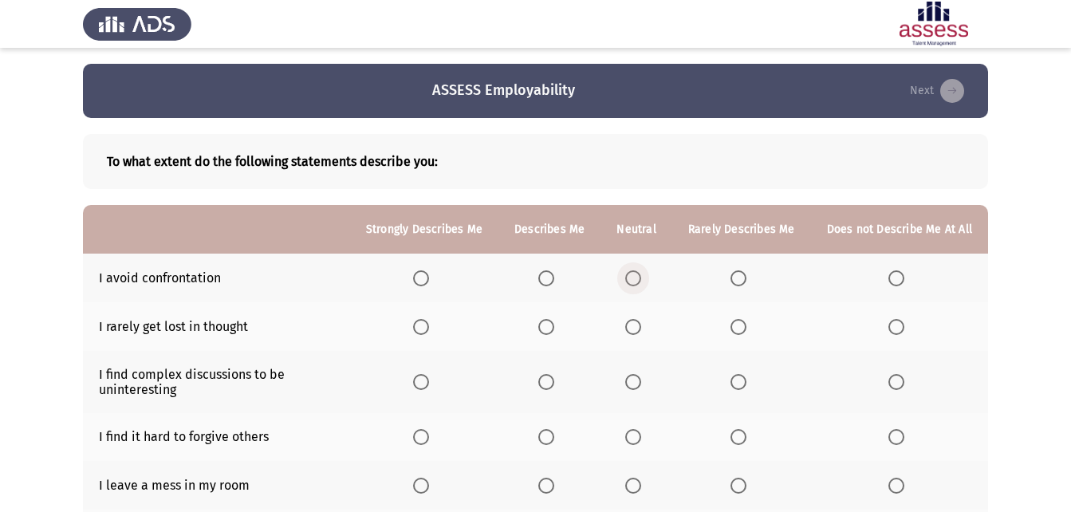
click at [641, 277] on span "Select an option" at bounding box center [633, 278] width 16 height 16
click at [641, 277] on input "Select an option" at bounding box center [633, 278] width 16 height 16
click at [886, 376] on th at bounding box center [899, 382] width 177 height 62
click at [633, 319] on span "Select an option" at bounding box center [633, 327] width 16 height 16
click at [633, 319] on input "Select an option" at bounding box center [633, 327] width 16 height 16
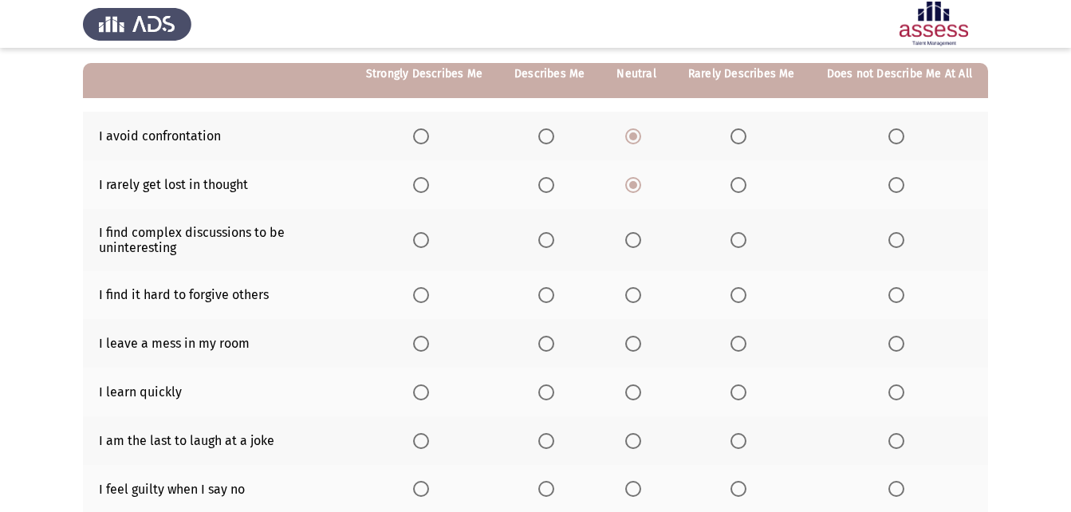
scroll to position [144, 0]
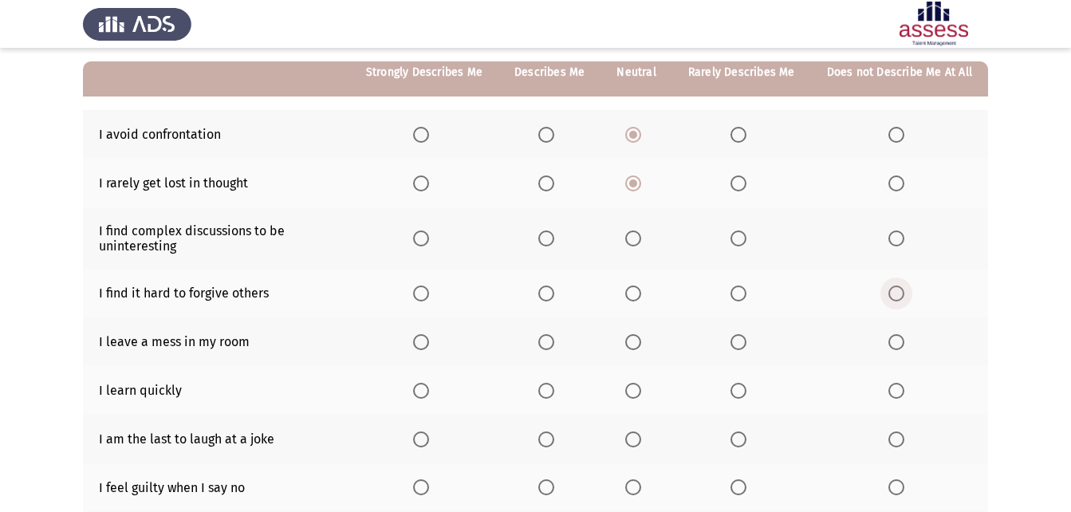
click at [895, 297] on span "Select an option" at bounding box center [896, 293] width 16 height 16
click at [895, 297] on input "Select an option" at bounding box center [896, 293] width 16 height 16
click at [551, 340] on span "Select an option" at bounding box center [546, 342] width 16 height 16
click at [551, 340] on input "Select an option" at bounding box center [546, 342] width 16 height 16
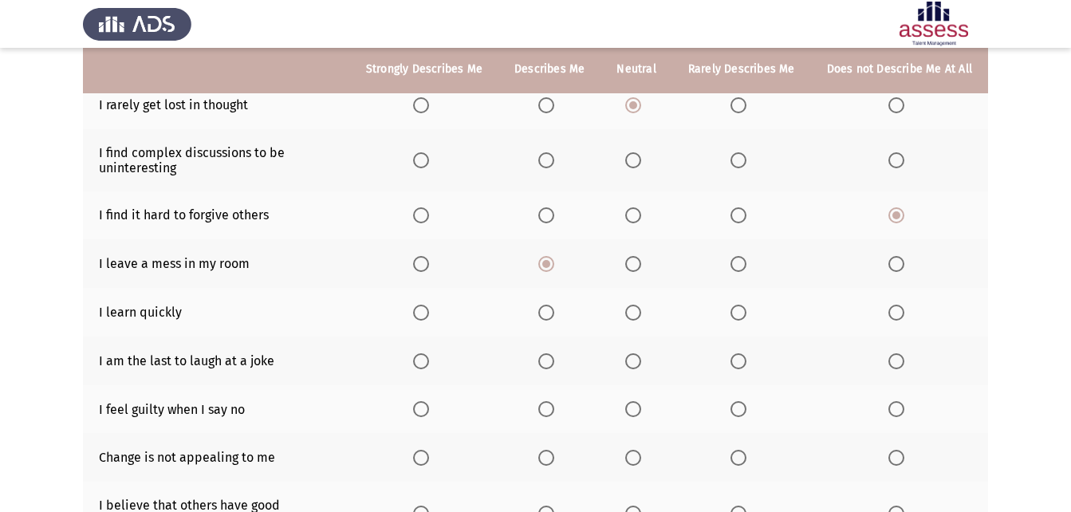
scroll to position [224, 0]
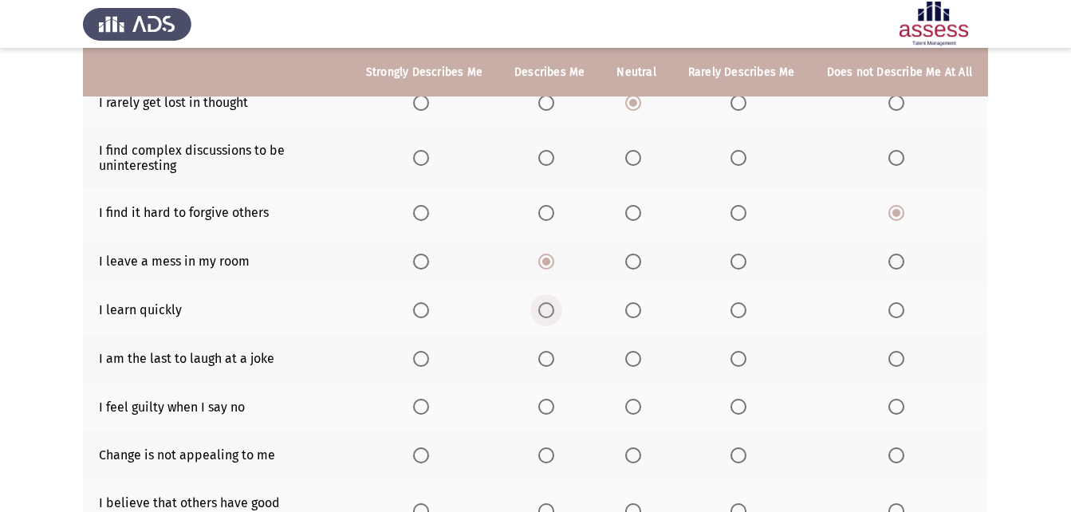
click at [546, 310] on span "Select an option" at bounding box center [546, 310] width 0 height 0
click at [553, 310] on input "Select an option" at bounding box center [546, 310] width 16 height 16
click at [554, 361] on span "Select an option" at bounding box center [546, 359] width 16 height 16
click at [554, 361] on input "Select an option" at bounding box center [546, 359] width 16 height 16
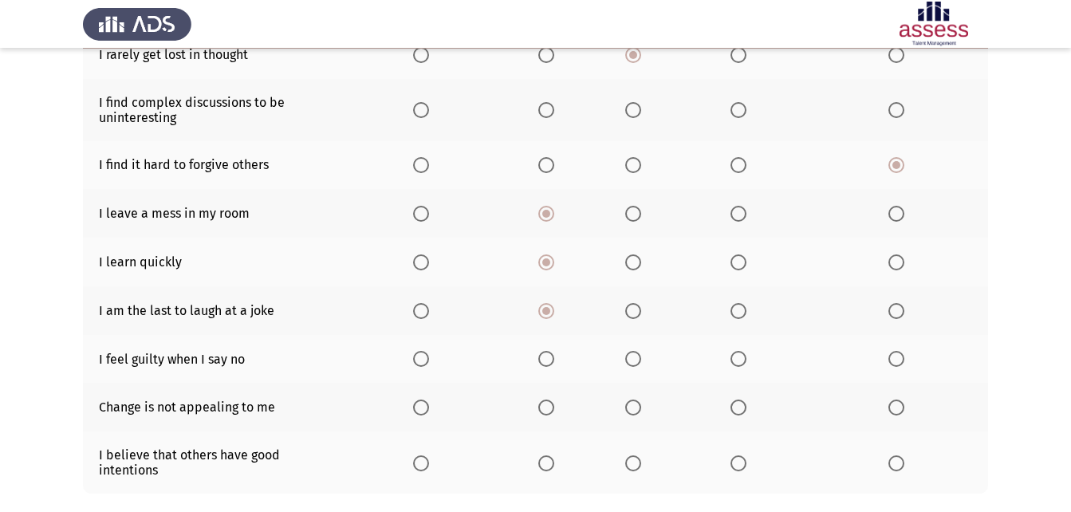
scroll to position [289, 0]
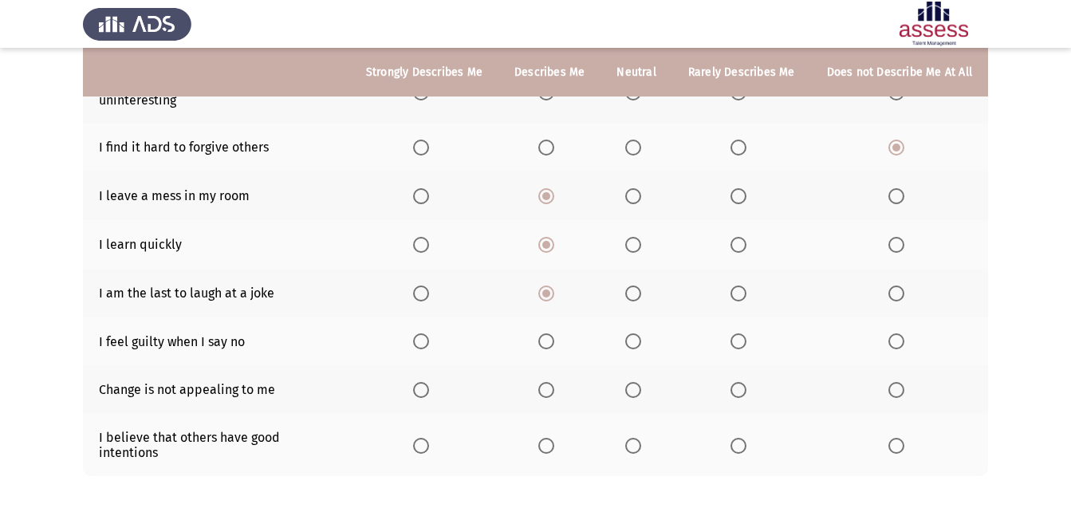
click at [639, 339] on span "Select an option" at bounding box center [633, 341] width 16 height 16
click at [639, 339] on input "Select an option" at bounding box center [633, 341] width 16 height 16
click at [554, 443] on span "Select an option" at bounding box center [546, 446] width 16 height 16
click at [554, 443] on input "Select an option" at bounding box center [546, 446] width 16 height 16
click at [895, 390] on span "Select an option" at bounding box center [896, 390] width 16 height 16
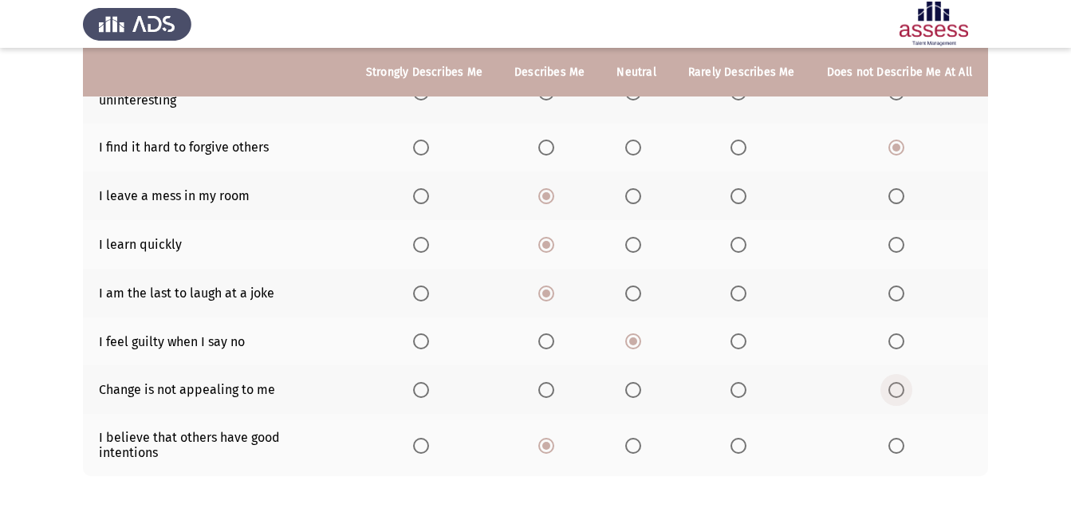
click at [895, 390] on input "Select an option" at bounding box center [896, 390] width 16 height 16
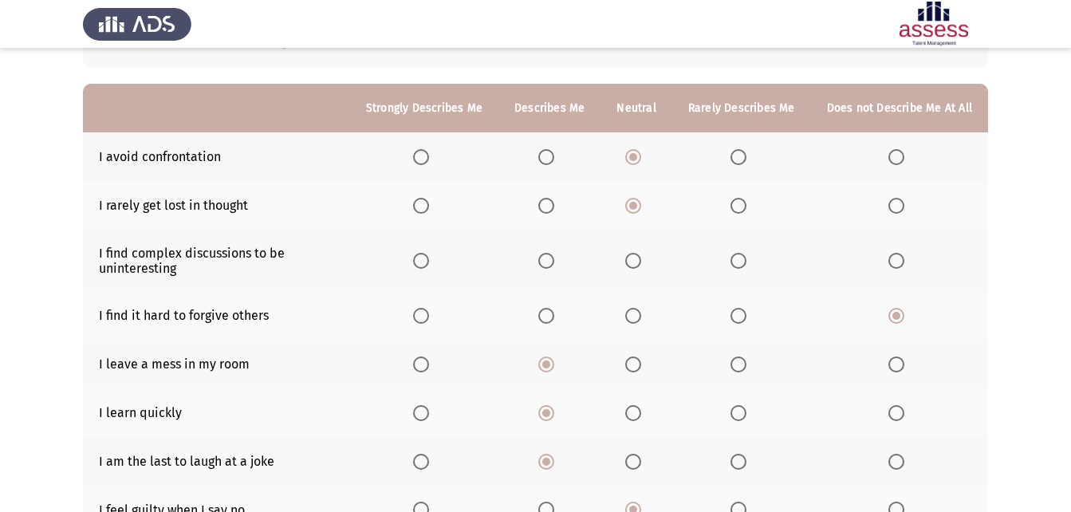
scroll to position [120, 0]
click at [894, 259] on span "Select an option" at bounding box center [896, 262] width 16 height 16
click at [894, 259] on input "Select an option" at bounding box center [896, 262] width 16 height 16
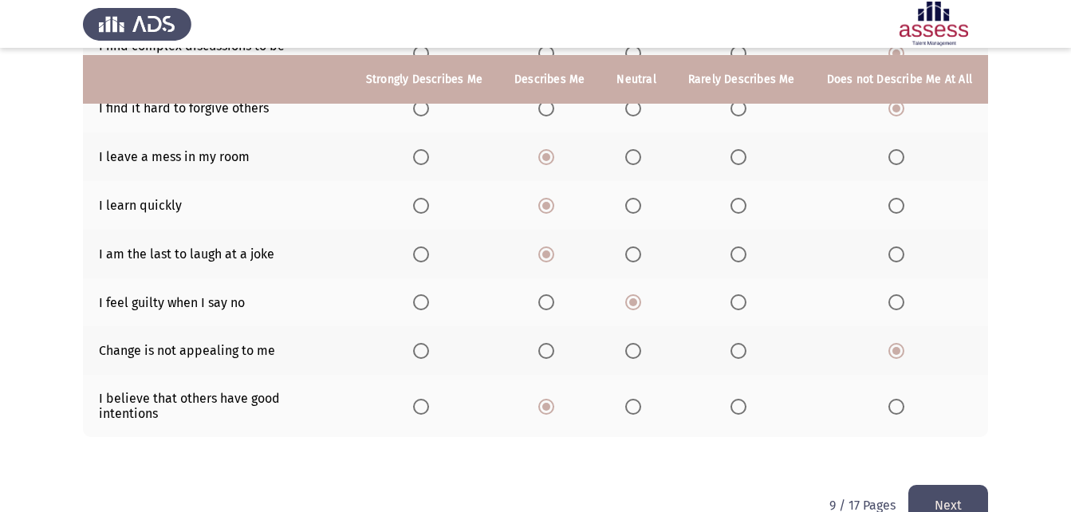
scroll to position [352, 0]
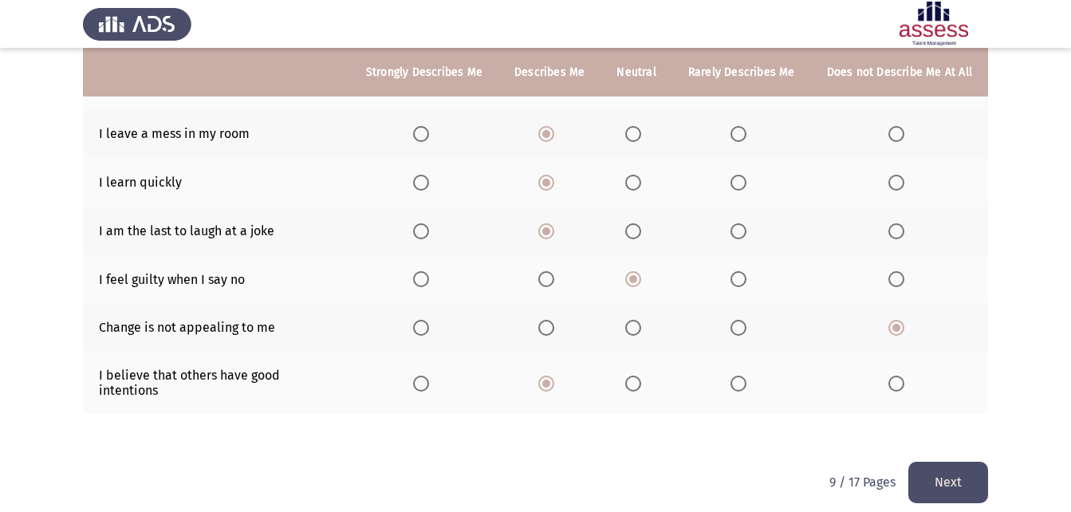
click at [928, 462] on button "Next" at bounding box center [948, 482] width 80 height 41
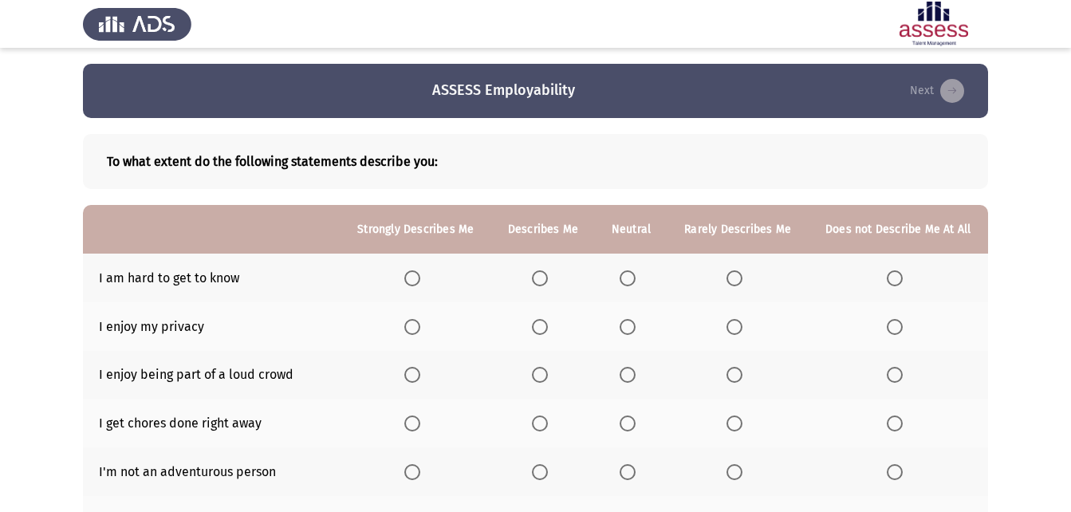
click at [896, 275] on span "Select an option" at bounding box center [895, 278] width 16 height 16
click at [896, 275] on input "Select an option" at bounding box center [895, 278] width 16 height 16
click at [544, 327] on span "Select an option" at bounding box center [540, 327] width 16 height 16
click at [544, 327] on input "Select an option" at bounding box center [540, 327] width 16 height 16
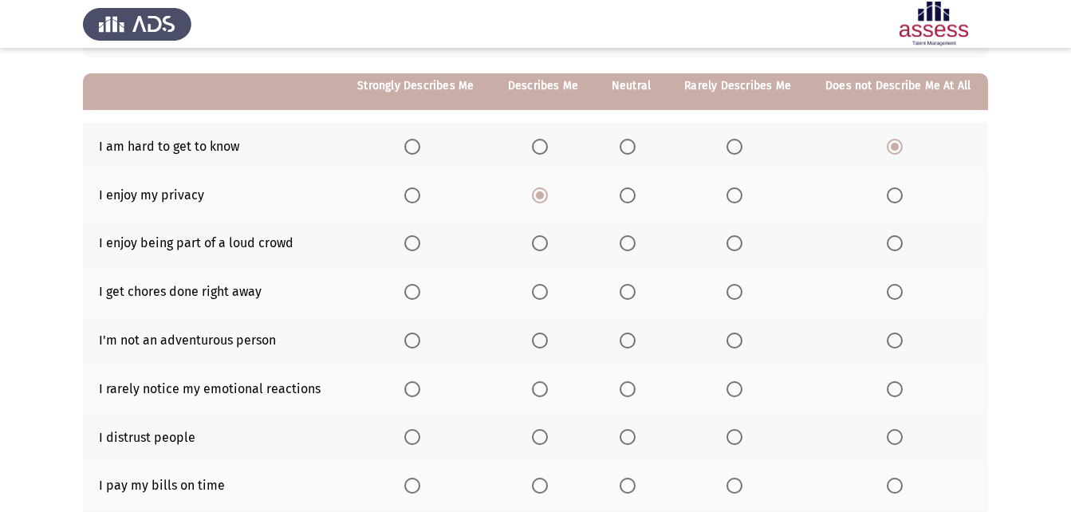
scroll to position [152, 0]
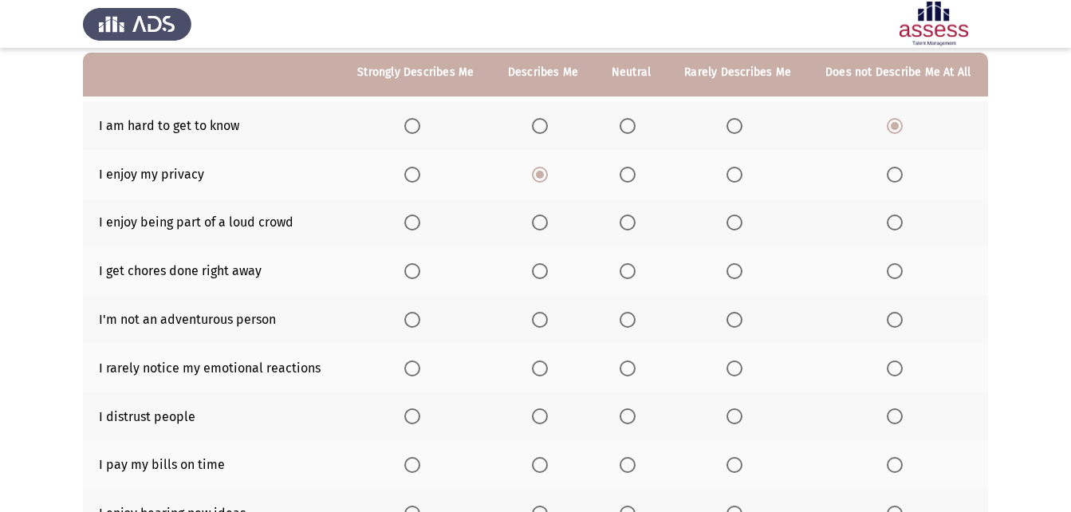
click at [895, 224] on span "Select an option" at bounding box center [895, 222] width 16 height 16
click at [895, 224] on input "Select an option" at bounding box center [895, 222] width 16 height 16
click at [899, 274] on span "Select an option" at bounding box center [895, 271] width 16 height 16
click at [899, 274] on input "Select an option" at bounding box center [895, 271] width 16 height 16
click at [899, 321] on span "Select an option" at bounding box center [895, 320] width 16 height 16
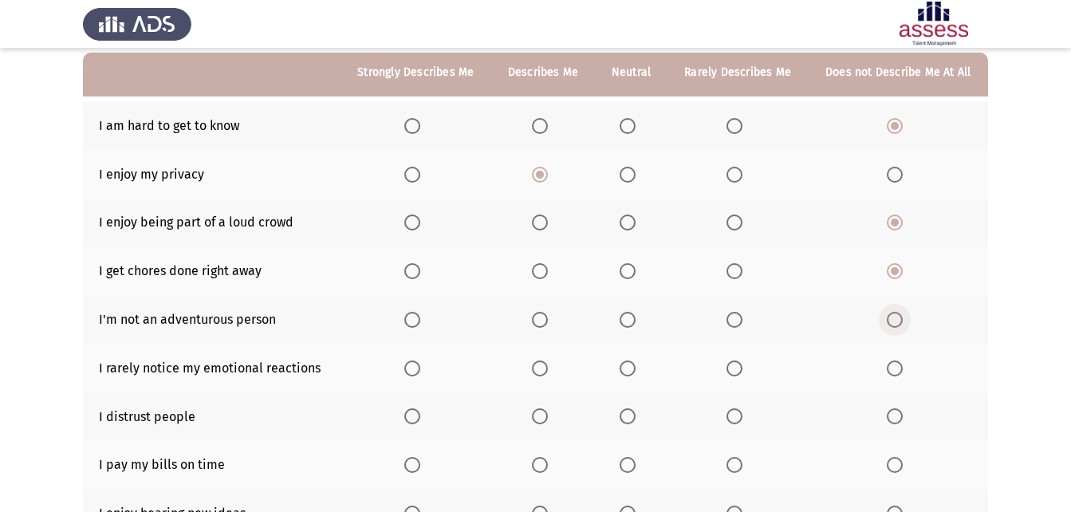
click at [899, 321] on input "Select an option" at bounding box center [895, 320] width 16 height 16
click at [538, 372] on span "Select an option" at bounding box center [540, 368] width 16 height 16
click at [538, 372] on input "Select an option" at bounding box center [540, 368] width 16 height 16
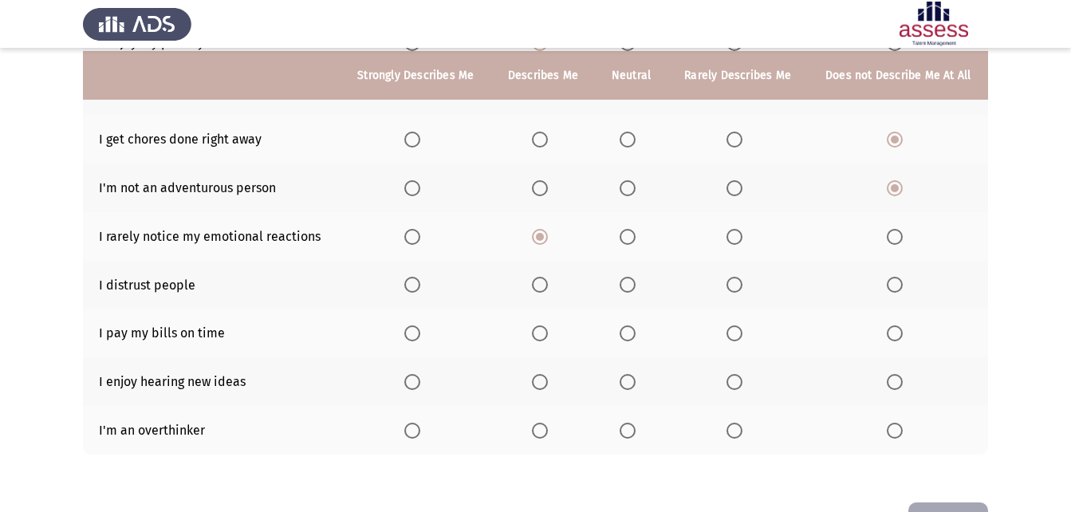
scroll to position [287, 0]
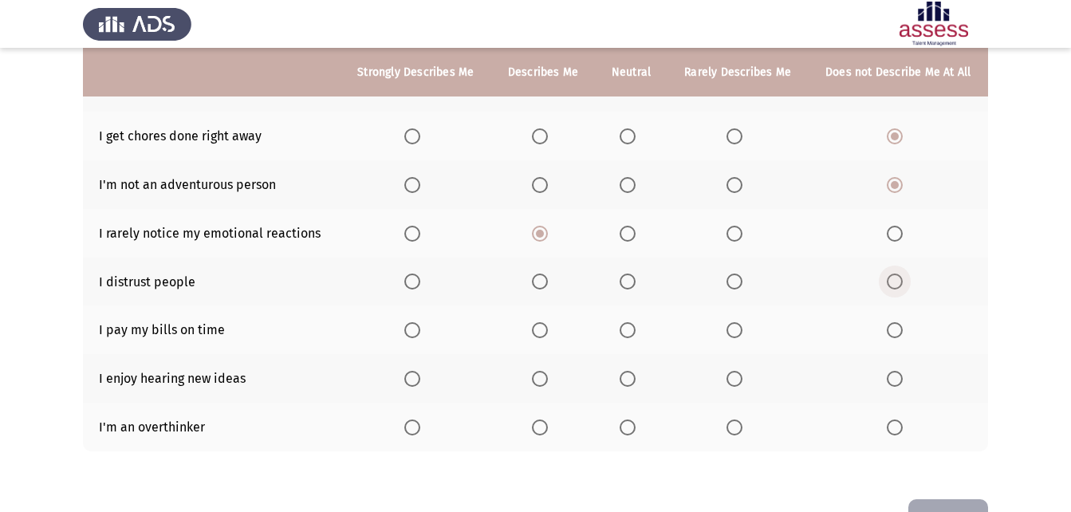
click at [905, 283] on label "Select an option" at bounding box center [898, 281] width 22 height 16
click at [903, 283] on input "Select an option" at bounding box center [895, 281] width 16 height 16
click at [738, 335] on span "Select an option" at bounding box center [734, 330] width 16 height 16
click at [738, 335] on input "Select an option" at bounding box center [734, 330] width 16 height 16
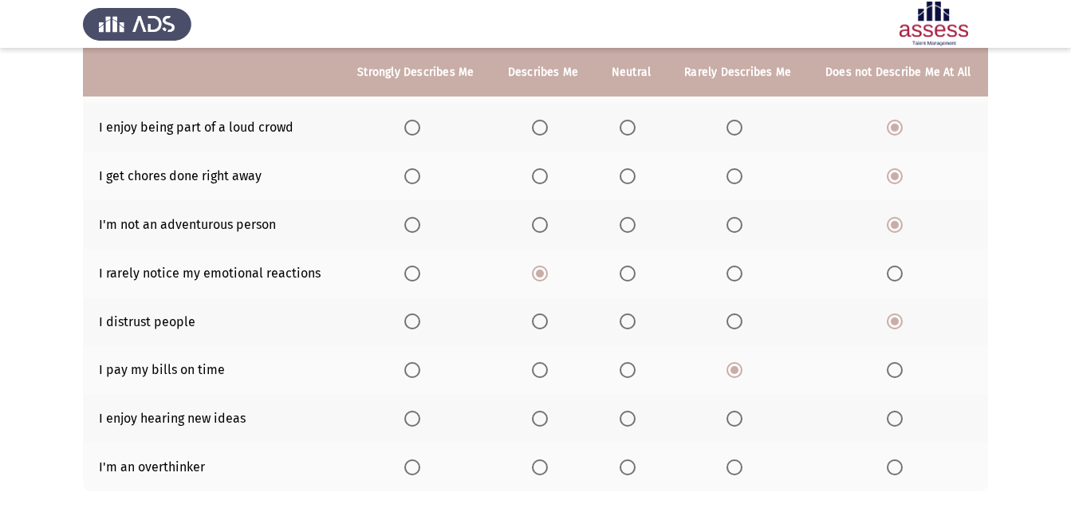
scroll to position [250, 0]
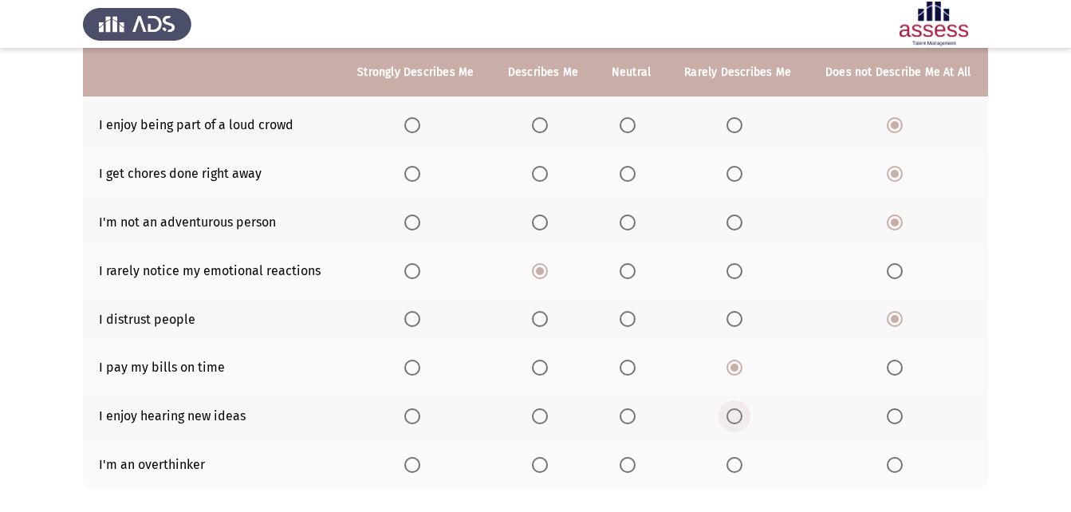
click at [740, 413] on span "Select an option" at bounding box center [734, 416] width 16 height 16
click at [740, 413] on input "Select an option" at bounding box center [734, 416] width 16 height 16
click at [628, 468] on span "Select an option" at bounding box center [628, 465] width 16 height 16
click at [628, 468] on input "Select an option" at bounding box center [628, 465] width 16 height 16
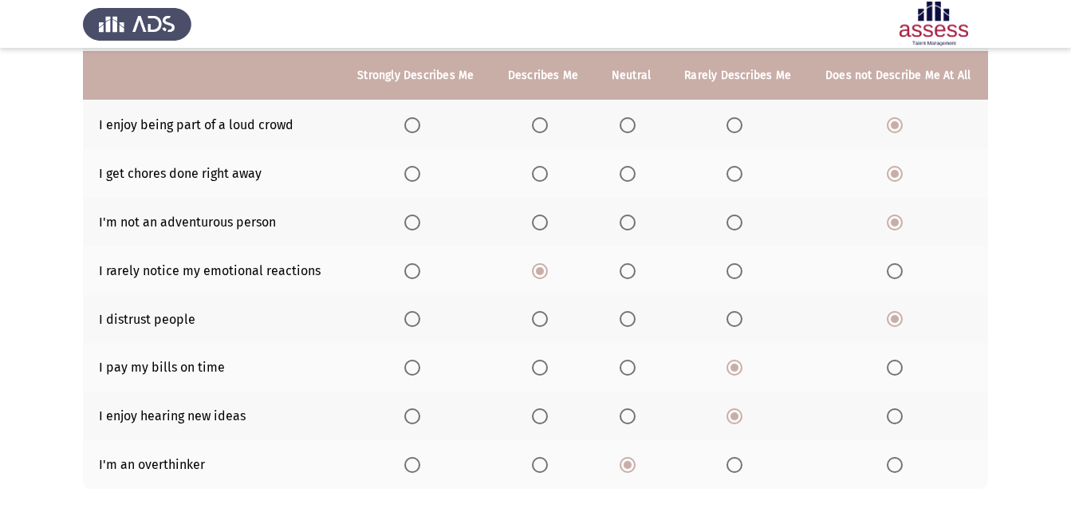
scroll to position [338, 0]
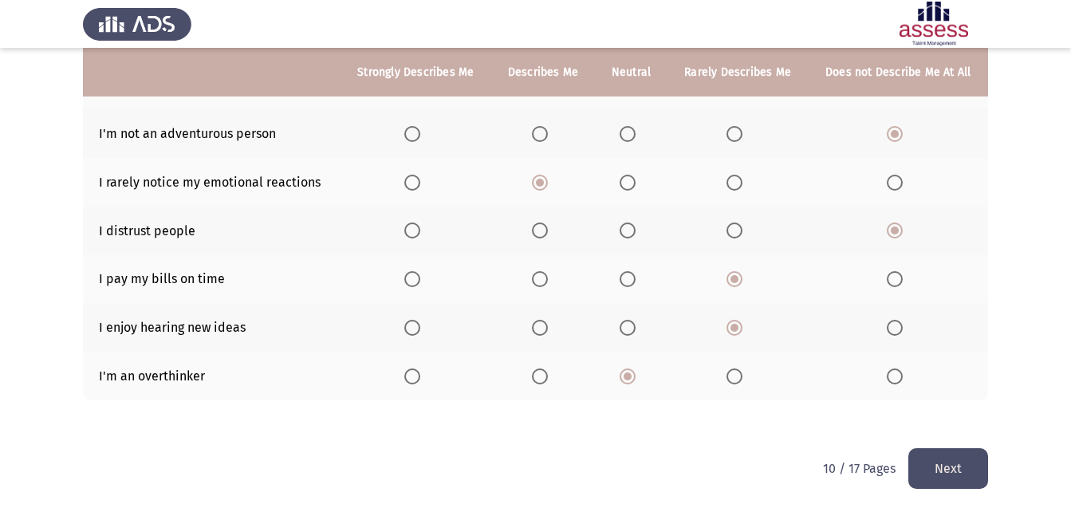
click at [959, 473] on button "Next" at bounding box center [948, 468] width 80 height 41
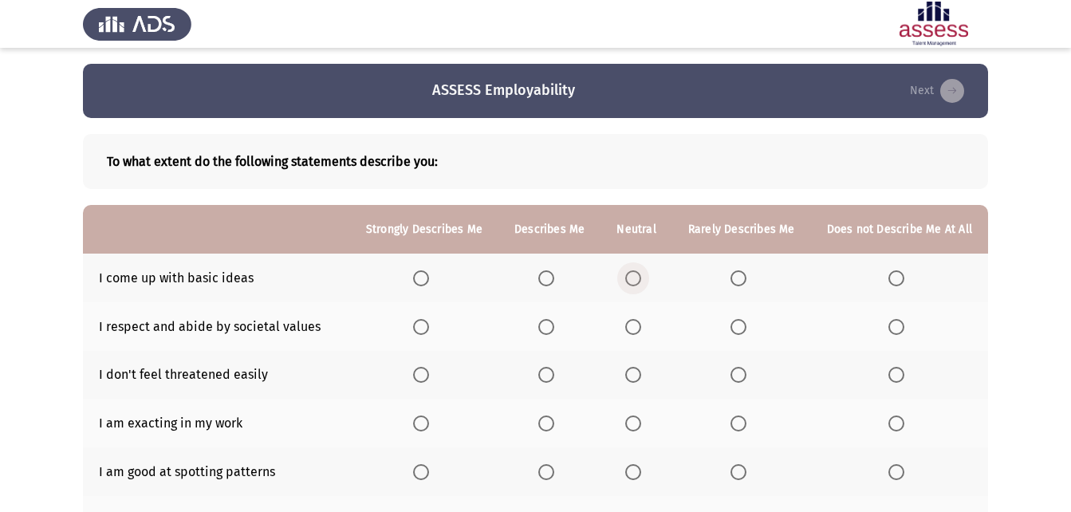
click at [639, 277] on span "Select an option" at bounding box center [633, 278] width 16 height 16
click at [639, 277] on input "Select an option" at bounding box center [633, 278] width 16 height 16
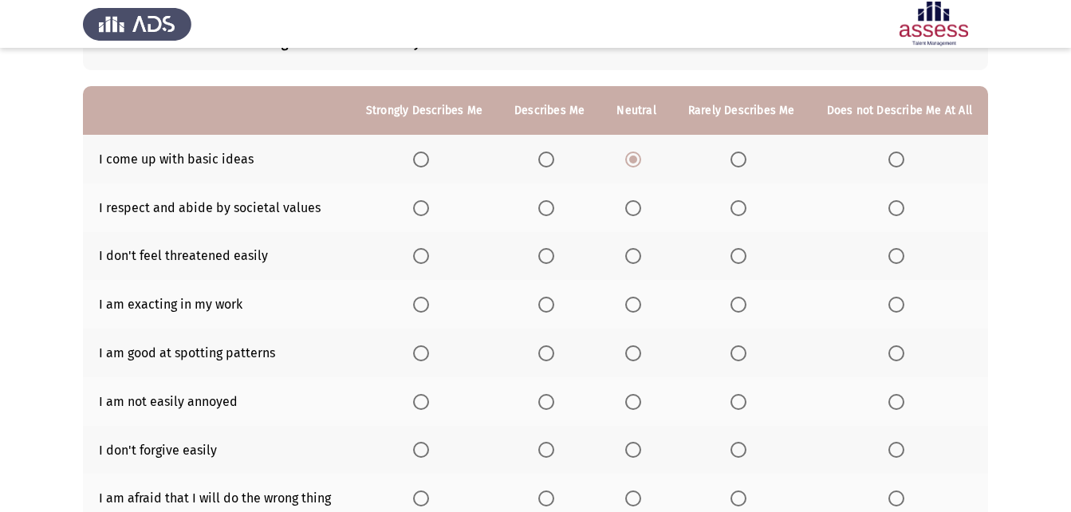
scroll to position [144, 0]
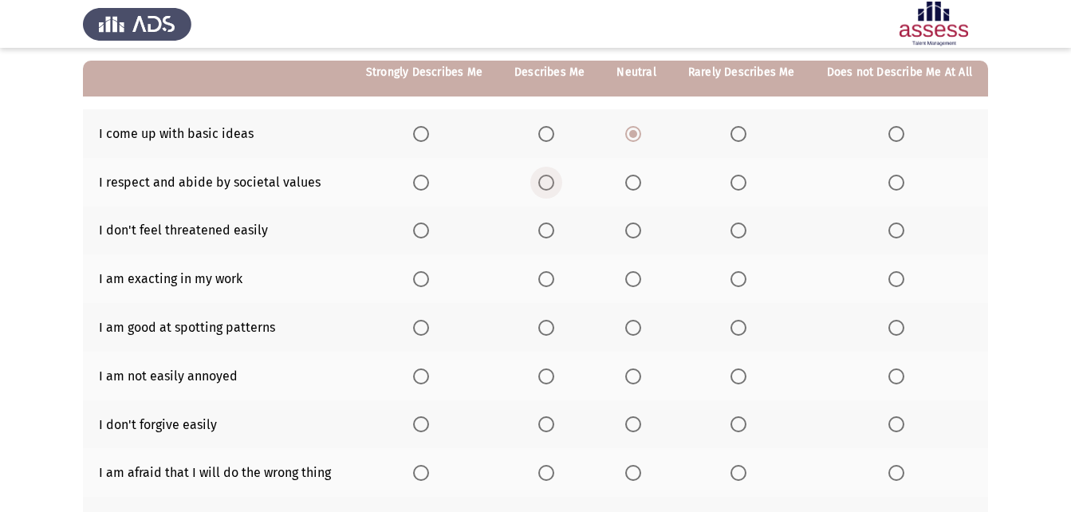
click at [554, 175] on span "Select an option" at bounding box center [546, 183] width 16 height 16
click at [554, 175] on input "Select an option" at bounding box center [546, 183] width 16 height 16
click at [739, 278] on span "Select an option" at bounding box center [738, 279] width 16 height 16
click at [739, 278] on input "Select an option" at bounding box center [738, 279] width 16 height 16
click at [549, 329] on span "Select an option" at bounding box center [546, 328] width 16 height 16
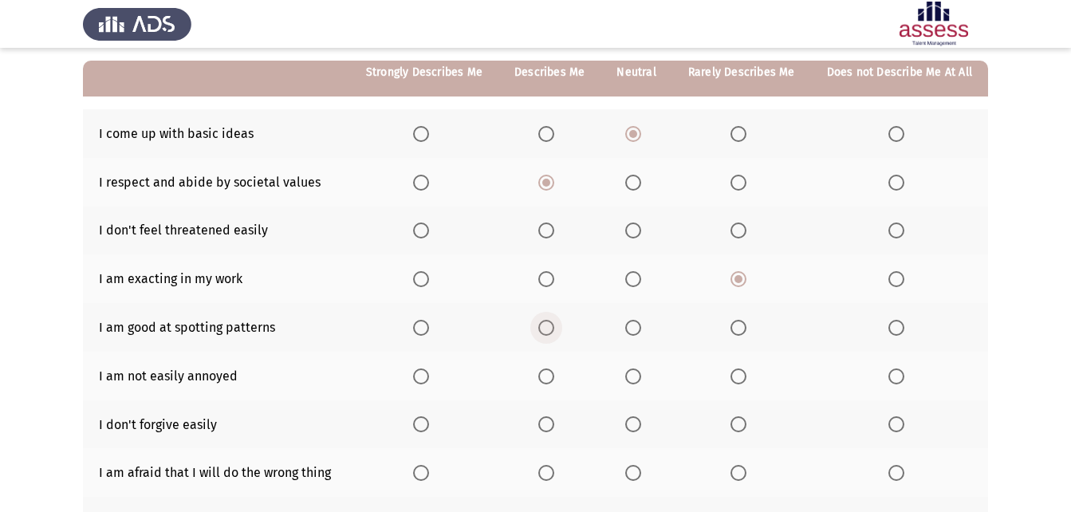
click at [549, 329] on input "Select an option" at bounding box center [546, 328] width 16 height 16
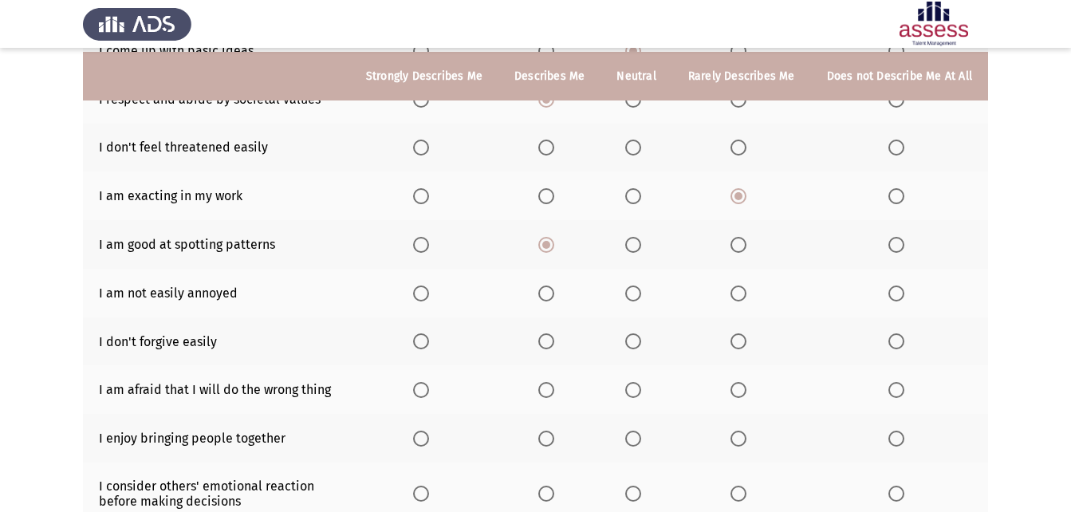
scroll to position [231, 0]
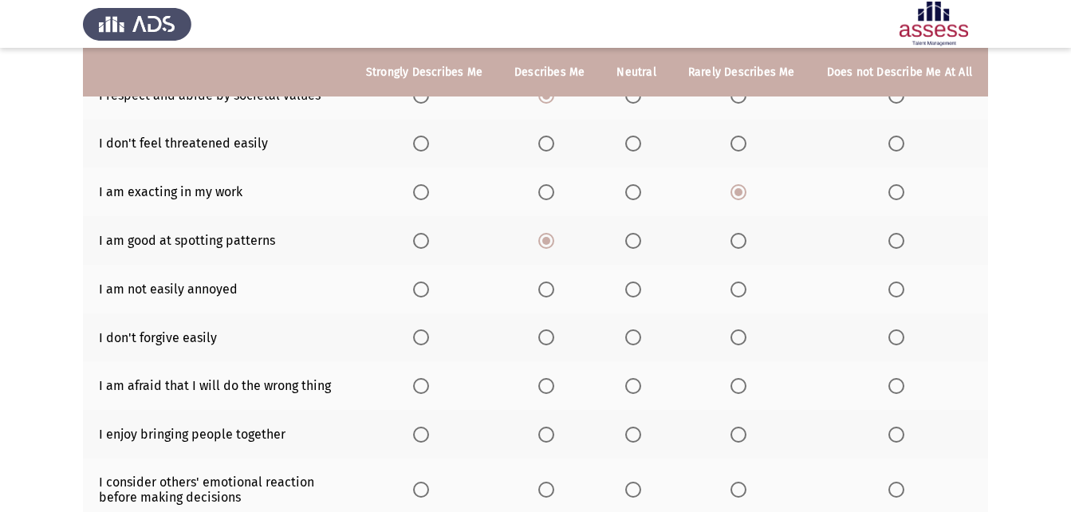
click at [635, 287] on span "Select an option" at bounding box center [633, 289] width 16 height 16
click at [635, 287] on input "Select an option" at bounding box center [633, 289] width 16 height 16
click at [638, 329] on span "Select an option" at bounding box center [633, 337] width 16 height 16
click at [638, 329] on input "Select an option" at bounding box center [633, 337] width 16 height 16
click at [554, 336] on span "Select an option" at bounding box center [546, 337] width 16 height 16
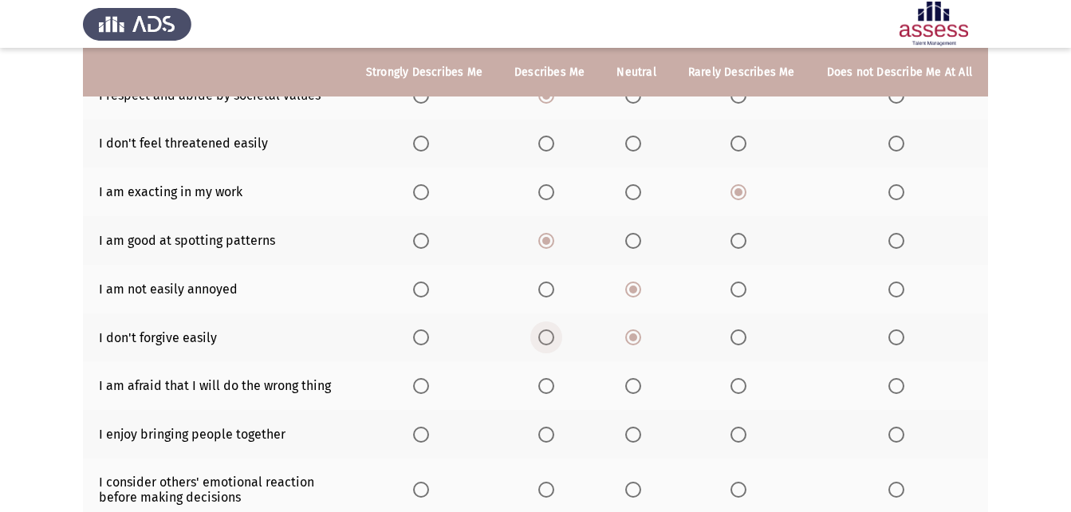
click at [554, 336] on input "Select an option" at bounding box center [546, 337] width 16 height 16
click at [904, 383] on span "Select an option" at bounding box center [896, 386] width 16 height 16
click at [904, 383] on input "Select an option" at bounding box center [896, 386] width 16 height 16
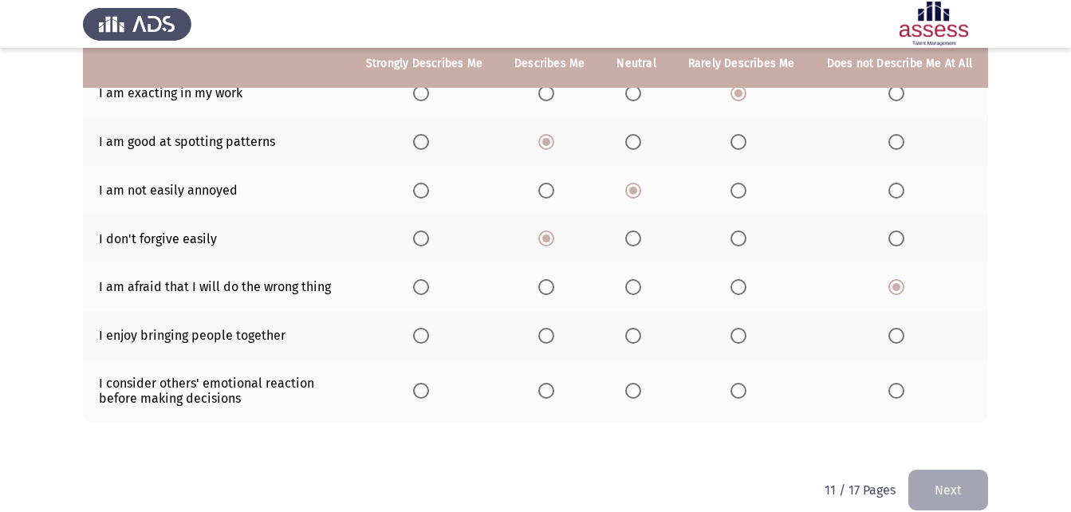
scroll to position [332, 0]
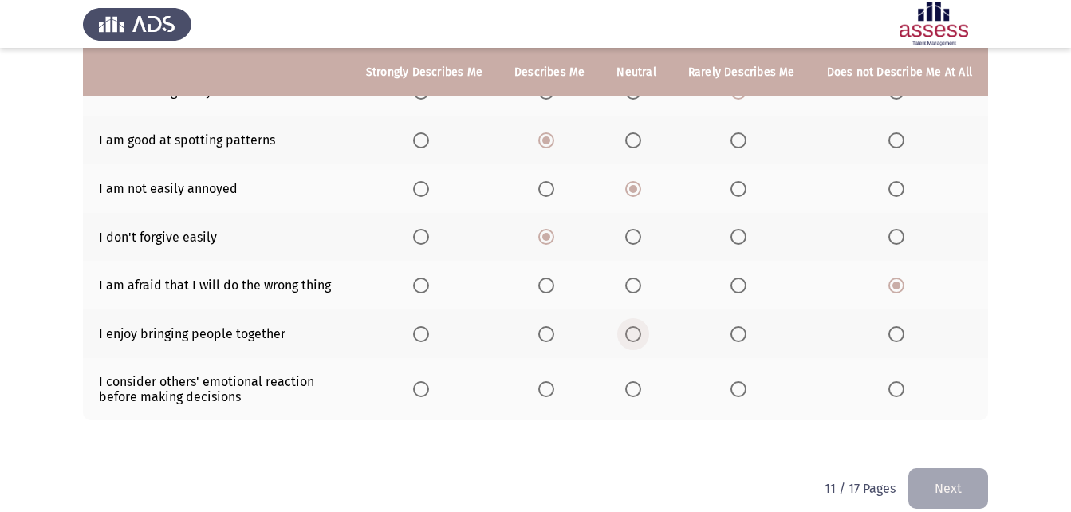
click at [641, 332] on span "Select an option" at bounding box center [633, 334] width 16 height 16
click at [641, 332] on input "Select an option" at bounding box center [633, 334] width 16 height 16
click at [641, 391] on span "Select an option" at bounding box center [633, 389] width 16 height 16
click at [641, 391] on input "Select an option" at bounding box center [633, 389] width 16 height 16
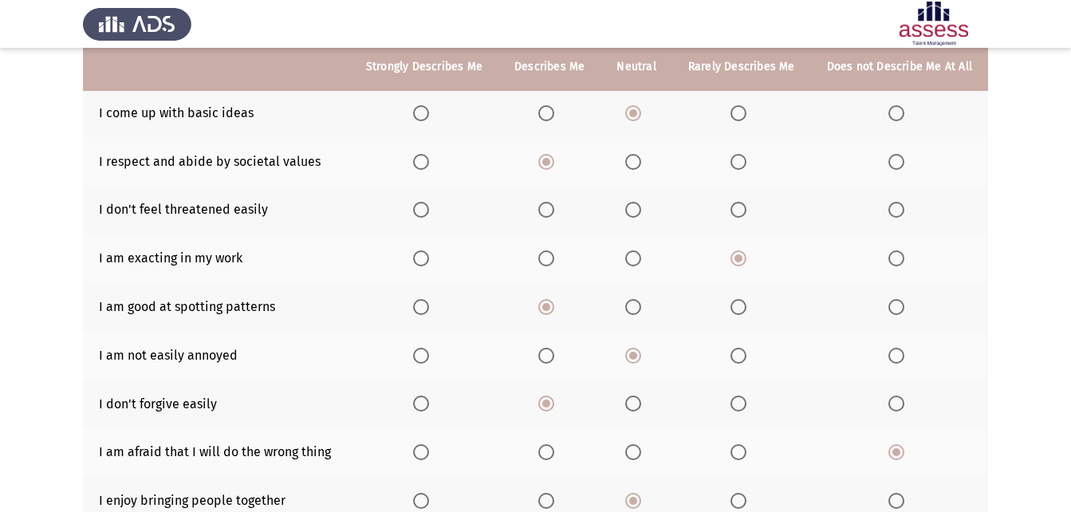
scroll to position [158, 0]
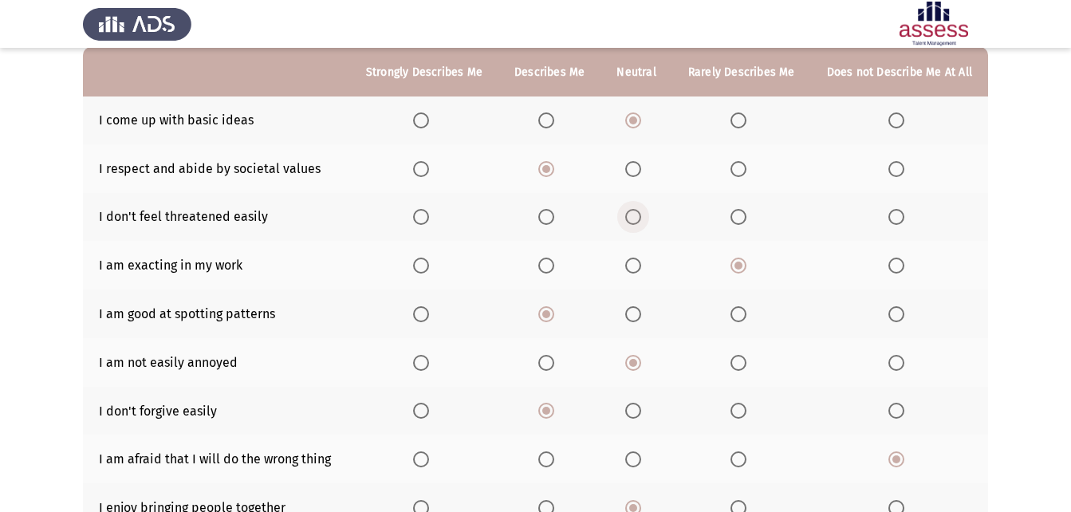
click at [640, 222] on span "Select an option" at bounding box center [633, 217] width 16 height 16
click at [640, 222] on input "Select an option" at bounding box center [633, 217] width 16 height 16
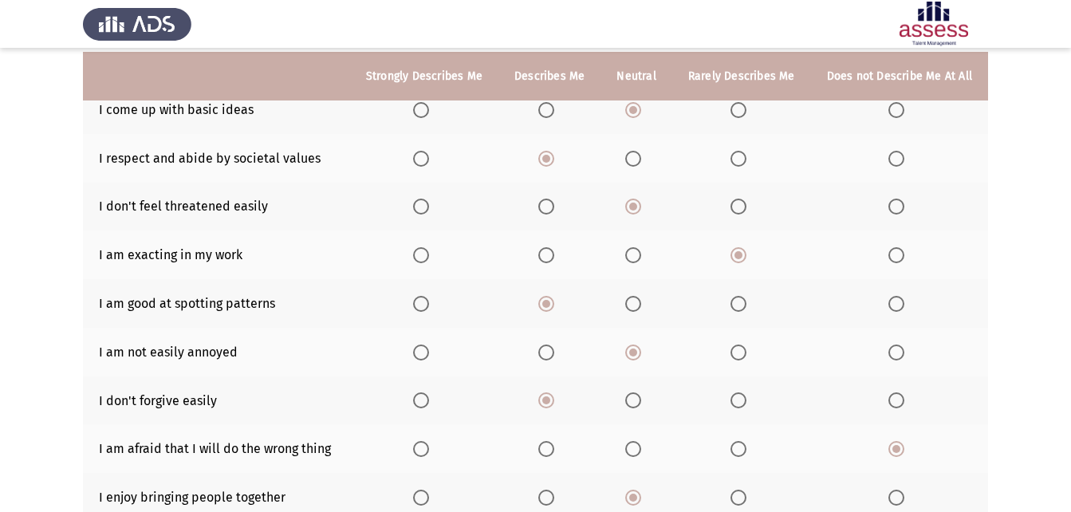
scroll to position [352, 0]
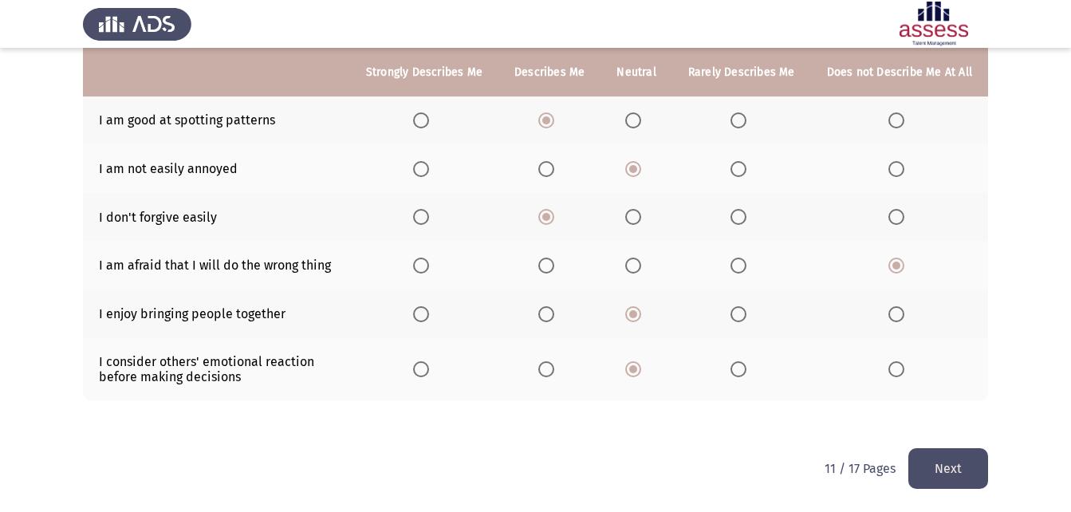
click at [944, 472] on button "Next" at bounding box center [948, 468] width 80 height 41
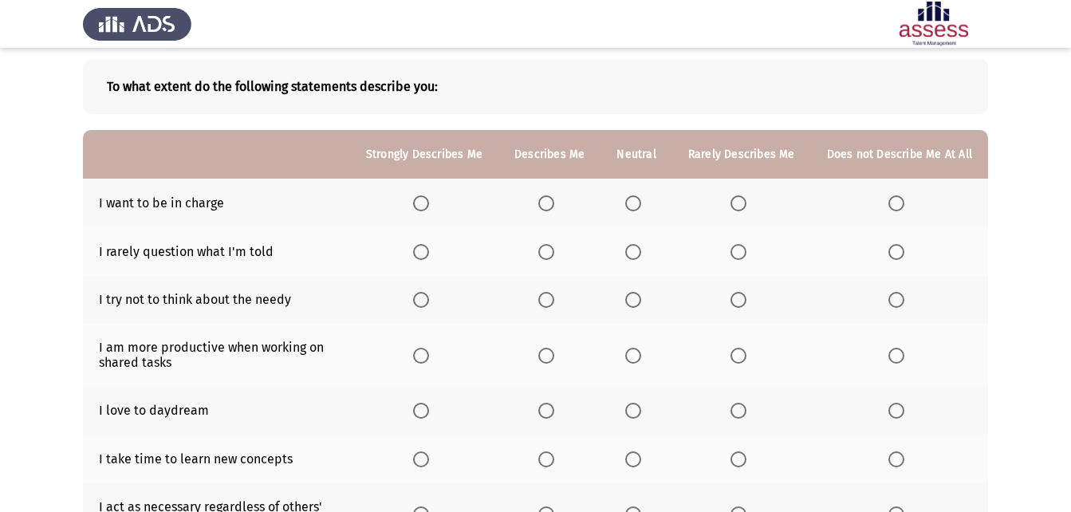
scroll to position [77, 0]
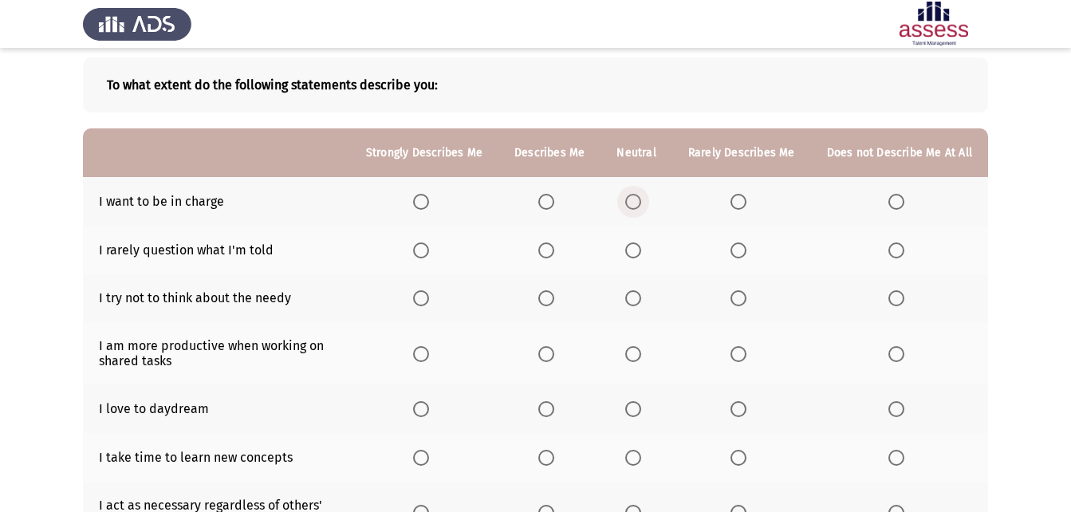
click at [647, 196] on label "Select an option" at bounding box center [636, 202] width 22 height 16
click at [641, 196] on input "Select an option" at bounding box center [633, 202] width 16 height 16
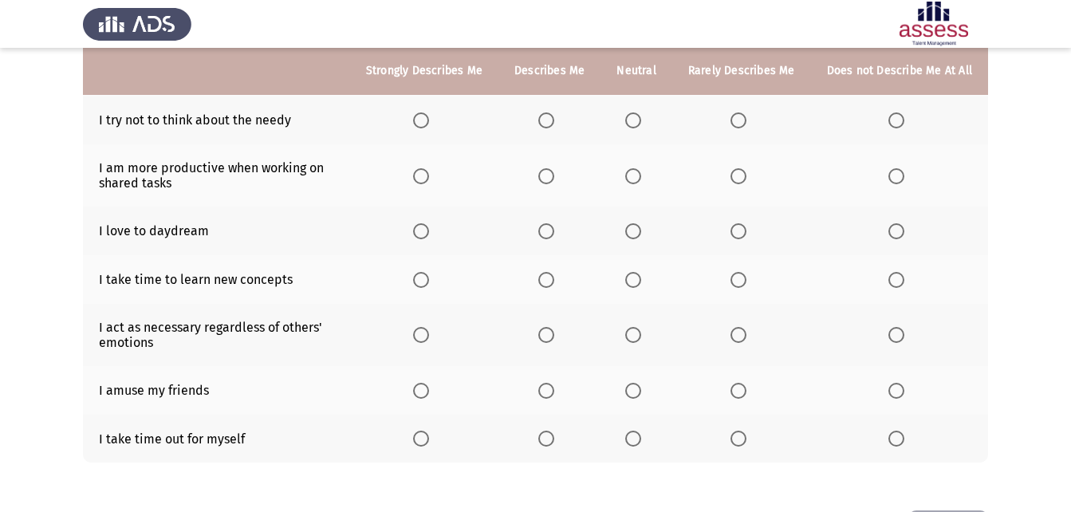
scroll to position [257, 0]
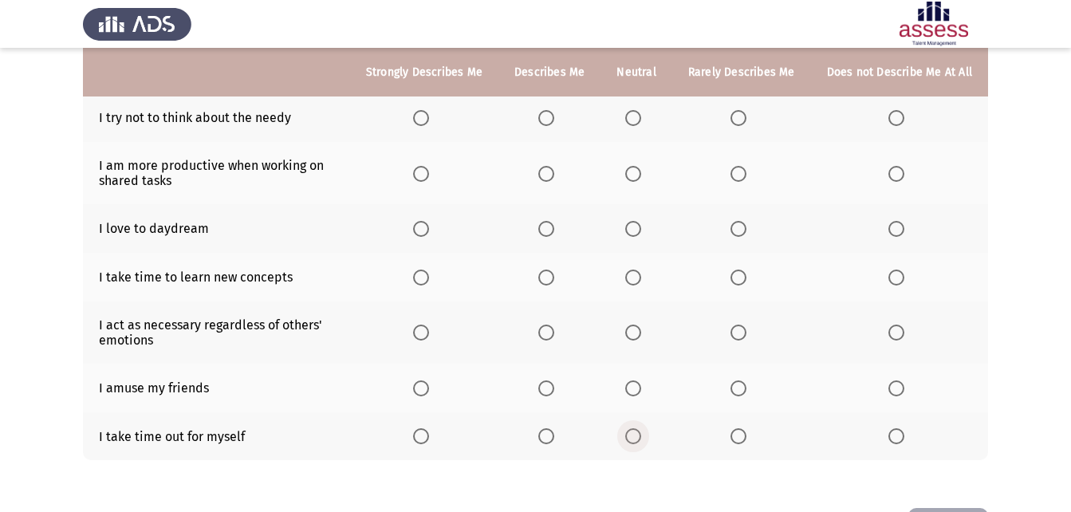
click at [647, 431] on label "Select an option" at bounding box center [636, 436] width 22 height 16
click at [641, 431] on input "Select an option" at bounding box center [633, 436] width 16 height 16
click at [641, 389] on span "Select an option" at bounding box center [633, 388] width 16 height 16
click at [641, 389] on input "Select an option" at bounding box center [633, 388] width 16 height 16
click at [910, 332] on label "Select an option" at bounding box center [899, 333] width 22 height 16
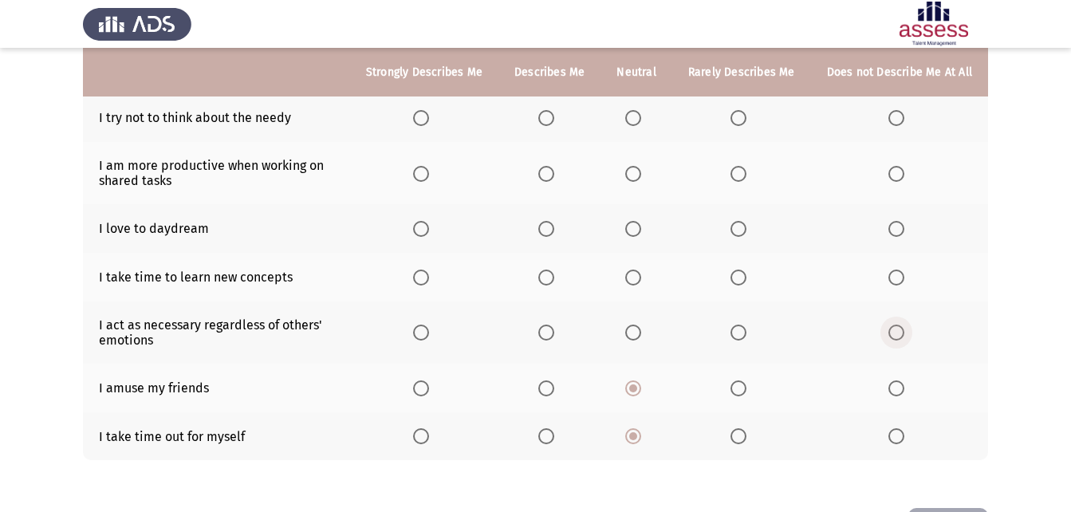
click at [904, 332] on input "Select an option" at bounding box center [896, 333] width 16 height 16
click at [895, 272] on span "Select an option" at bounding box center [896, 278] width 16 height 16
click at [895, 272] on input "Select an option" at bounding box center [896, 278] width 16 height 16
click at [554, 226] on span "Select an option" at bounding box center [546, 229] width 16 height 16
click at [554, 226] on input "Select an option" at bounding box center [546, 229] width 16 height 16
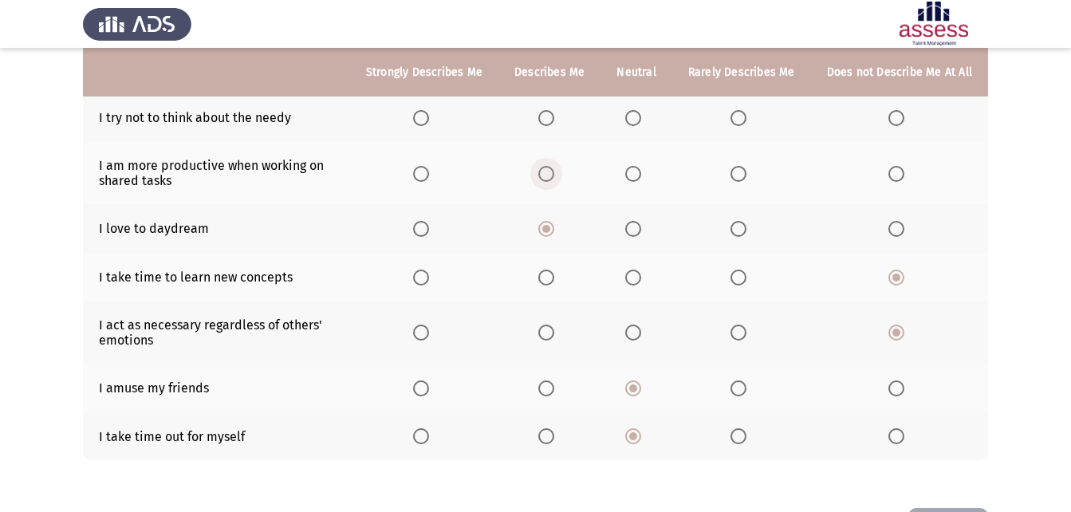
click at [548, 181] on span "Select an option" at bounding box center [546, 174] width 16 height 16
click at [548, 181] on input "Select an option" at bounding box center [546, 174] width 16 height 16
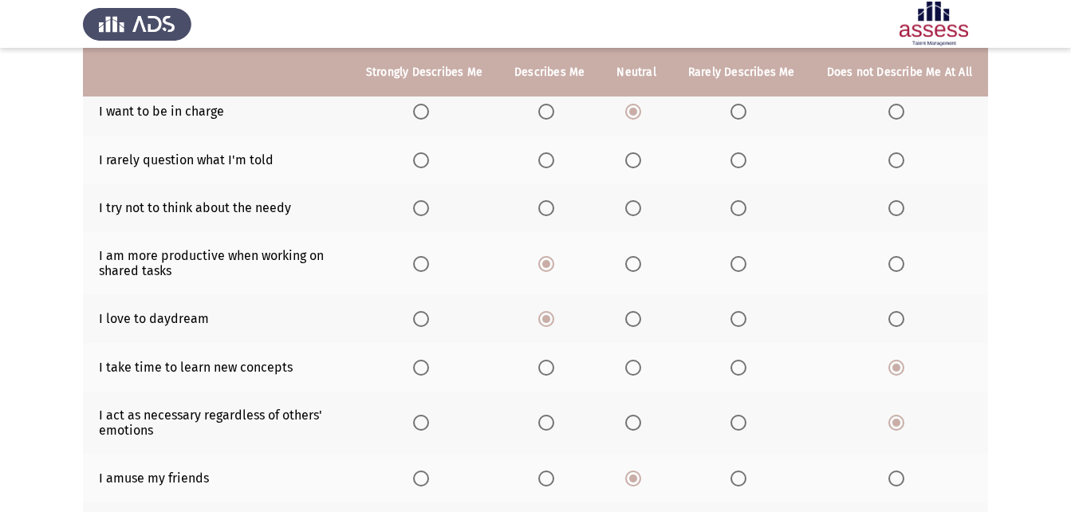
scroll to position [161, 0]
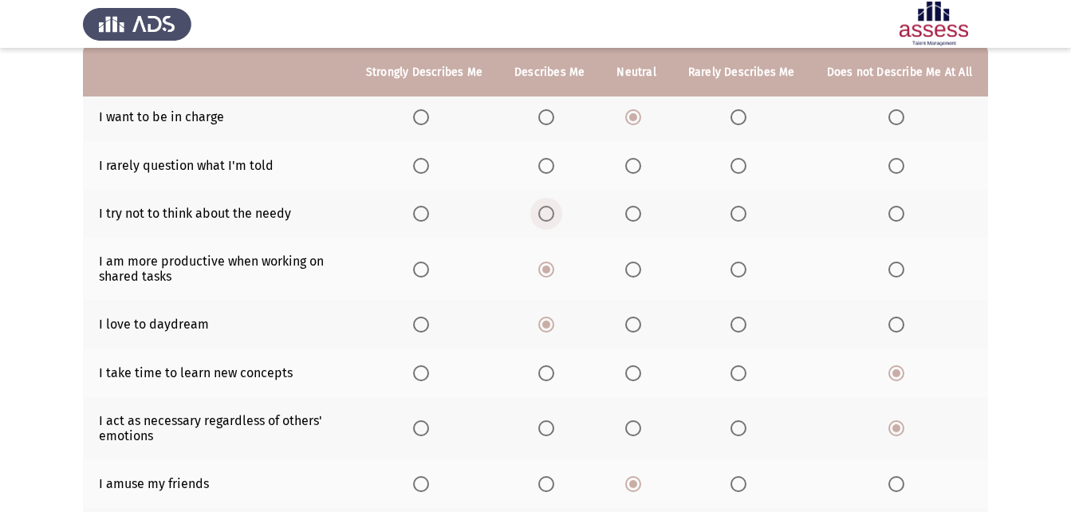
click at [554, 221] on span "Select an option" at bounding box center [546, 214] width 16 height 16
click at [554, 221] on input "Select an option" at bounding box center [546, 214] width 16 height 16
click at [553, 170] on span "Select an option" at bounding box center [546, 166] width 16 height 16
click at [553, 170] on input "Select an option" at bounding box center [546, 166] width 16 height 16
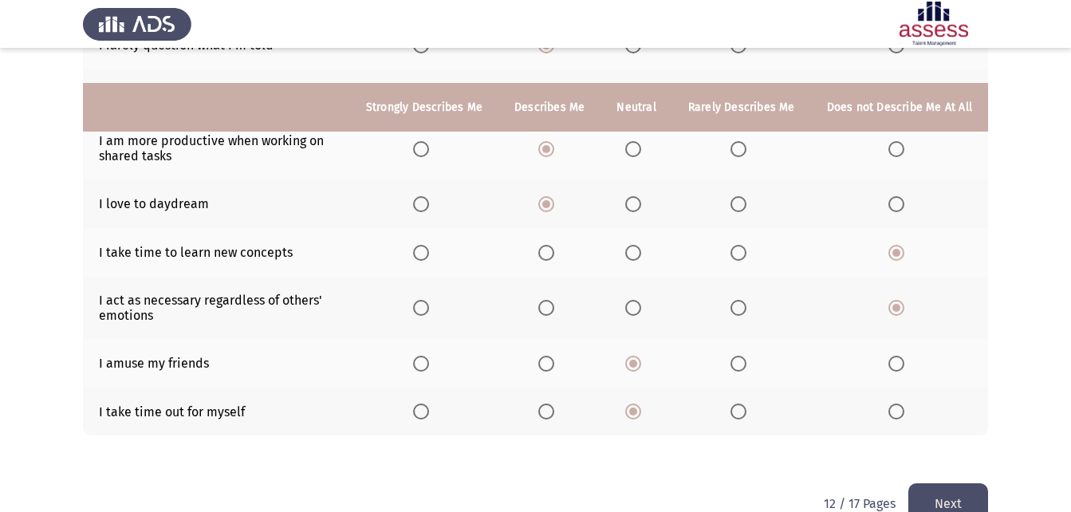
scroll to position [317, 0]
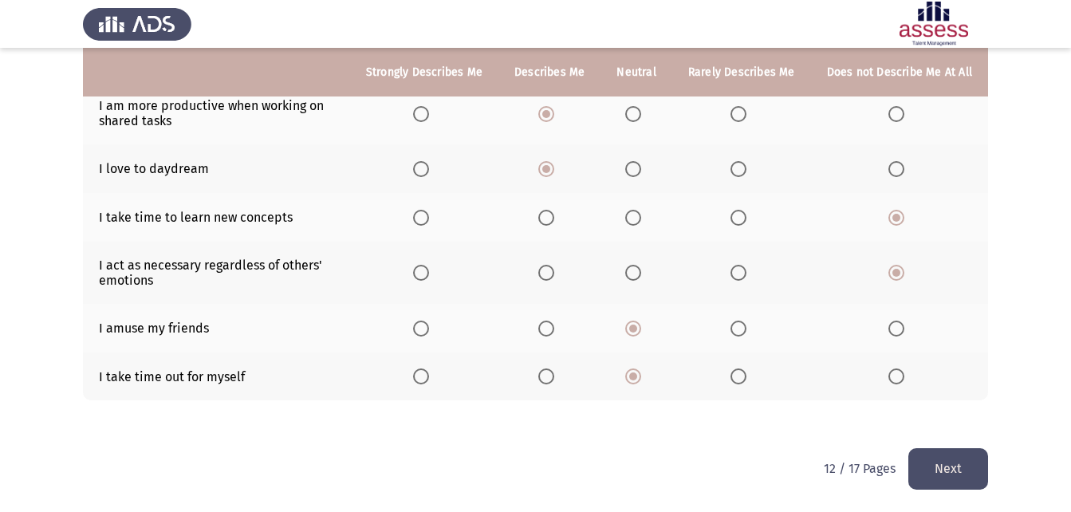
click at [971, 472] on button "Next" at bounding box center [948, 468] width 80 height 41
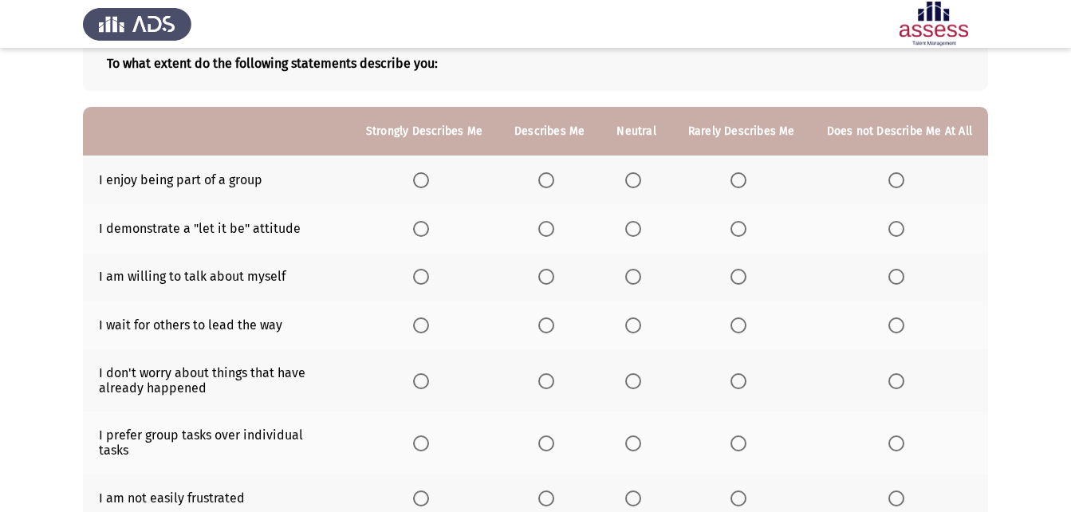
scroll to position [96, 0]
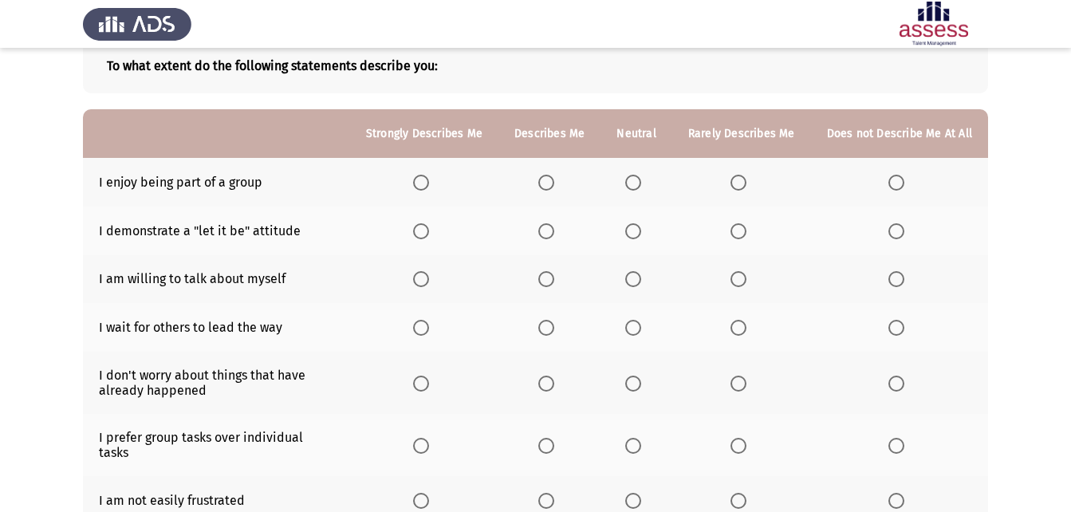
click at [554, 180] on span "Select an option" at bounding box center [546, 183] width 16 height 16
click at [554, 180] on input "Select an option" at bounding box center [546, 183] width 16 height 16
click at [548, 232] on span "Select an option" at bounding box center [546, 231] width 16 height 16
click at [548, 232] on input "Select an option" at bounding box center [546, 231] width 16 height 16
click at [554, 272] on span "Select an option" at bounding box center [546, 279] width 16 height 16
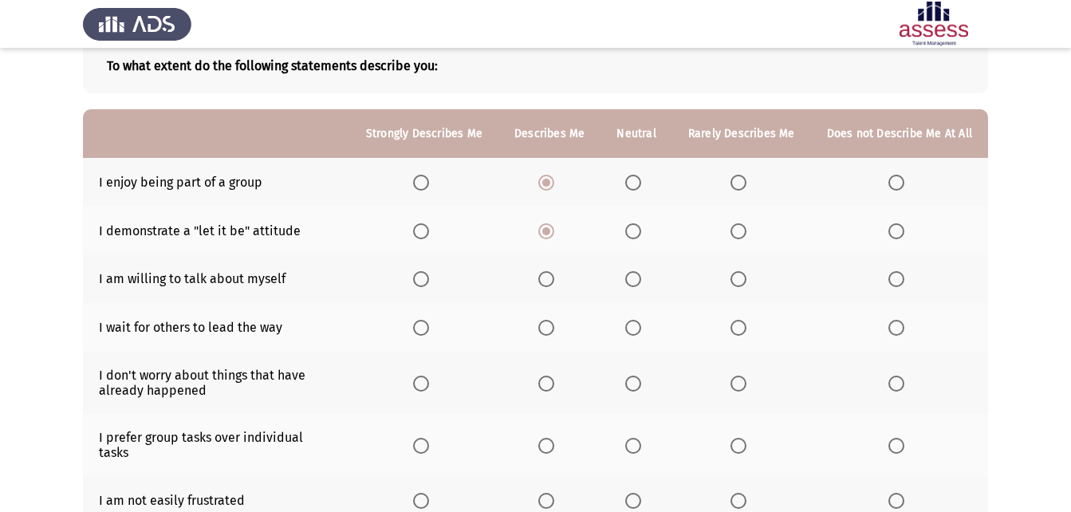
click at [554, 272] on input "Select an option" at bounding box center [546, 279] width 16 height 16
click at [900, 331] on span "Select an option" at bounding box center [896, 328] width 16 height 16
click at [900, 331] on input "Select an option" at bounding box center [896, 328] width 16 height 16
click at [903, 380] on span "Select an option" at bounding box center [896, 384] width 16 height 16
click at [903, 380] on input "Select an option" at bounding box center [896, 384] width 16 height 16
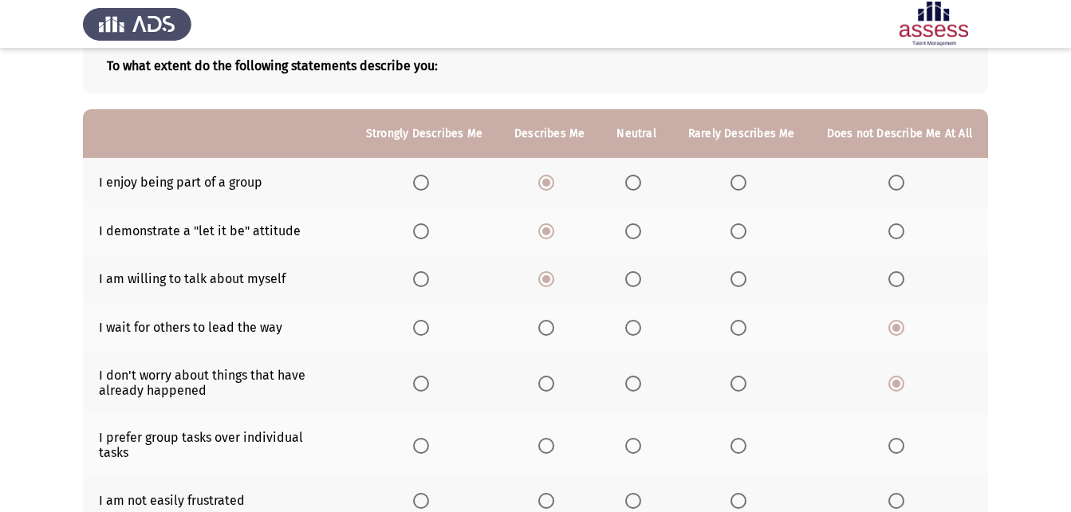
click at [556, 429] on th at bounding box center [549, 445] width 102 height 62
click at [546, 446] on span "Select an option" at bounding box center [546, 446] width 0 height 0
click at [552, 438] on input "Select an option" at bounding box center [546, 446] width 16 height 16
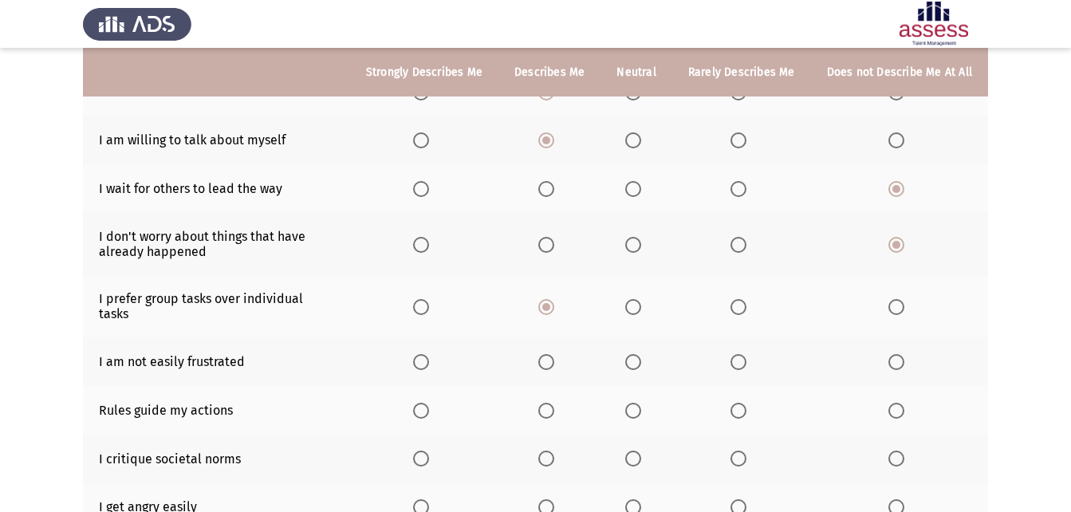
scroll to position [238, 0]
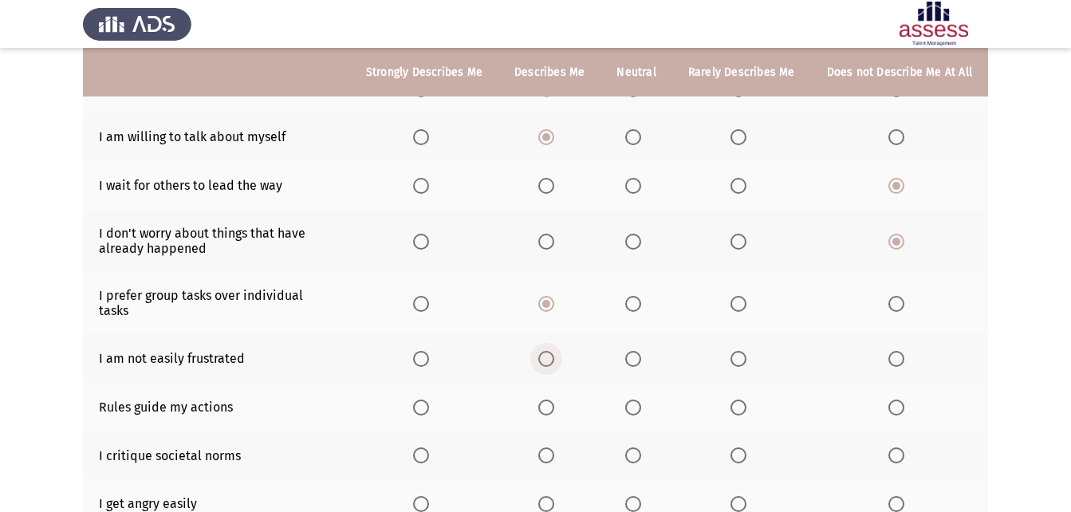
click at [554, 351] on span "Select an option" at bounding box center [546, 359] width 16 height 16
click at [554, 351] on input "Select an option" at bounding box center [546, 359] width 16 height 16
click at [900, 351] on span "Select an option" at bounding box center [896, 359] width 16 height 16
click at [900, 351] on input "Select an option" at bounding box center [896, 359] width 16 height 16
click at [428, 399] on span "Select an option" at bounding box center [421, 407] width 16 height 16
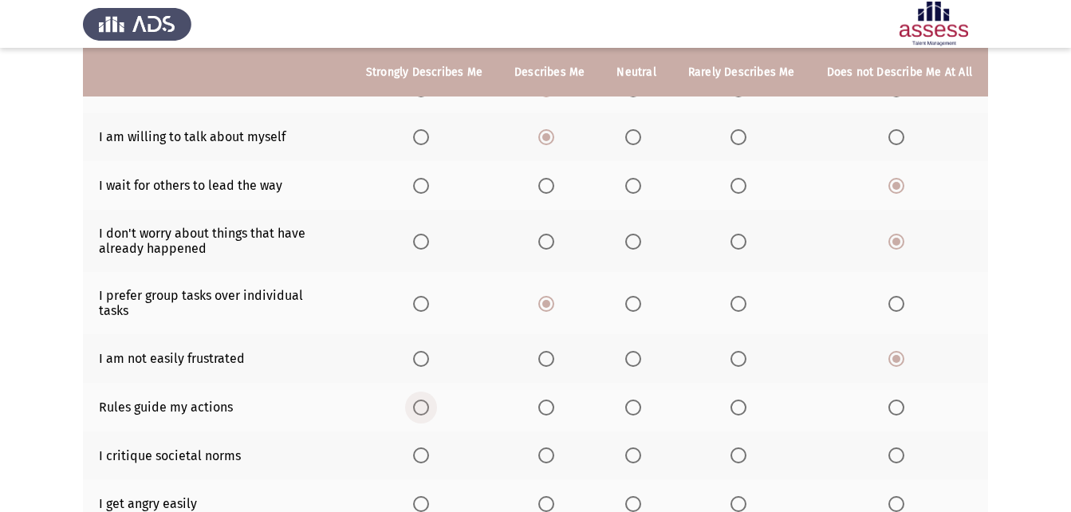
click at [428, 399] on input "Select an option" at bounding box center [421, 407] width 16 height 16
click at [640, 399] on span "Select an option" at bounding box center [633, 407] width 16 height 16
click at [640, 399] on input "Select an option" at bounding box center [633, 407] width 16 height 16
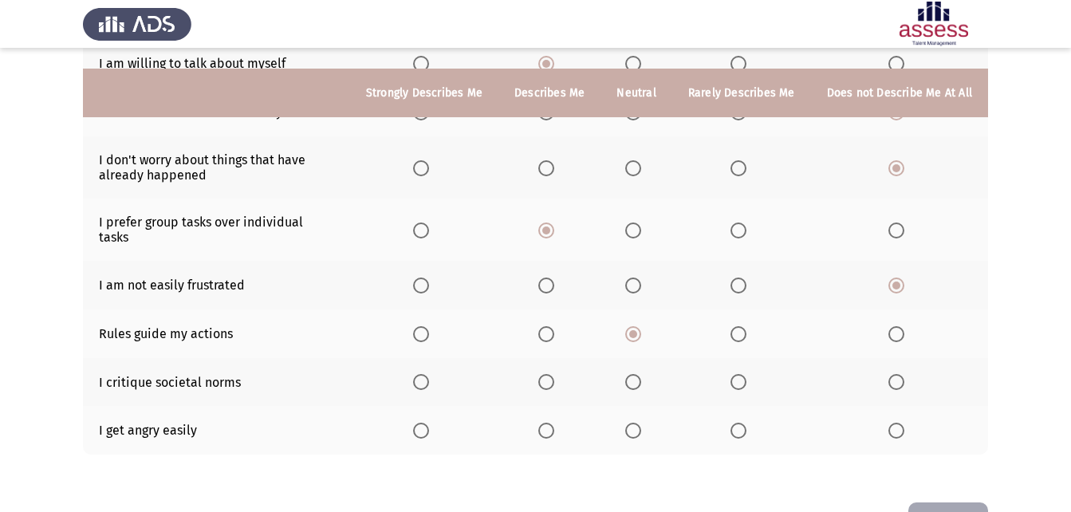
scroll to position [343, 0]
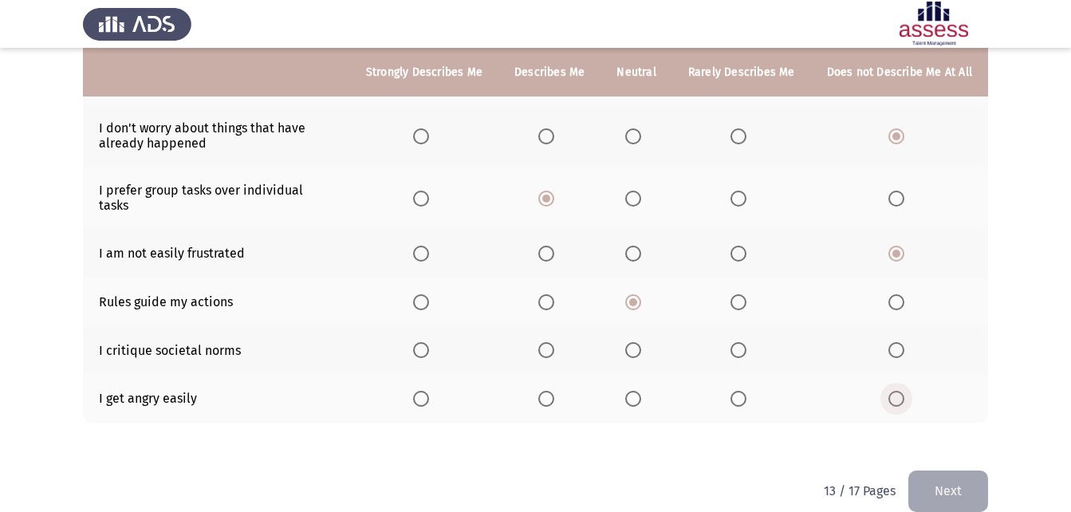
click at [901, 391] on span "Select an option" at bounding box center [896, 399] width 16 height 16
click at [901, 391] on input "Select an option" at bounding box center [896, 399] width 16 height 16
click at [639, 342] on span "Select an option" at bounding box center [633, 350] width 16 height 16
click at [639, 342] on input "Select an option" at bounding box center [633, 350] width 16 height 16
click at [966, 470] on button "Next" at bounding box center [948, 490] width 80 height 41
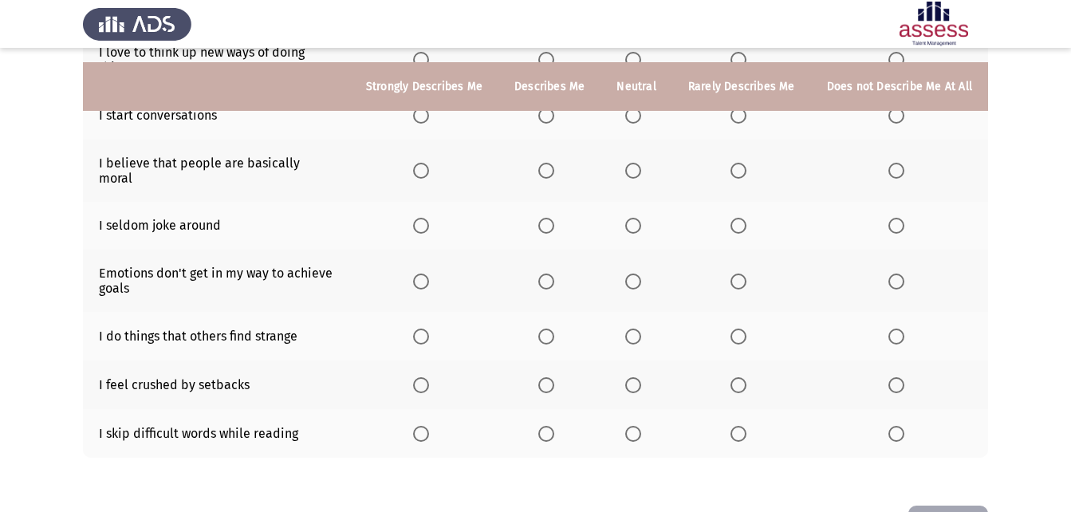
scroll to position [356, 0]
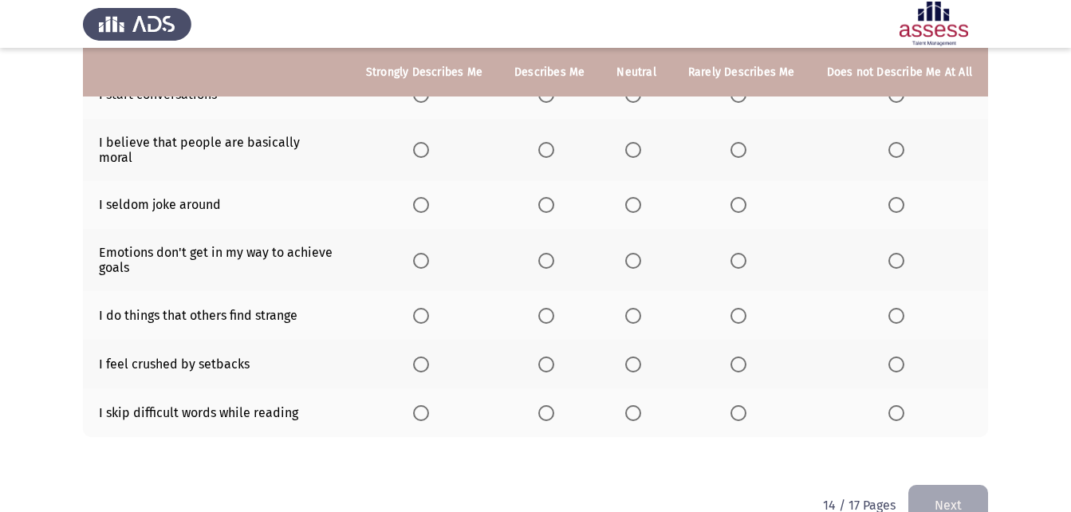
click at [903, 405] on span "Select an option" at bounding box center [896, 413] width 16 height 16
click at [903, 405] on input "Select an option" at bounding box center [896, 413] width 16 height 16
drag, startPoint x: 894, startPoint y: 362, endPoint x: 901, endPoint y: 356, distance: 9.6
click at [898, 362] on th at bounding box center [899, 364] width 177 height 49
click at [904, 356] on span "Select an option" at bounding box center [896, 364] width 16 height 16
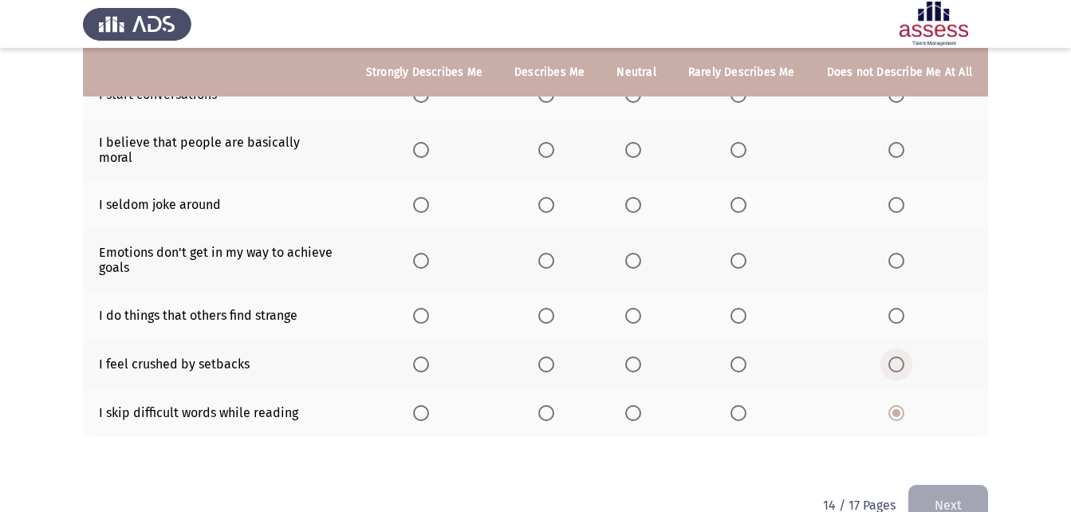
click at [904, 356] on input "Select an option" at bounding box center [896, 364] width 16 height 16
click at [640, 308] on span "Select an option" at bounding box center [633, 316] width 16 height 16
click at [640, 308] on input "Select an option" at bounding box center [633, 316] width 16 height 16
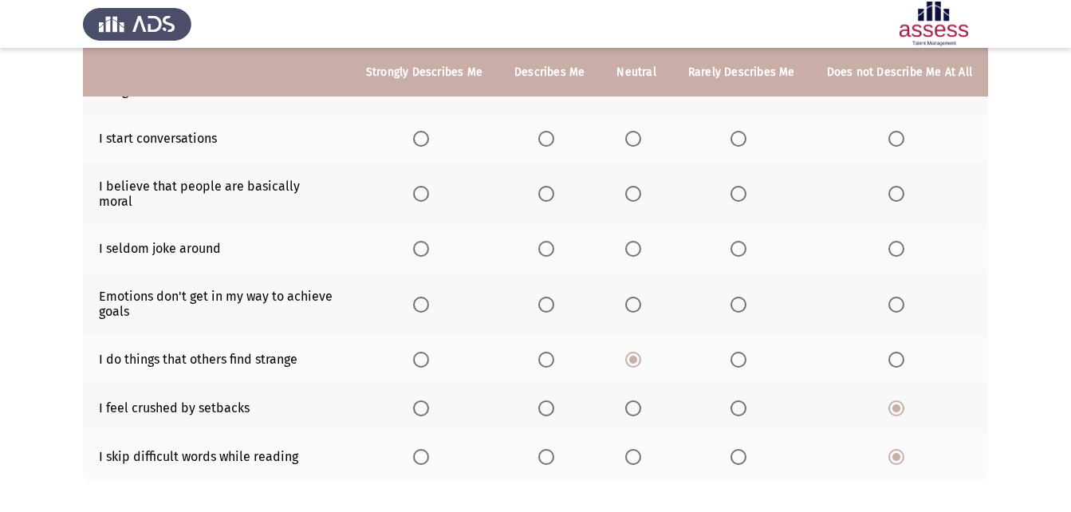
scroll to position [302, 0]
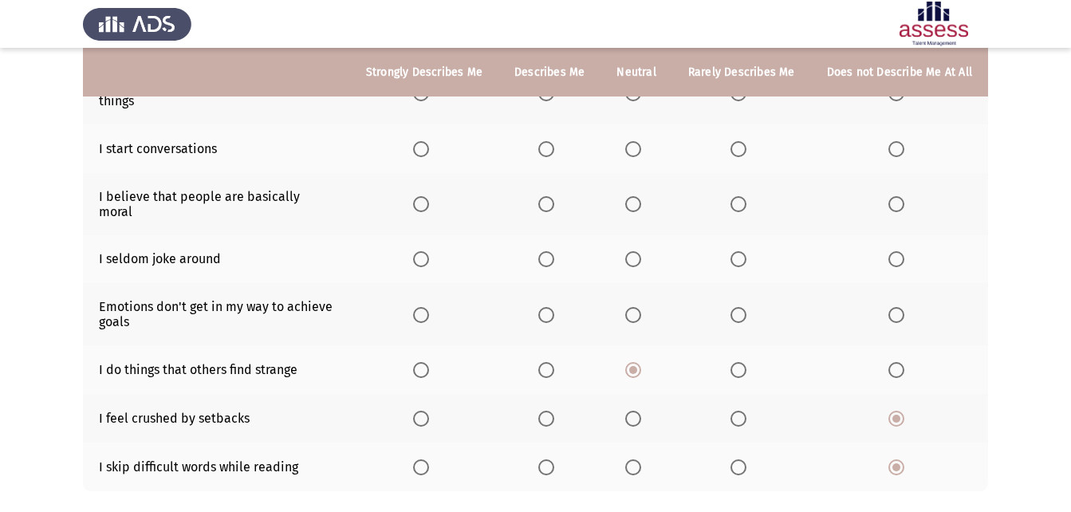
click at [554, 307] on span "Select an option" at bounding box center [546, 315] width 16 height 16
click at [554, 307] on input "Select an option" at bounding box center [546, 315] width 16 height 16
click at [634, 251] on span "Select an option" at bounding box center [633, 259] width 16 height 16
click at [634, 251] on input "Select an option" at bounding box center [633, 259] width 16 height 16
click at [899, 199] on span "Select an option" at bounding box center [896, 204] width 16 height 16
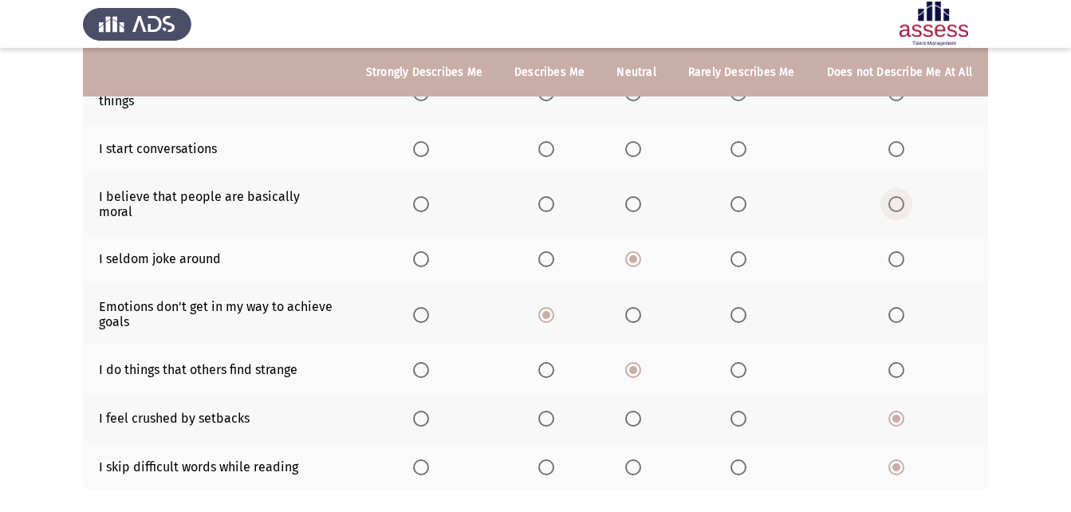
click at [899, 199] on input "Select an option" at bounding box center [896, 204] width 16 height 16
click at [554, 152] on span "Select an option" at bounding box center [546, 149] width 16 height 16
click at [554, 152] on input "Select an option" at bounding box center [546, 149] width 16 height 16
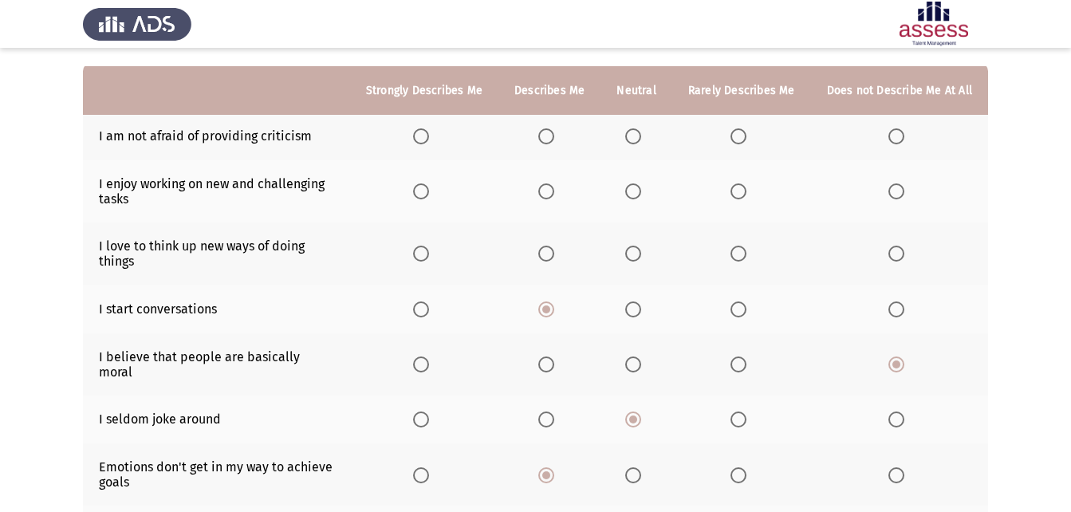
scroll to position [121, 0]
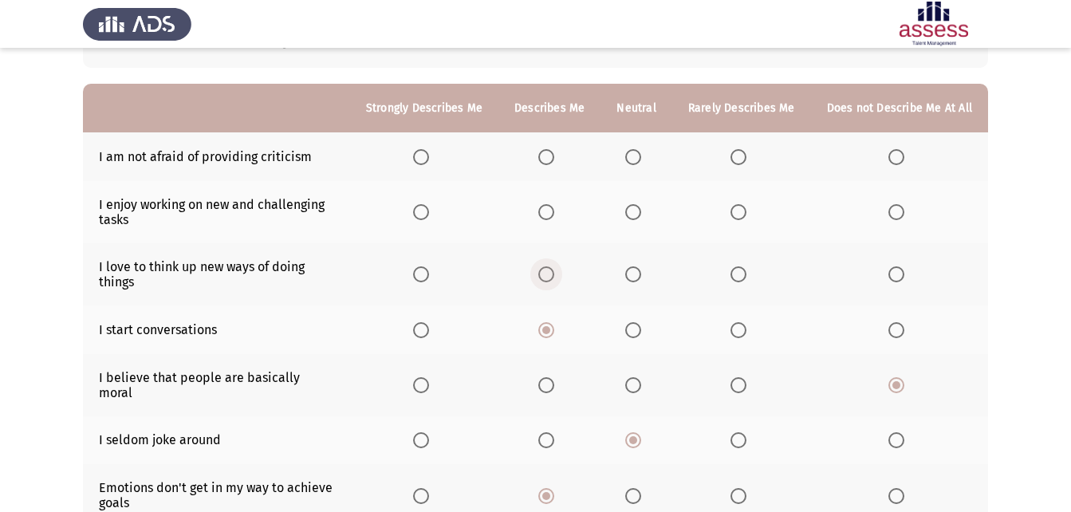
click at [554, 280] on span "Select an option" at bounding box center [546, 274] width 16 height 16
click at [554, 280] on input "Select an option" at bounding box center [546, 274] width 16 height 16
click at [551, 214] on span "Select an option" at bounding box center [546, 212] width 16 height 16
click at [551, 214] on input "Select an option" at bounding box center [546, 212] width 16 height 16
click at [901, 162] on span "Select an option" at bounding box center [896, 157] width 16 height 16
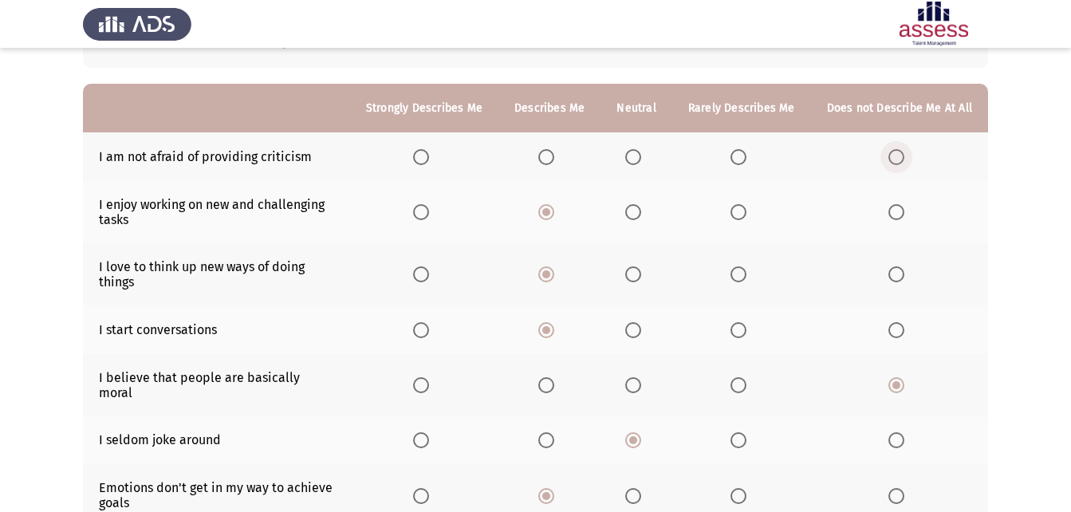
click at [901, 162] on input "Select an option" at bounding box center [896, 157] width 16 height 16
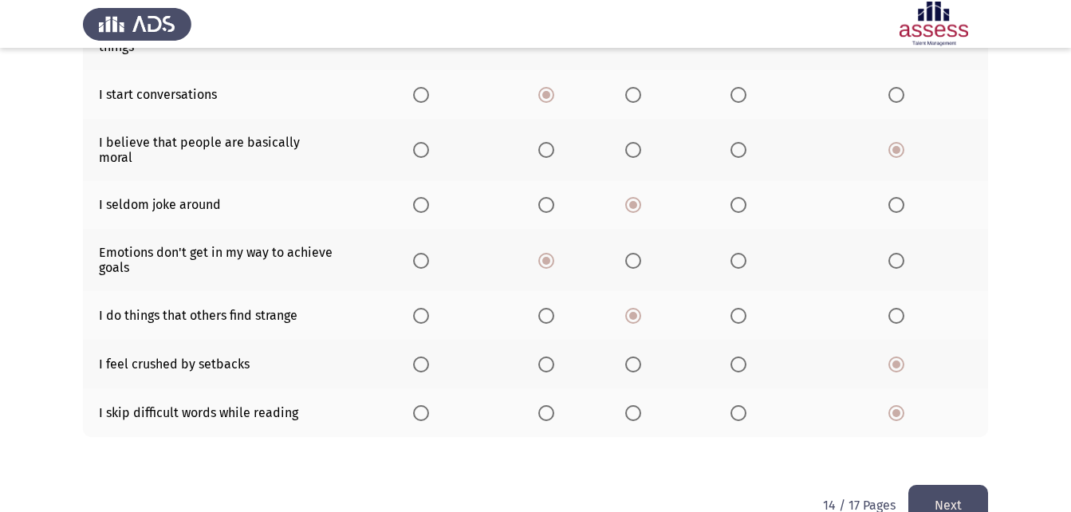
scroll to position [379, 0]
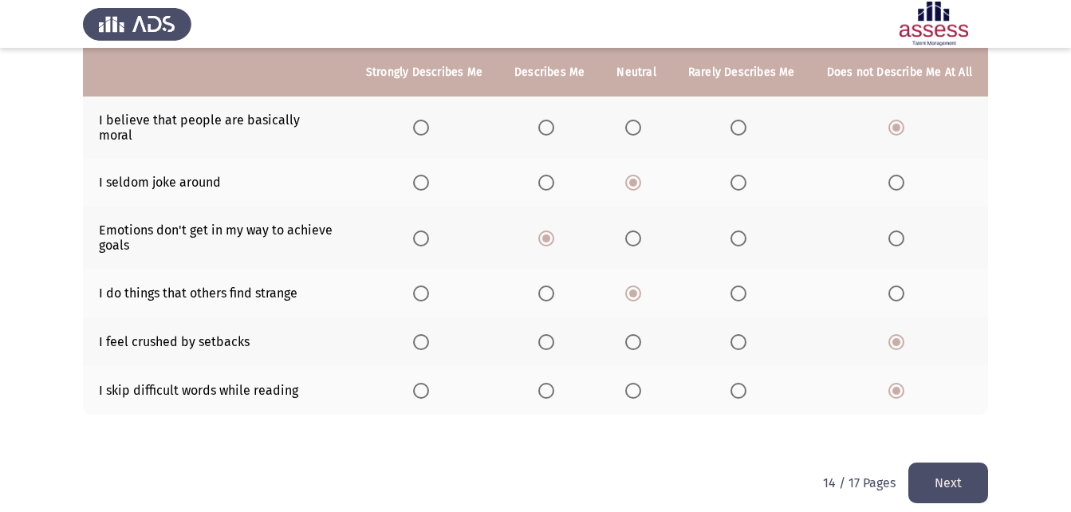
click at [945, 472] on button "Next" at bounding box center [948, 482] width 80 height 41
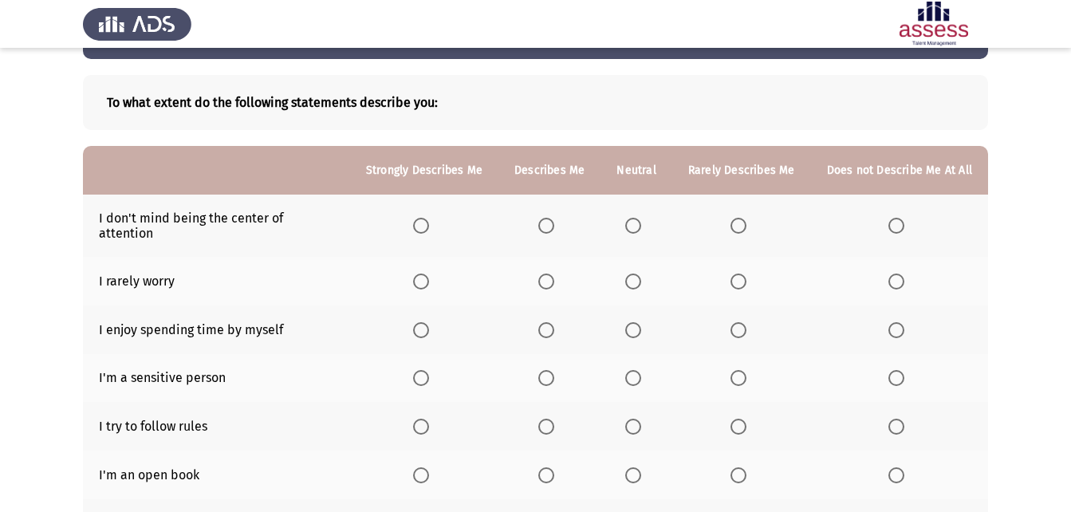
scroll to position [87, 0]
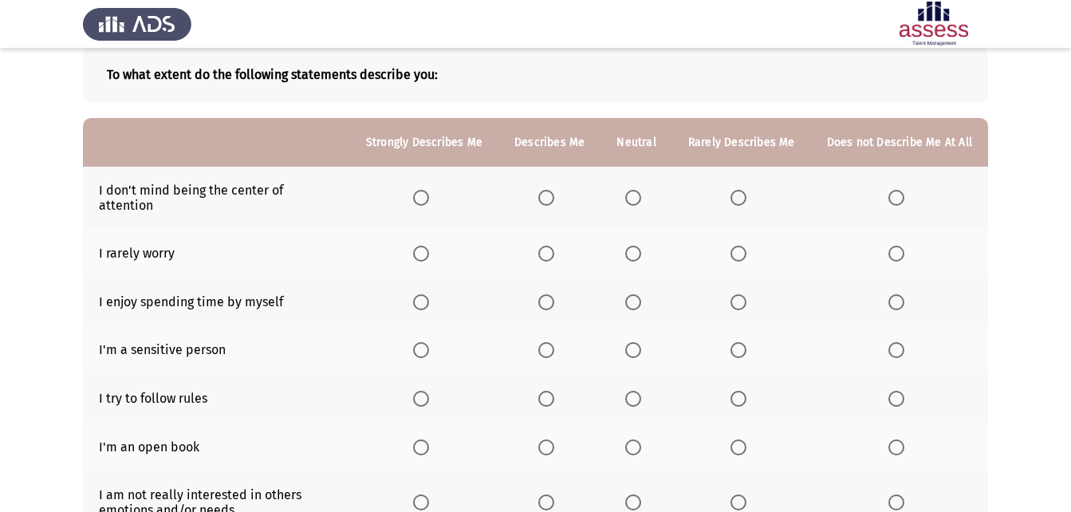
click at [557, 200] on th at bounding box center [549, 198] width 102 height 62
click at [553, 182] on th at bounding box center [549, 198] width 102 height 62
click at [549, 191] on span "Select an option" at bounding box center [546, 198] width 16 height 16
click at [549, 191] on input "Select an option" at bounding box center [546, 198] width 16 height 16
click at [904, 246] on span "Select an option" at bounding box center [896, 254] width 16 height 16
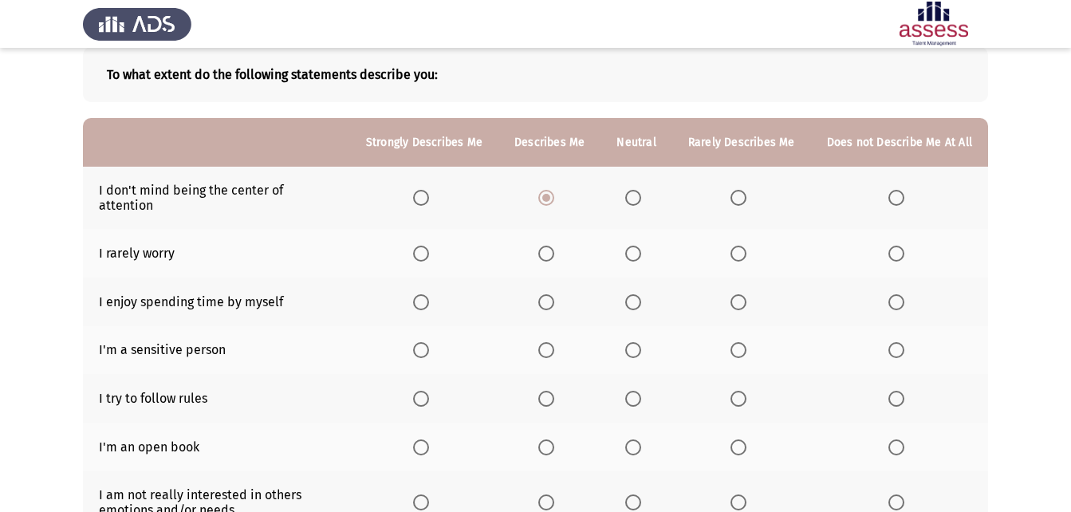
click at [904, 246] on input "Select an option" at bounding box center [896, 254] width 16 height 16
click at [553, 294] on span "Select an option" at bounding box center [546, 302] width 16 height 16
click at [553, 294] on input "Select an option" at bounding box center [546, 302] width 16 height 16
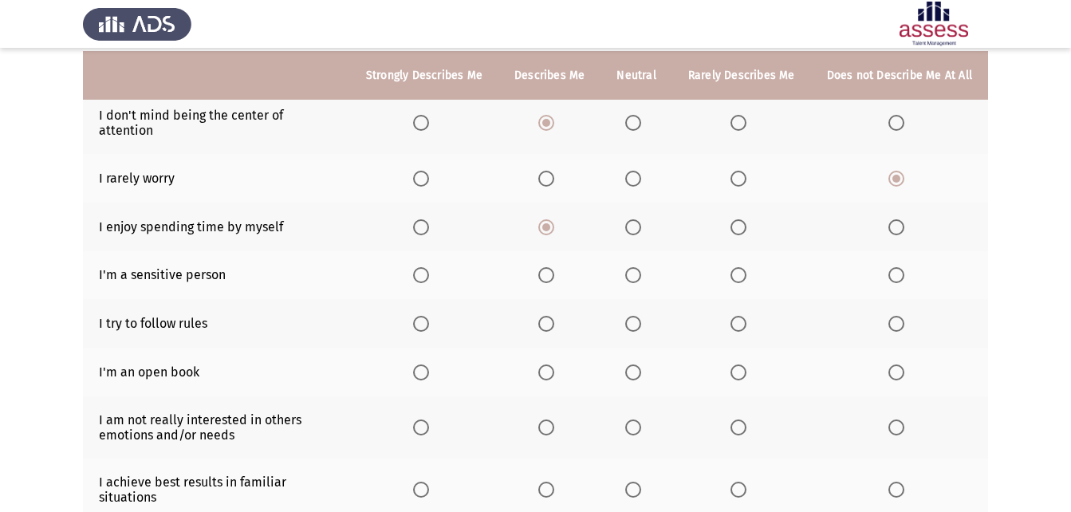
scroll to position [167, 0]
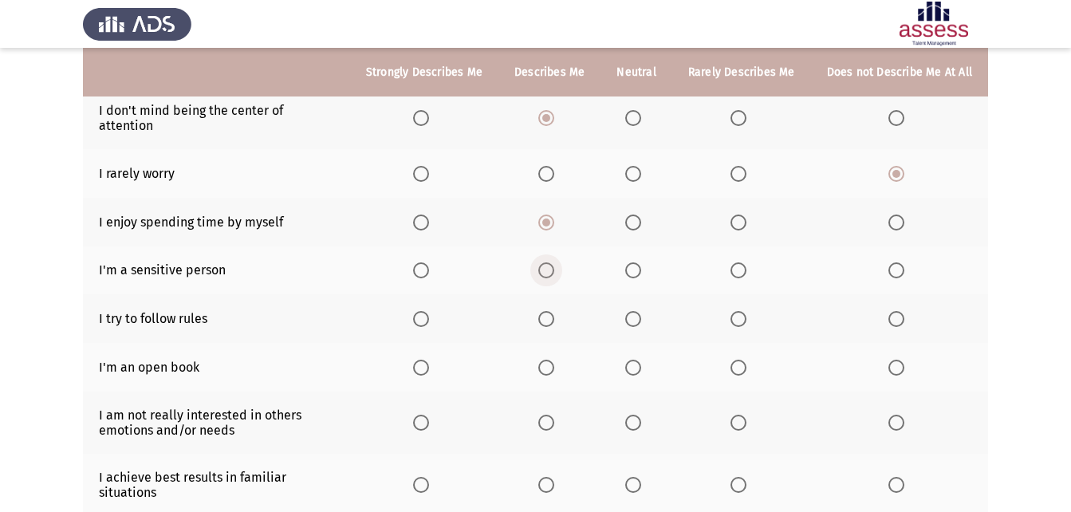
click at [554, 262] on span "Select an option" at bounding box center [546, 270] width 16 height 16
click at [554, 262] on input "Select an option" at bounding box center [546, 270] width 16 height 16
click at [554, 311] on span "Select an option" at bounding box center [546, 319] width 16 height 16
click at [554, 311] on input "Select an option" at bounding box center [546, 319] width 16 height 16
click at [545, 360] on span "Select an option" at bounding box center [546, 368] width 16 height 16
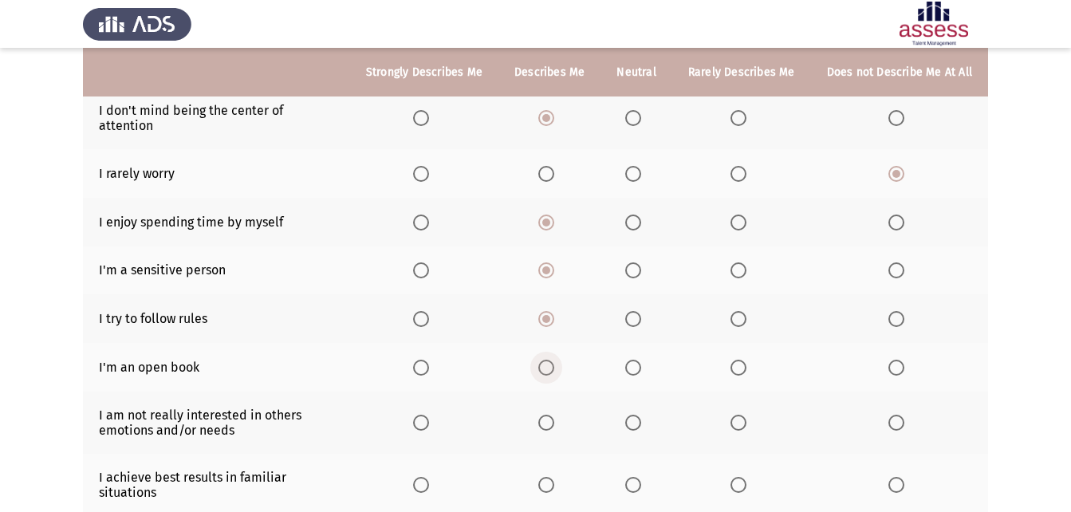
click at [545, 360] on input "Select an option" at bounding box center [546, 368] width 16 height 16
click at [561, 415] on label "Select an option" at bounding box center [549, 423] width 22 height 16
click at [554, 415] on input "Select an option" at bounding box center [546, 423] width 16 height 16
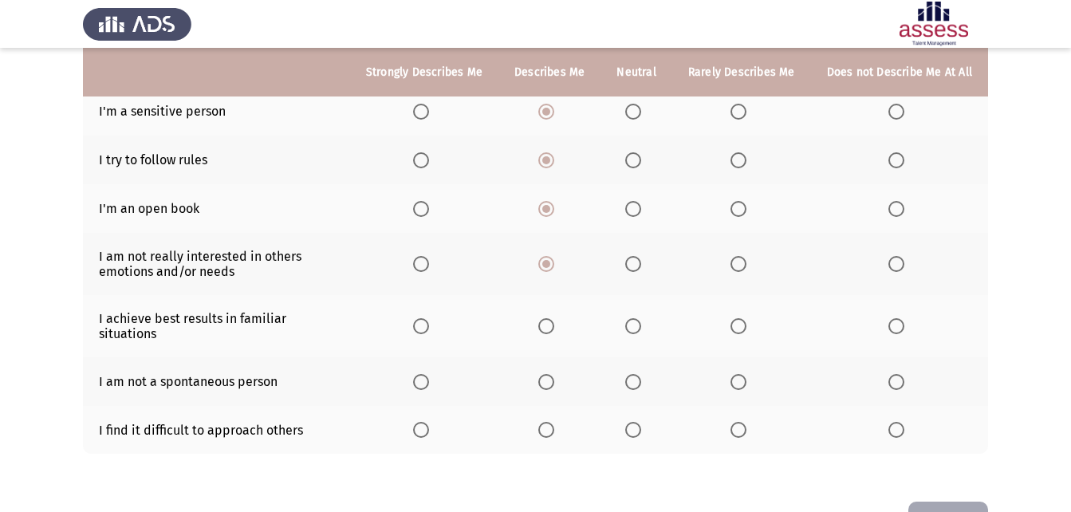
scroll to position [327, 0]
click at [896, 372] on span "Select an option" at bounding box center [896, 380] width 16 height 16
click at [896, 372] on input "Select an option" at bounding box center [896, 380] width 16 height 16
click at [892, 421] on span "Select an option" at bounding box center [896, 428] width 16 height 16
click at [892, 421] on input "Select an option" at bounding box center [896, 428] width 16 height 16
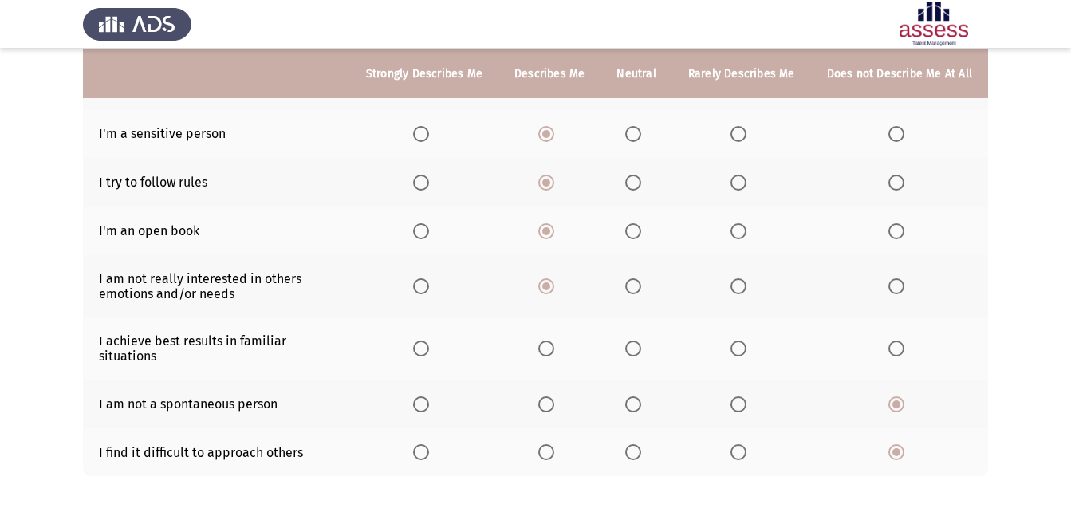
scroll to position [305, 0]
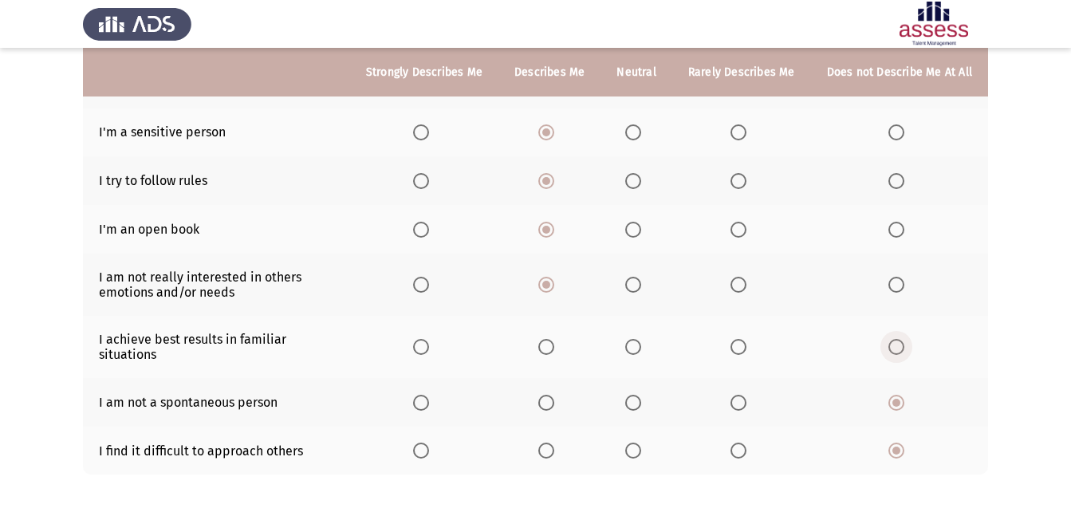
click at [889, 339] on span "Select an option" at bounding box center [896, 347] width 16 height 16
click at [889, 339] on input "Select an option" at bounding box center [896, 347] width 16 height 16
drag, startPoint x: 1063, startPoint y: 348, endPoint x: 1064, endPoint y: 394, distance: 45.5
click at [1064, 394] on app-assessment-container "ASSESS Employability Next To what extent do the following statements describe y…" at bounding box center [535, 140] width 1071 height 763
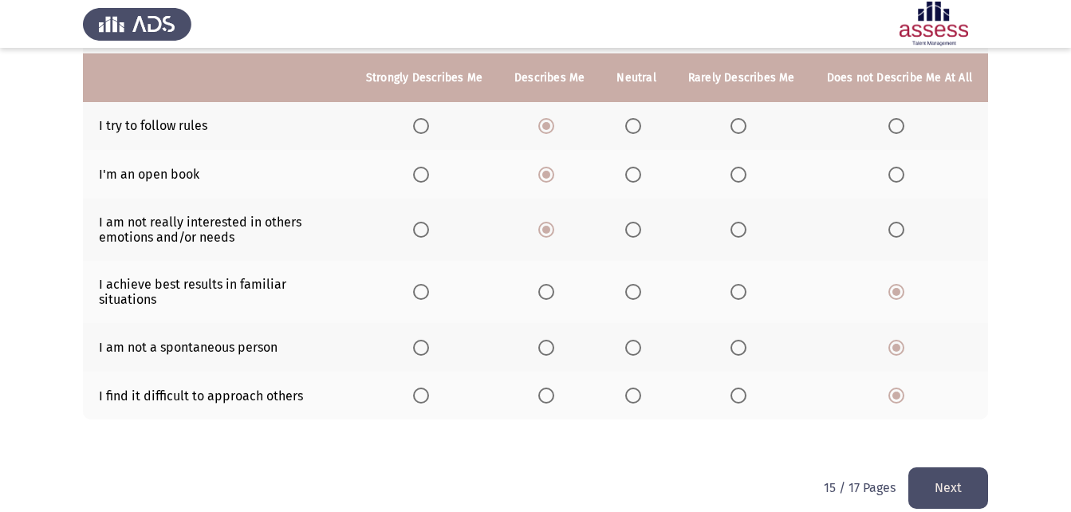
scroll to position [365, 0]
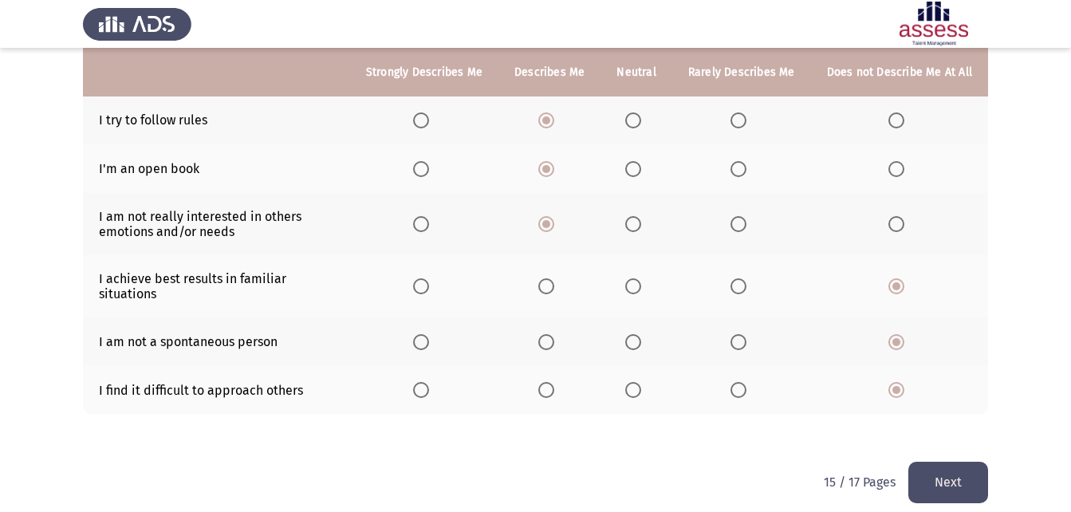
click at [944, 470] on button "Next" at bounding box center [948, 482] width 80 height 41
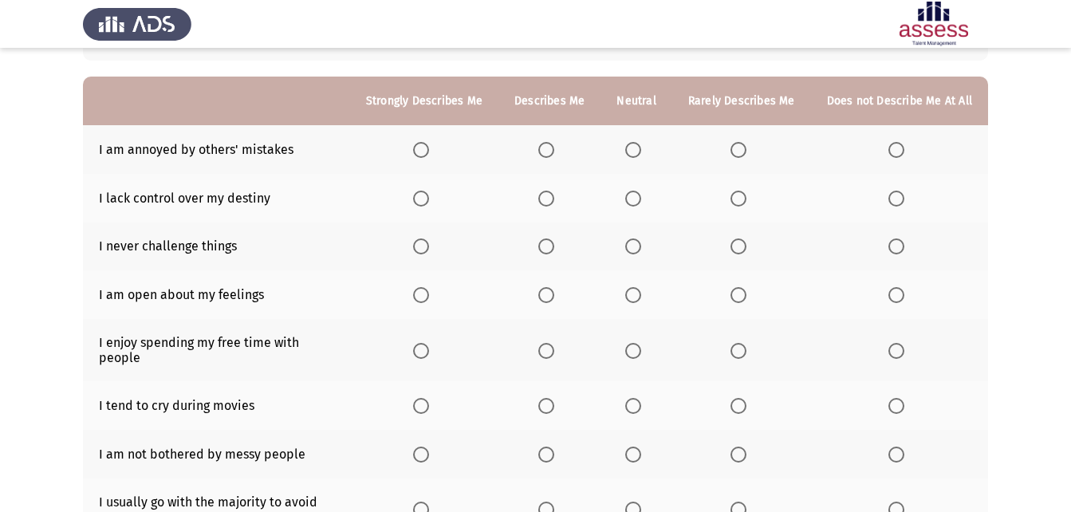
scroll to position [121, 0]
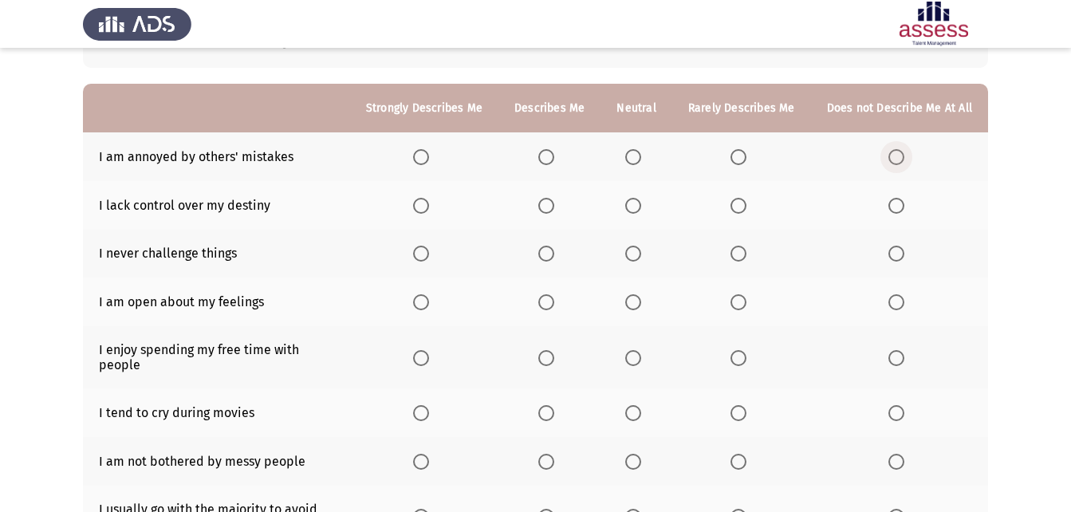
click at [899, 161] on span "Select an option" at bounding box center [896, 157] width 16 height 16
click at [899, 161] on input "Select an option" at bounding box center [896, 157] width 16 height 16
click at [895, 206] on span "Select an option" at bounding box center [896, 206] width 16 height 16
click at [895, 206] on input "Select an option" at bounding box center [896, 206] width 16 height 16
click at [892, 250] on span "Select an option" at bounding box center [896, 254] width 16 height 16
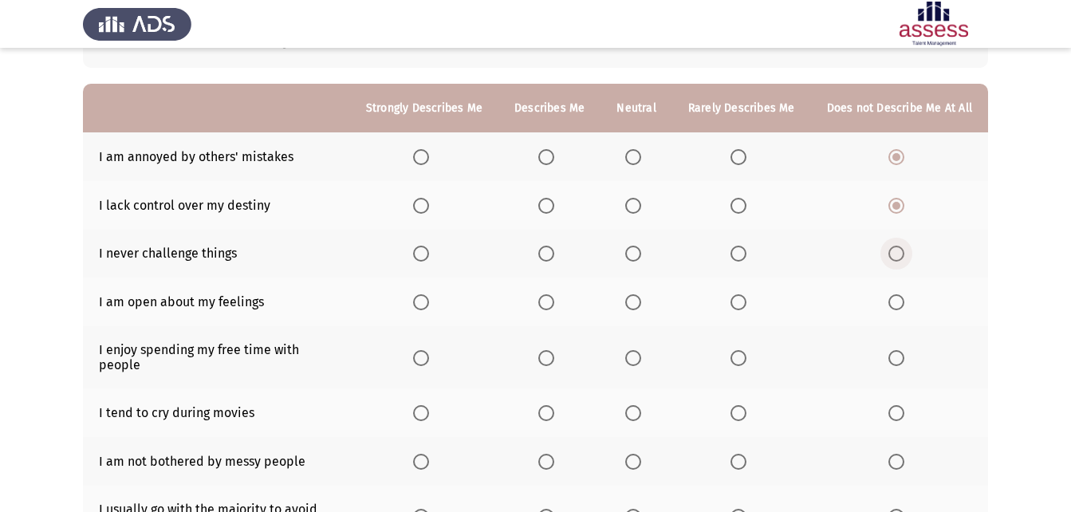
click at [892, 250] on input "Select an option" at bounding box center [896, 254] width 16 height 16
click at [640, 307] on span "Select an option" at bounding box center [633, 302] width 16 height 16
click at [640, 307] on input "Select an option" at bounding box center [633, 302] width 16 height 16
click at [554, 350] on span "Select an option" at bounding box center [546, 358] width 16 height 16
click at [554, 350] on input "Select an option" at bounding box center [546, 358] width 16 height 16
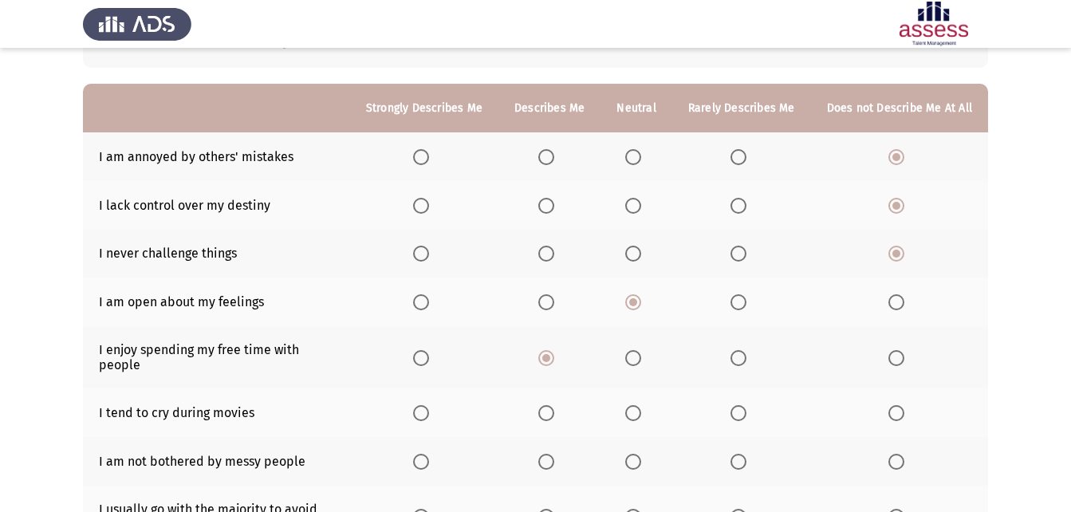
click at [900, 405] on span "Select an option" at bounding box center [896, 413] width 16 height 16
click at [900, 405] on input "Select an option" at bounding box center [896, 413] width 16 height 16
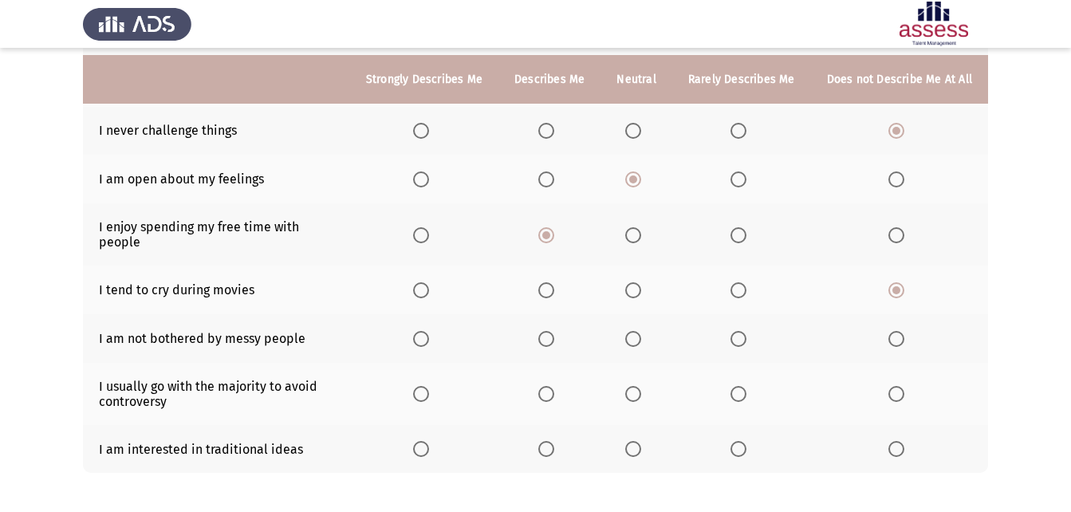
scroll to position [240, 0]
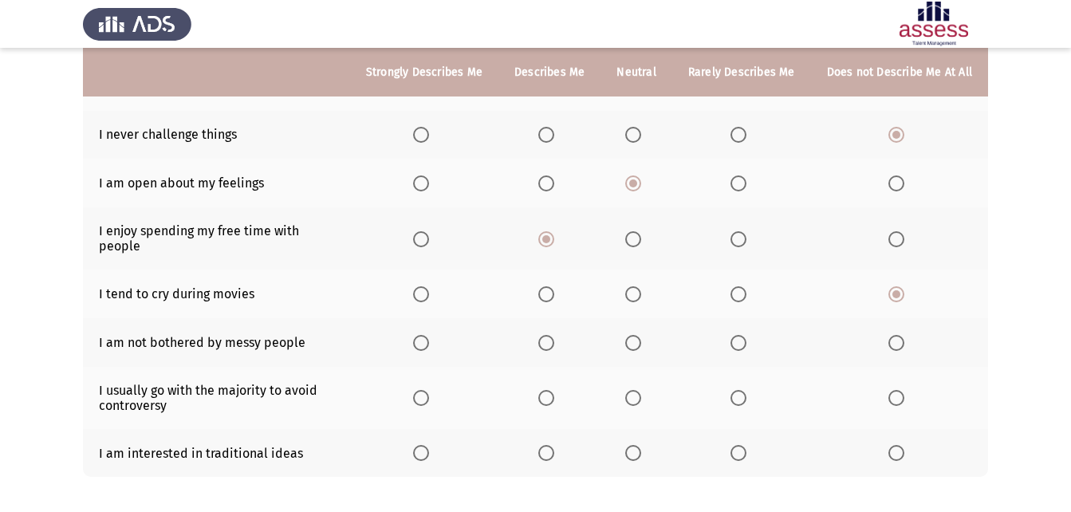
click at [545, 447] on span "Select an option" at bounding box center [546, 453] width 16 height 16
click at [545, 447] on input "Select an option" at bounding box center [546, 453] width 16 height 16
click at [641, 390] on span "Select an option" at bounding box center [633, 398] width 16 height 16
click at [641, 390] on input "Select an option" at bounding box center [633, 398] width 16 height 16
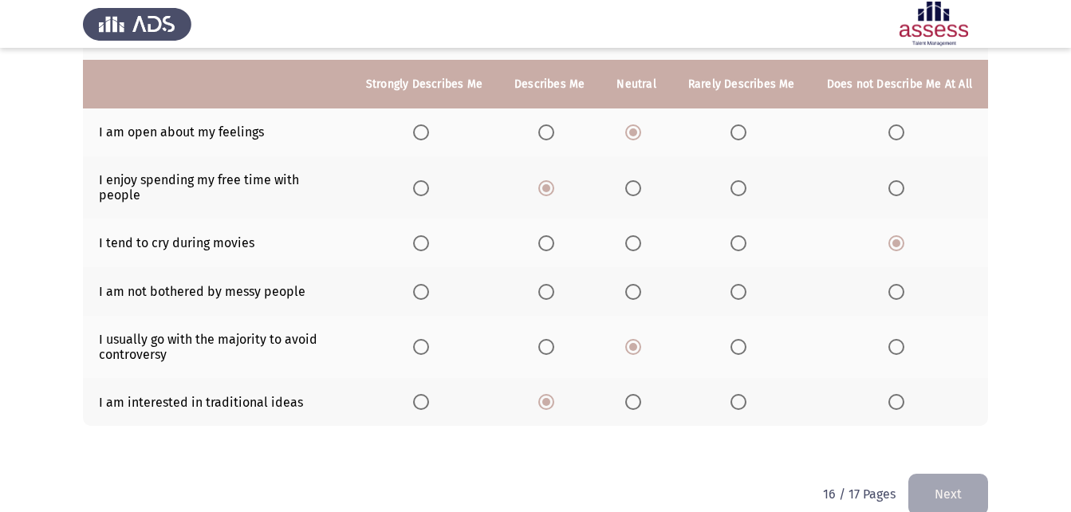
scroll to position [303, 0]
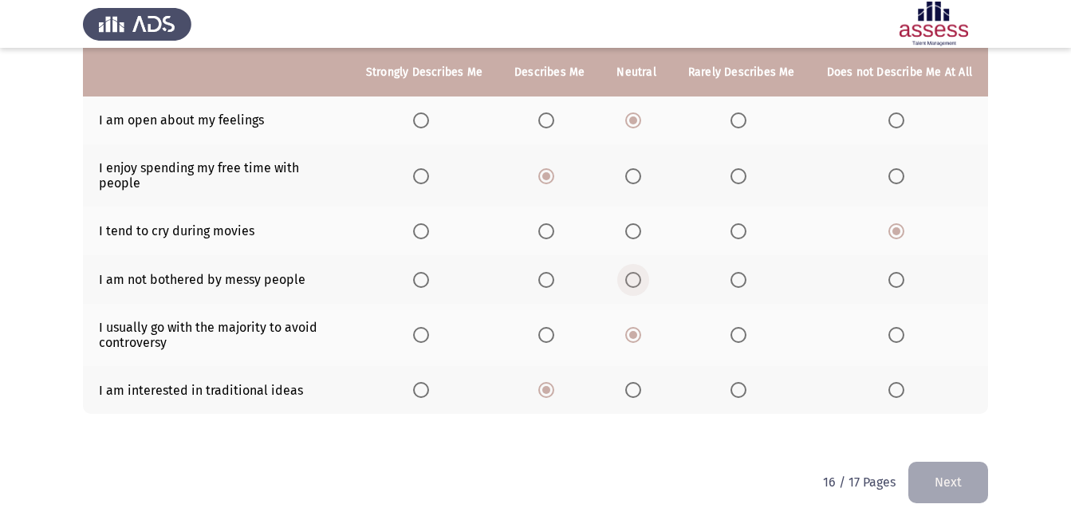
click at [640, 272] on span "Select an option" at bounding box center [633, 280] width 16 height 16
click at [640, 272] on input "Select an option" at bounding box center [633, 280] width 16 height 16
click at [942, 462] on button "Next" at bounding box center [948, 482] width 80 height 41
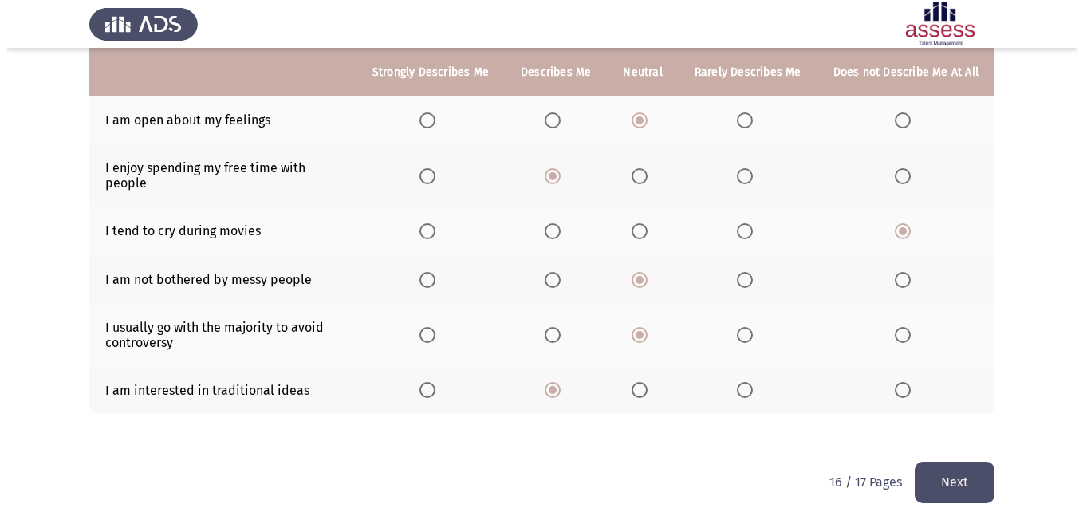
scroll to position [0, 0]
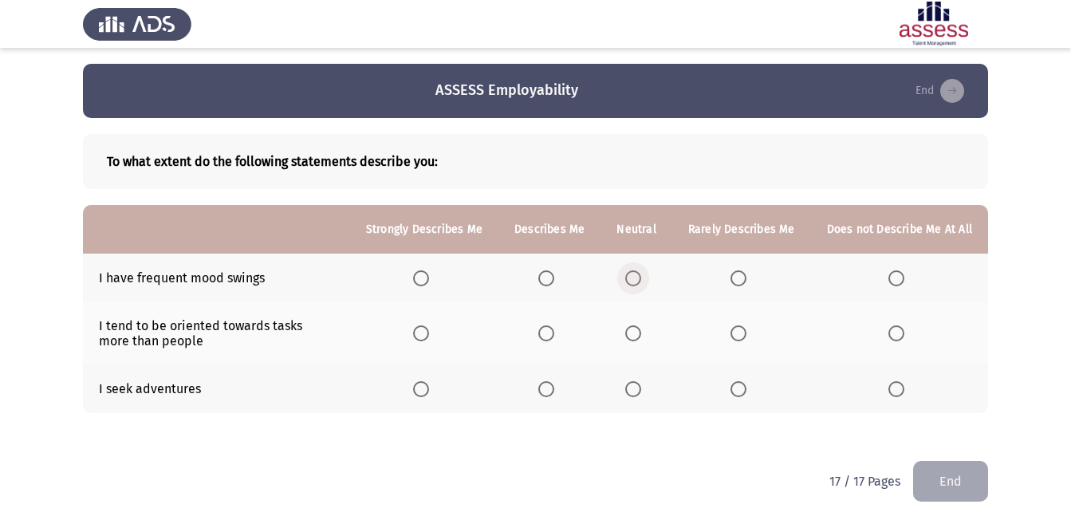
click at [639, 279] on span "Select an option" at bounding box center [633, 278] width 16 height 16
click at [639, 279] on input "Select an option" at bounding box center [633, 278] width 16 height 16
click at [896, 268] on th at bounding box center [899, 278] width 177 height 49
click at [896, 275] on span "Select an option" at bounding box center [896, 278] width 16 height 16
click at [896, 275] on input "Select an option" at bounding box center [896, 278] width 16 height 16
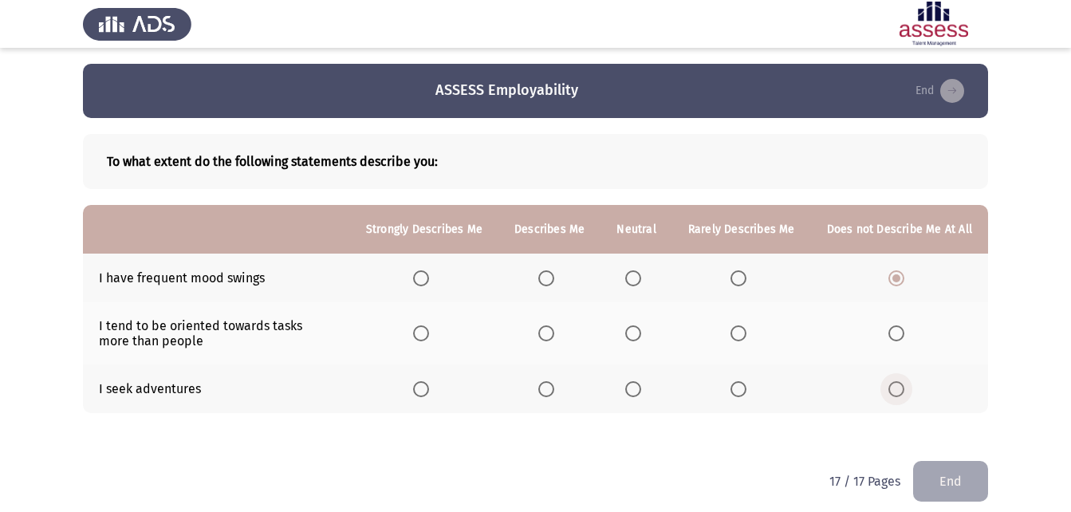
click at [898, 391] on span "Select an option" at bounding box center [896, 389] width 16 height 16
click at [898, 391] on input "Select an option" at bounding box center [896, 389] width 16 height 16
click at [647, 332] on label "Select an option" at bounding box center [636, 333] width 22 height 16
click at [641, 332] on input "Select an option" at bounding box center [633, 333] width 16 height 16
click at [945, 472] on button "End" at bounding box center [950, 481] width 75 height 41
